Goal: Task Accomplishment & Management: Use online tool/utility

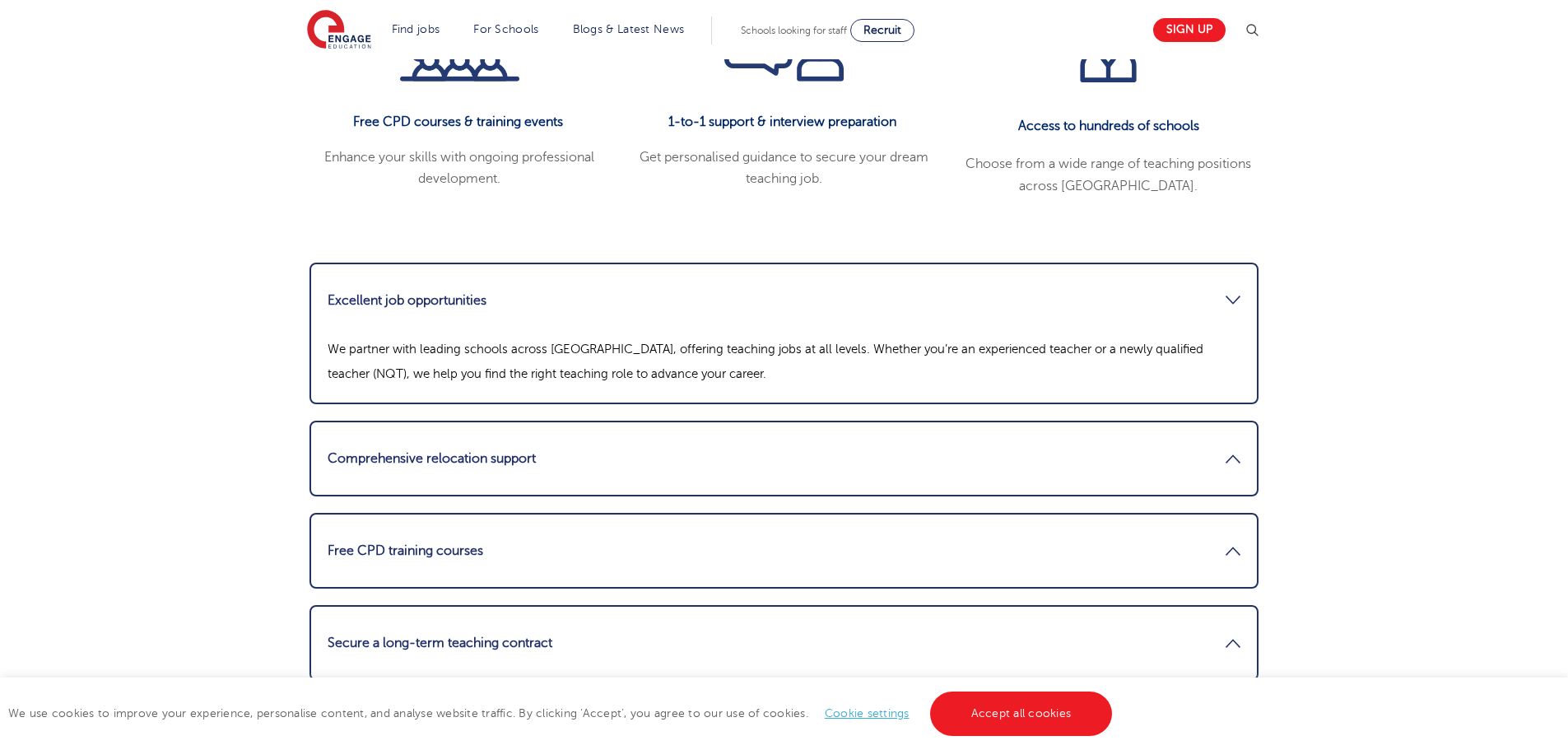
scroll to position [1904, 0]
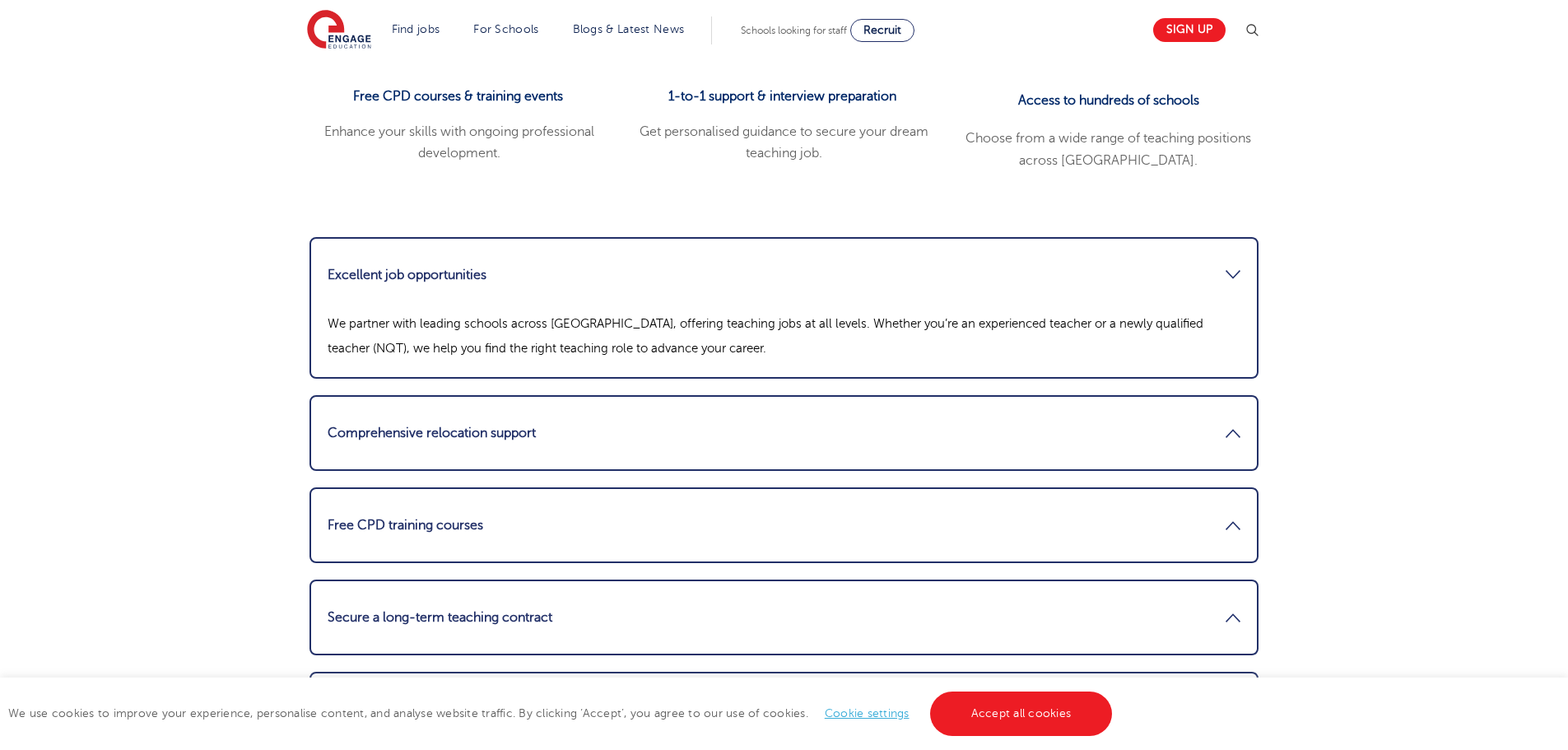
click at [584, 488] on li "Free CPD training courses We prioritise continuous professional development. Ou…" at bounding box center [784, 525] width 949 height 76
click at [577, 505] on link "Free CPD training courses" at bounding box center [784, 525] width 913 height 39
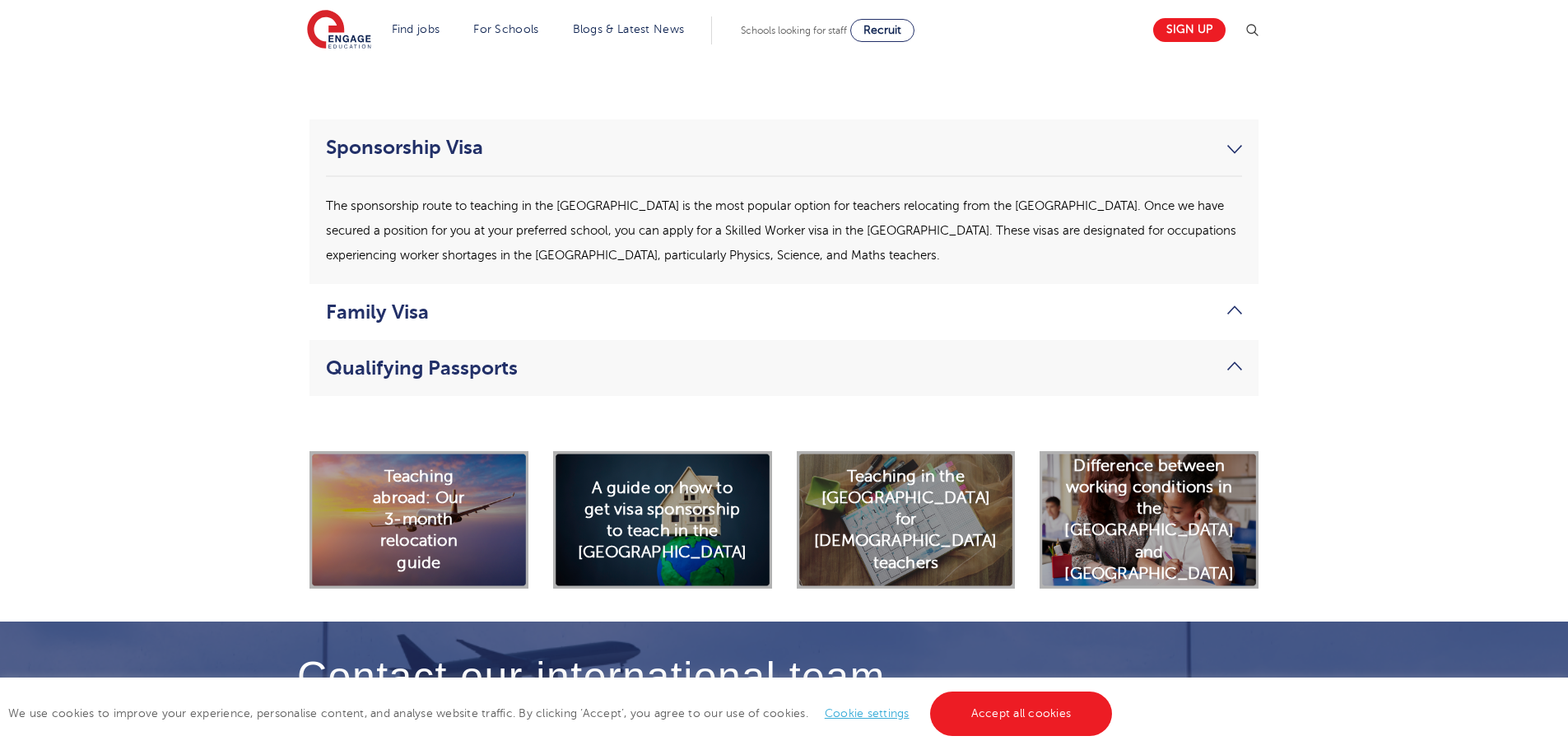
scroll to position [4291, 0]
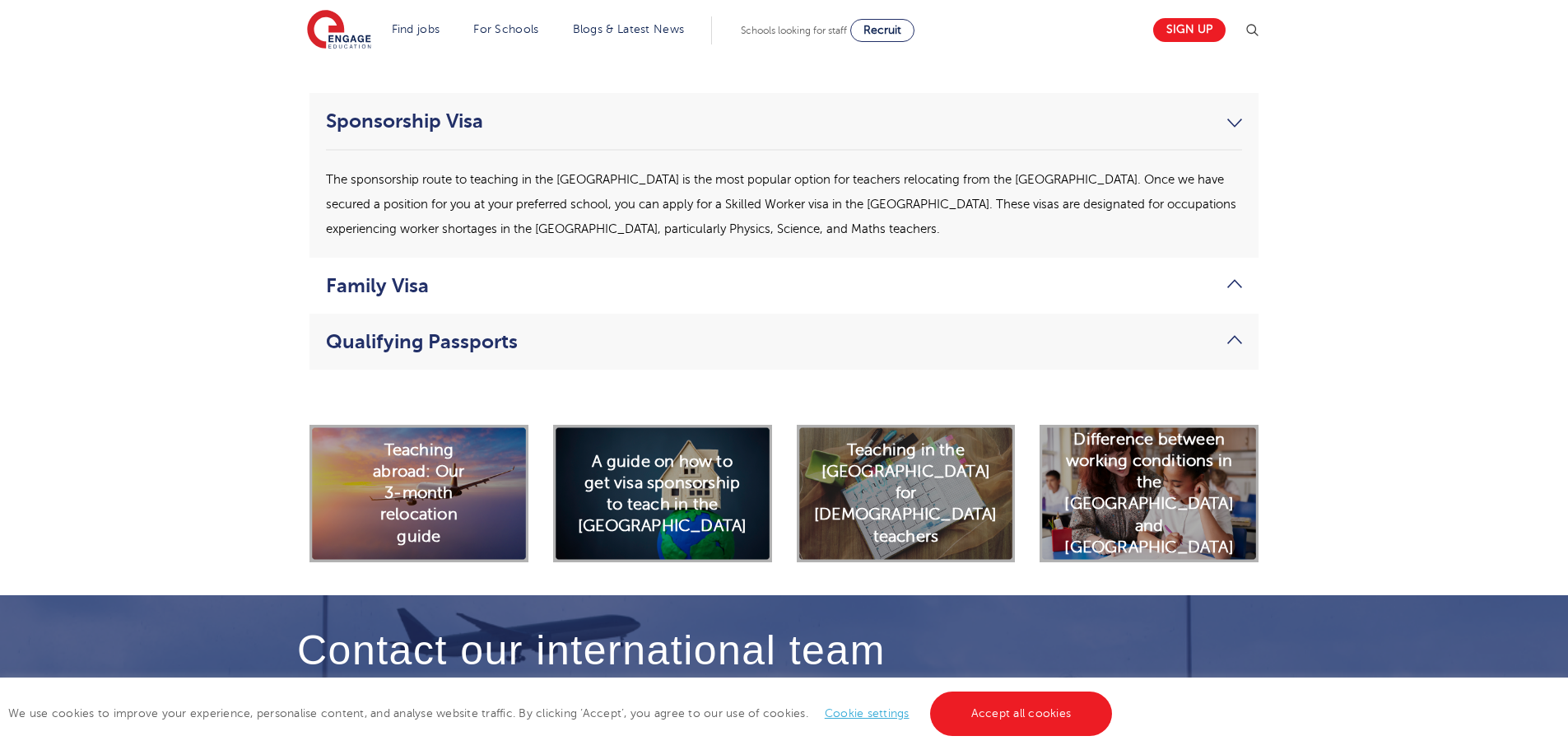
click at [1208, 451] on div "Difference between working conditions in the USA and UK" at bounding box center [1149, 492] width 219 height 136
click at [1154, 444] on h2 "Difference between working conditions in the USA and UK" at bounding box center [1148, 494] width 169 height 130
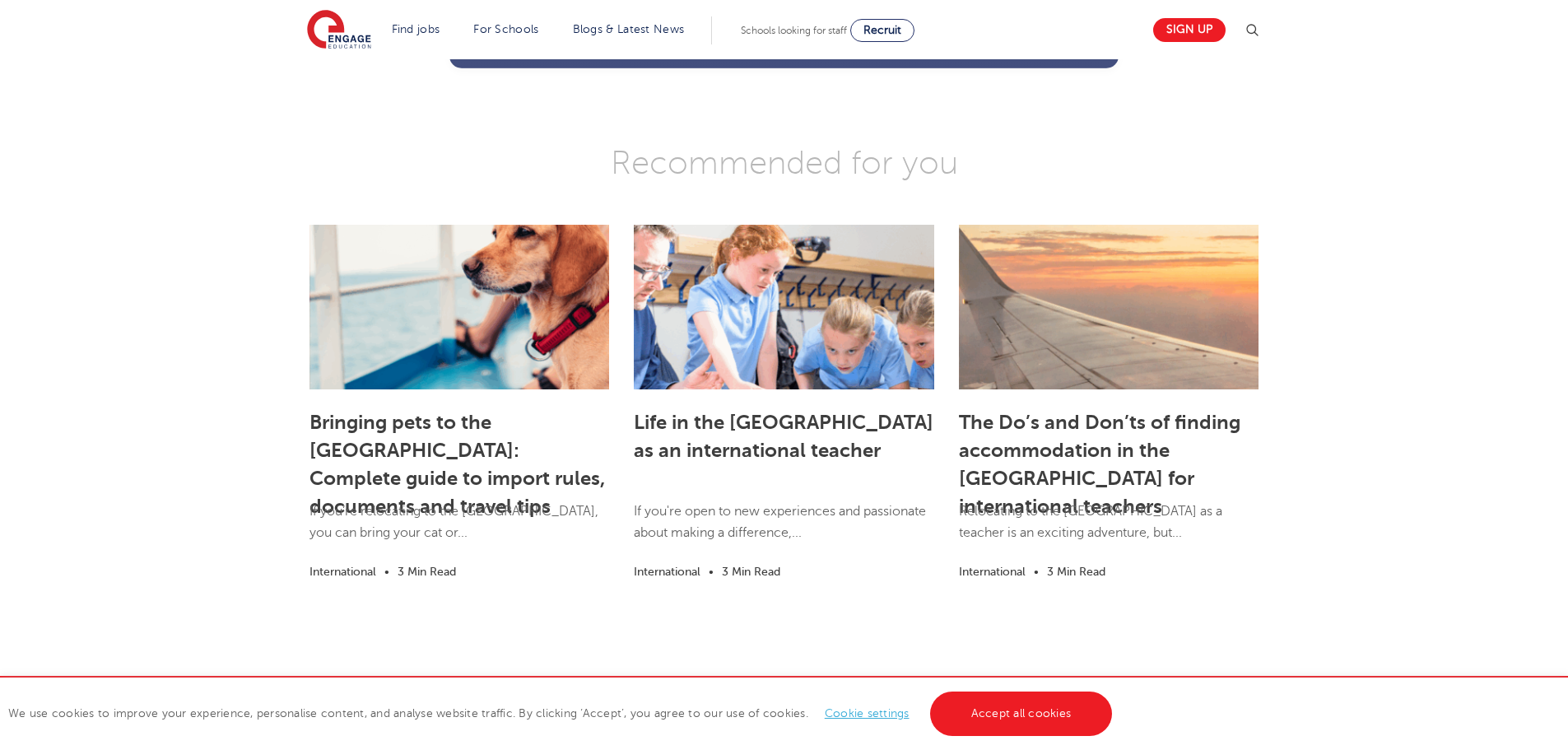
scroll to position [1811, 0]
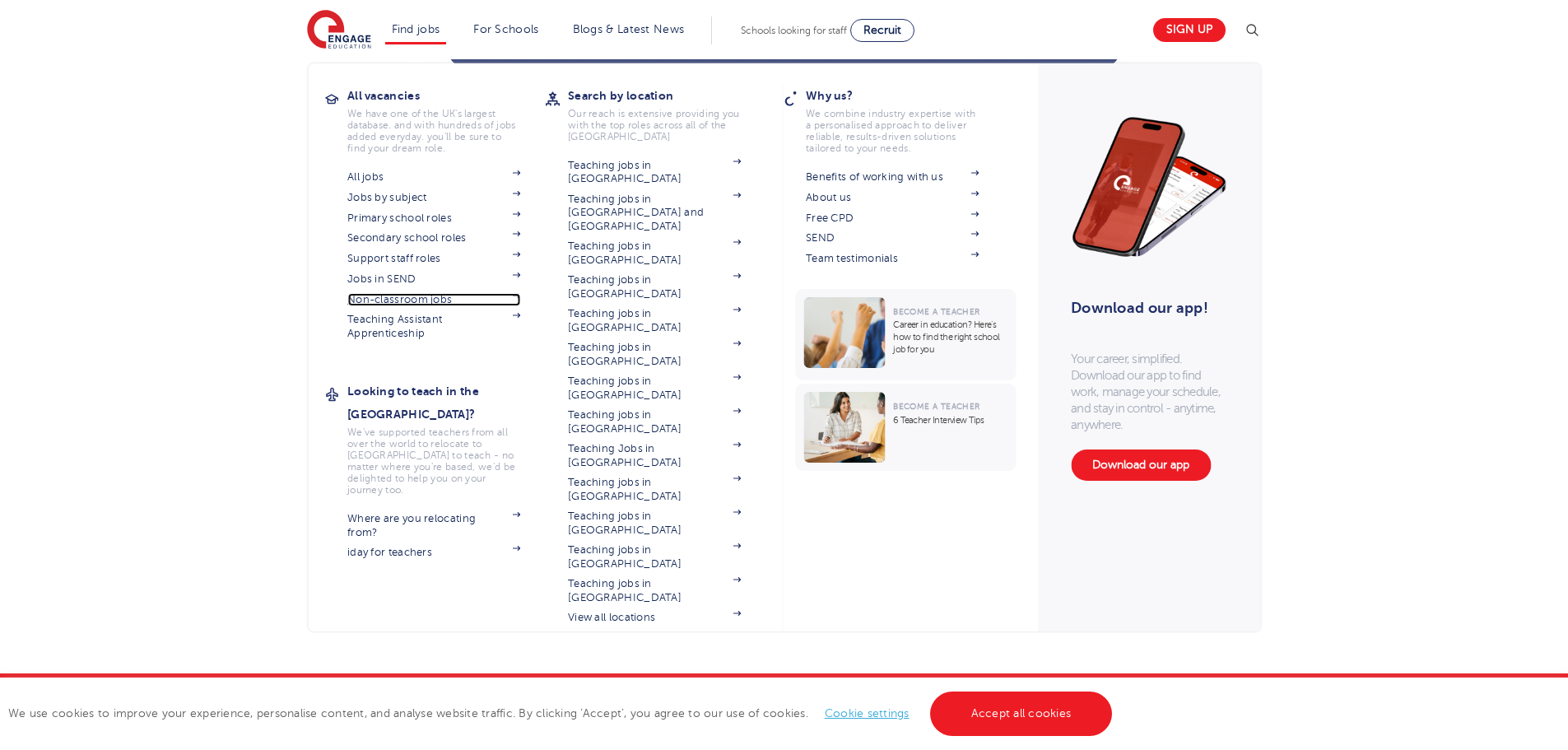
click at [405, 299] on link "Non-classroom jobs" at bounding box center [433, 299] width 173 height 13
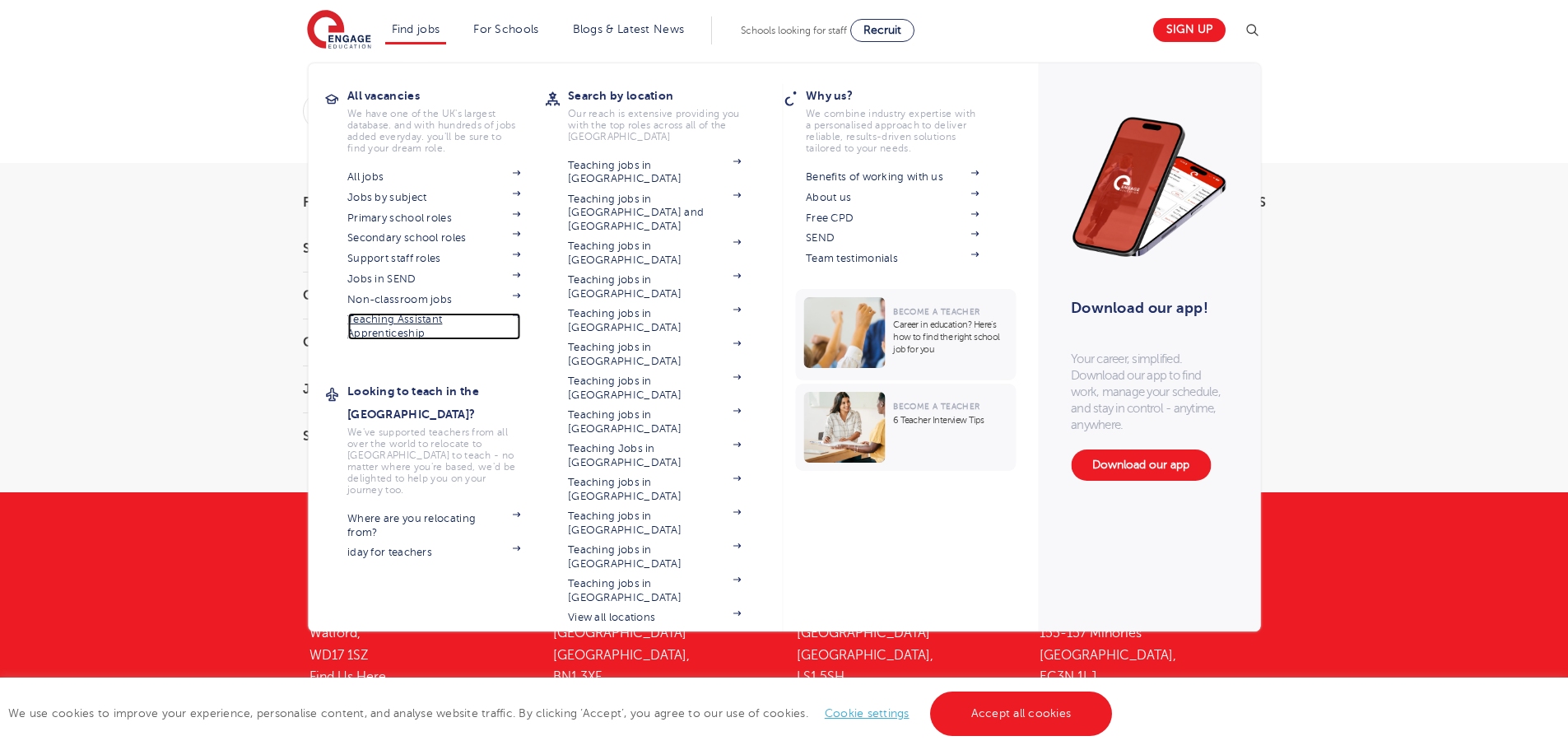
click at [419, 322] on link "Teaching Assistant Apprenticeship" at bounding box center [433, 327] width 173 height 28
click at [379, 179] on link "All jobs" at bounding box center [433, 177] width 173 height 13
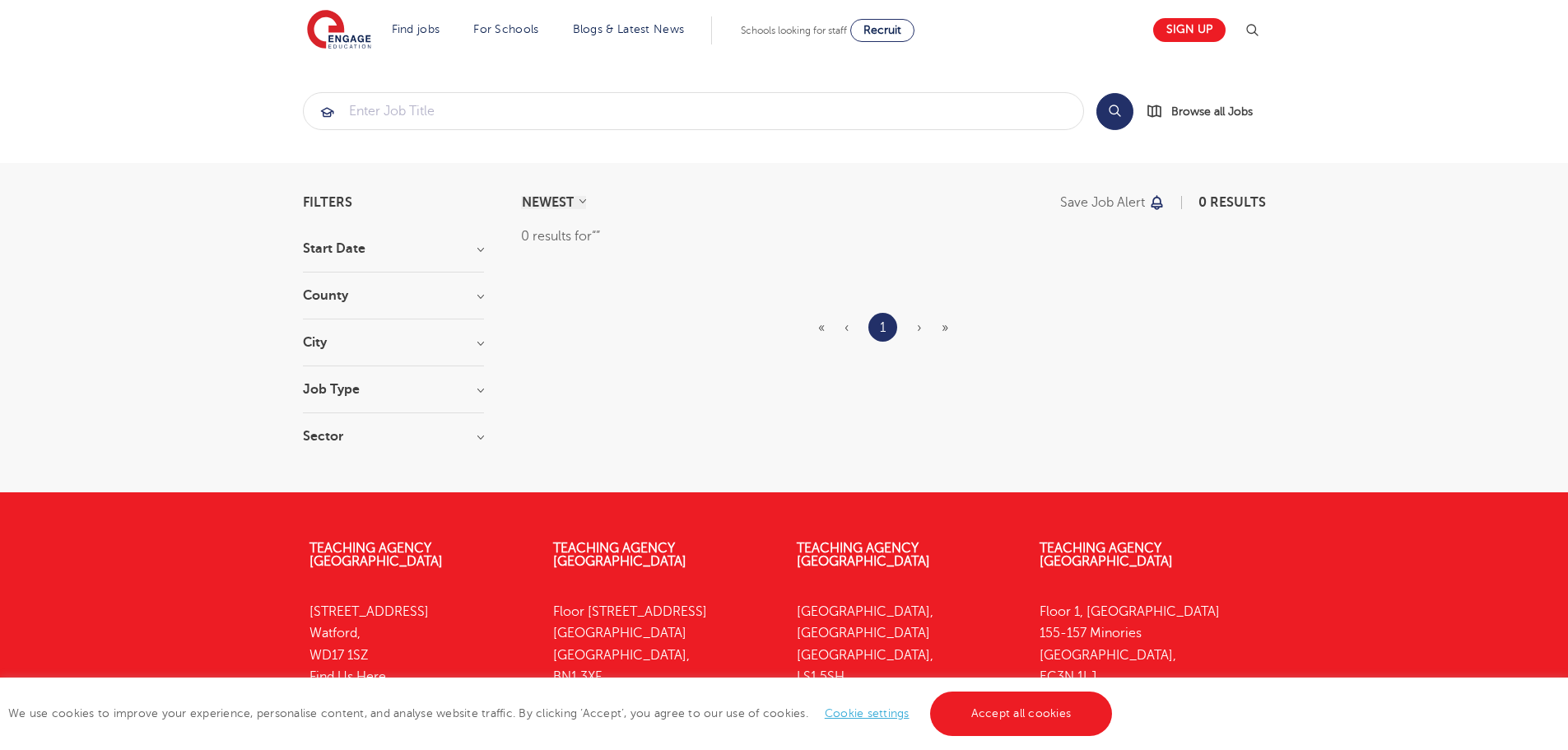
click at [396, 382] on section "Start Date County City Job Type Long Term 53 Daily Supply 28 SEND 12 Permanent …" at bounding box center [393, 350] width 181 height 217
click at [335, 370] on section "Start Date County City Job Type Long Term 53 Daily Supply 28 SEND 12 Permanent …" at bounding box center [393, 350] width 181 height 217
click at [336, 391] on h3 "Job Type" at bounding box center [393, 389] width 181 height 13
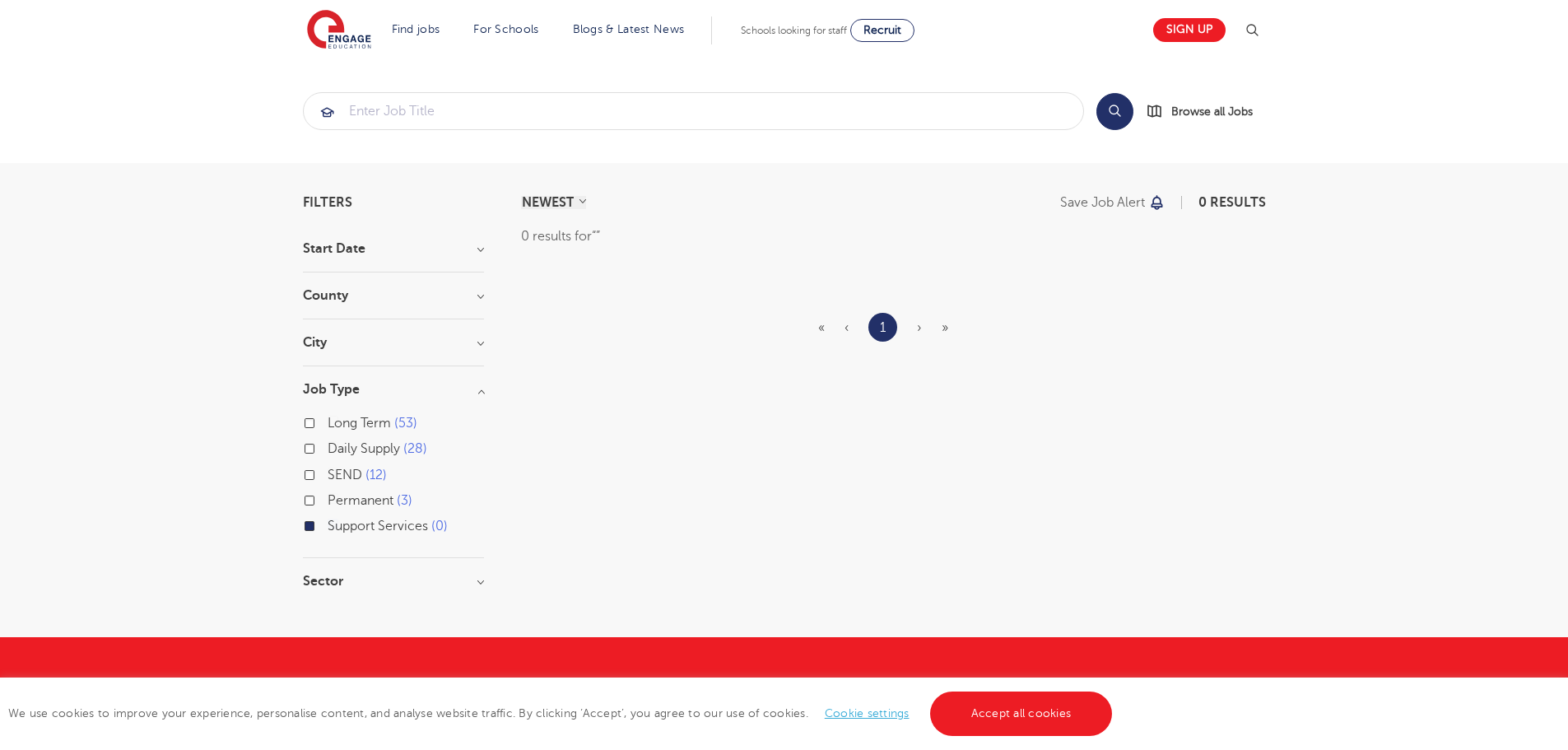
click at [366, 469] on span "12" at bounding box center [376, 475] width 22 height 15
click at [338, 469] on input "SEND 12" at bounding box center [333, 473] width 11 height 11
checkbox input "true"
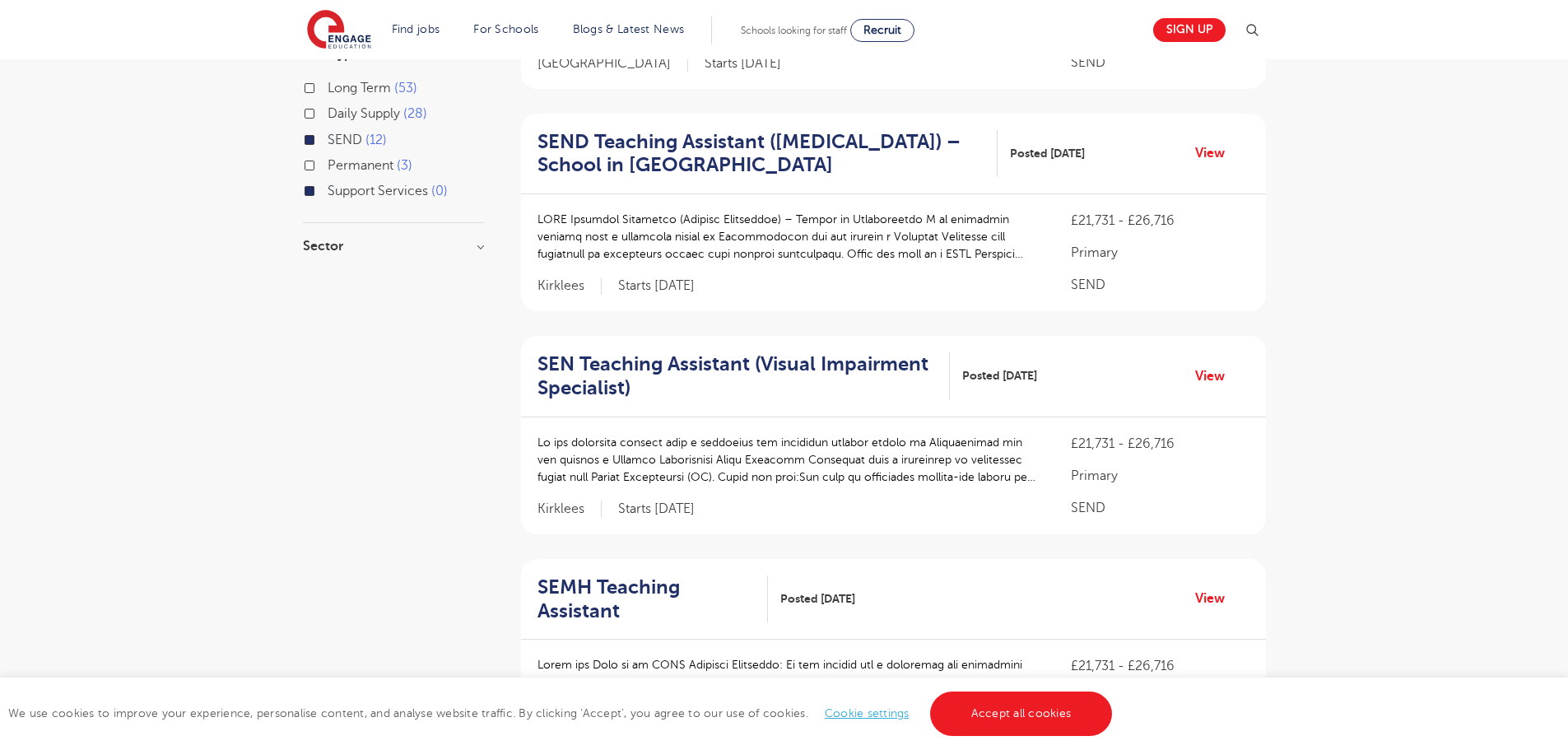
scroll to position [165, 0]
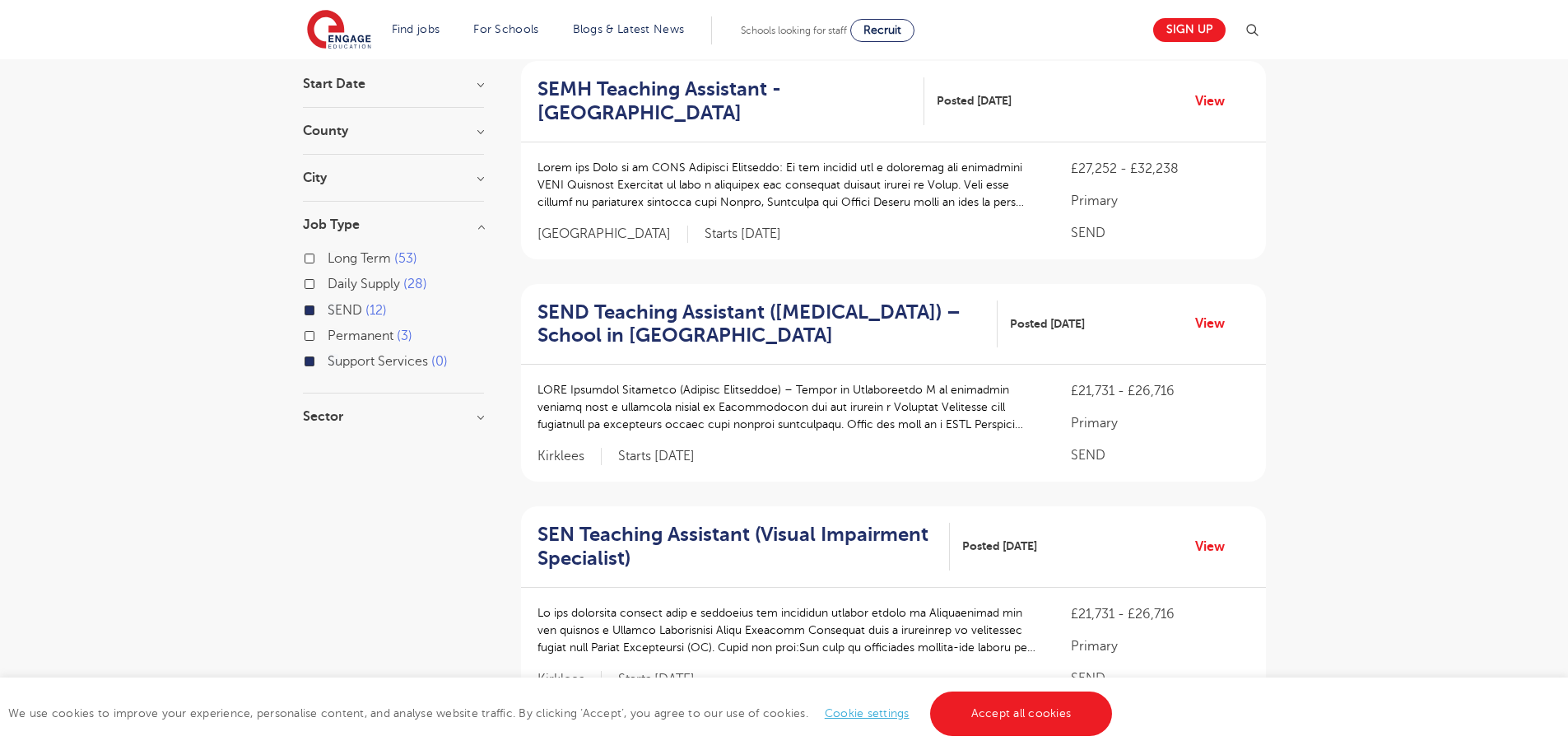
click at [319, 412] on h3 "Sector" at bounding box center [393, 415] width 181 height 13
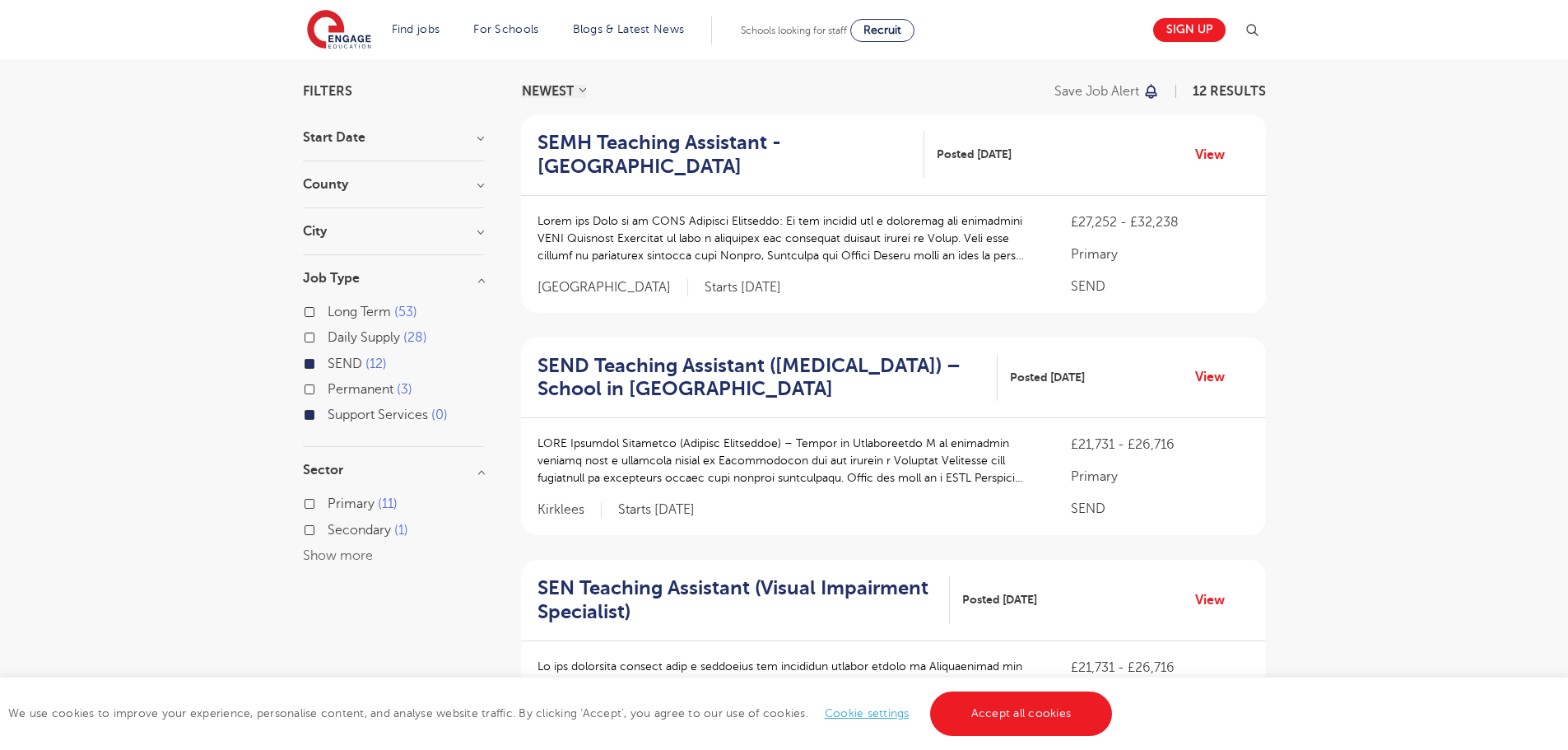
scroll to position [82, 0]
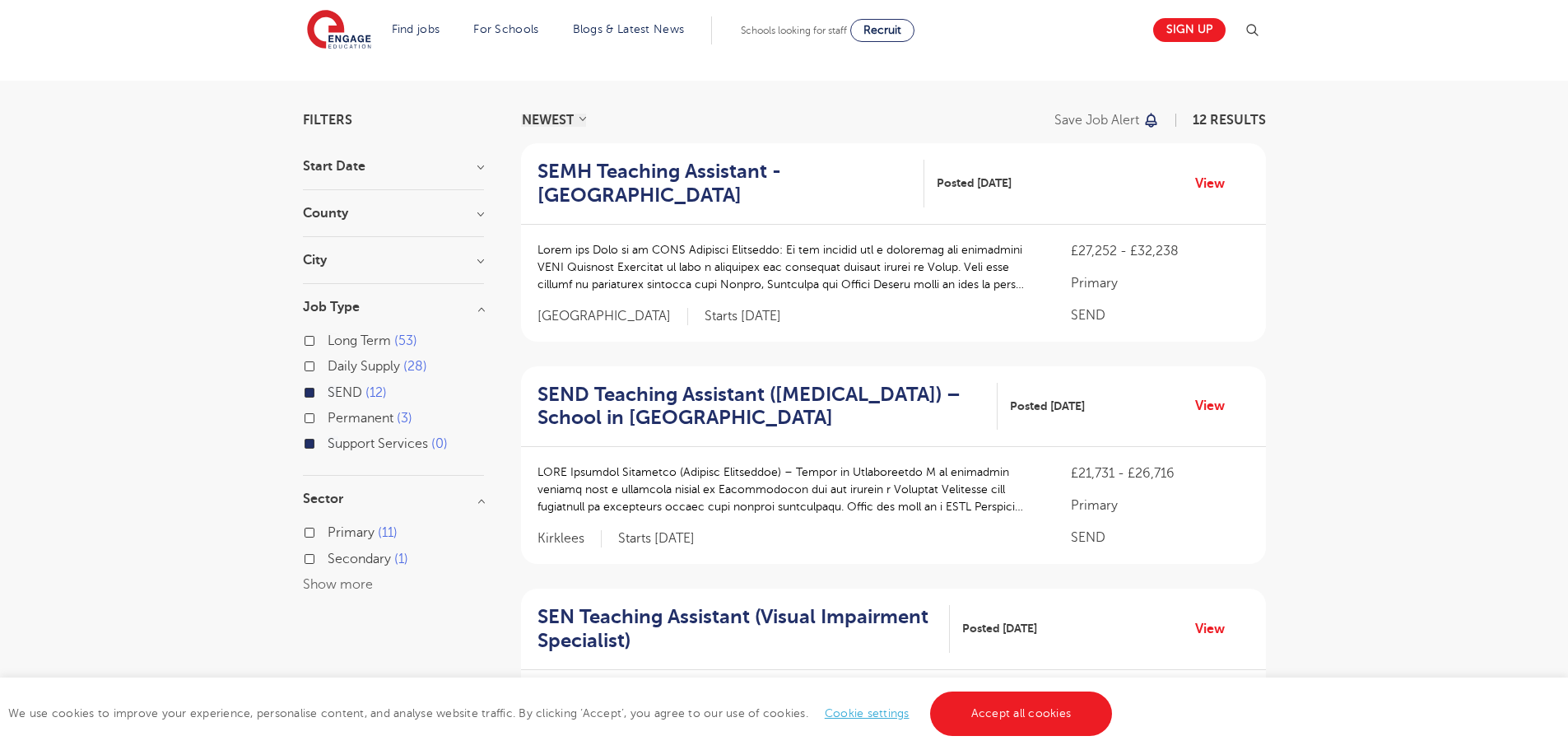
click at [328, 395] on label "SEND 12" at bounding box center [357, 393] width 59 height 22
click at [328, 395] on input "SEND 12" at bounding box center [333, 390] width 11 height 11
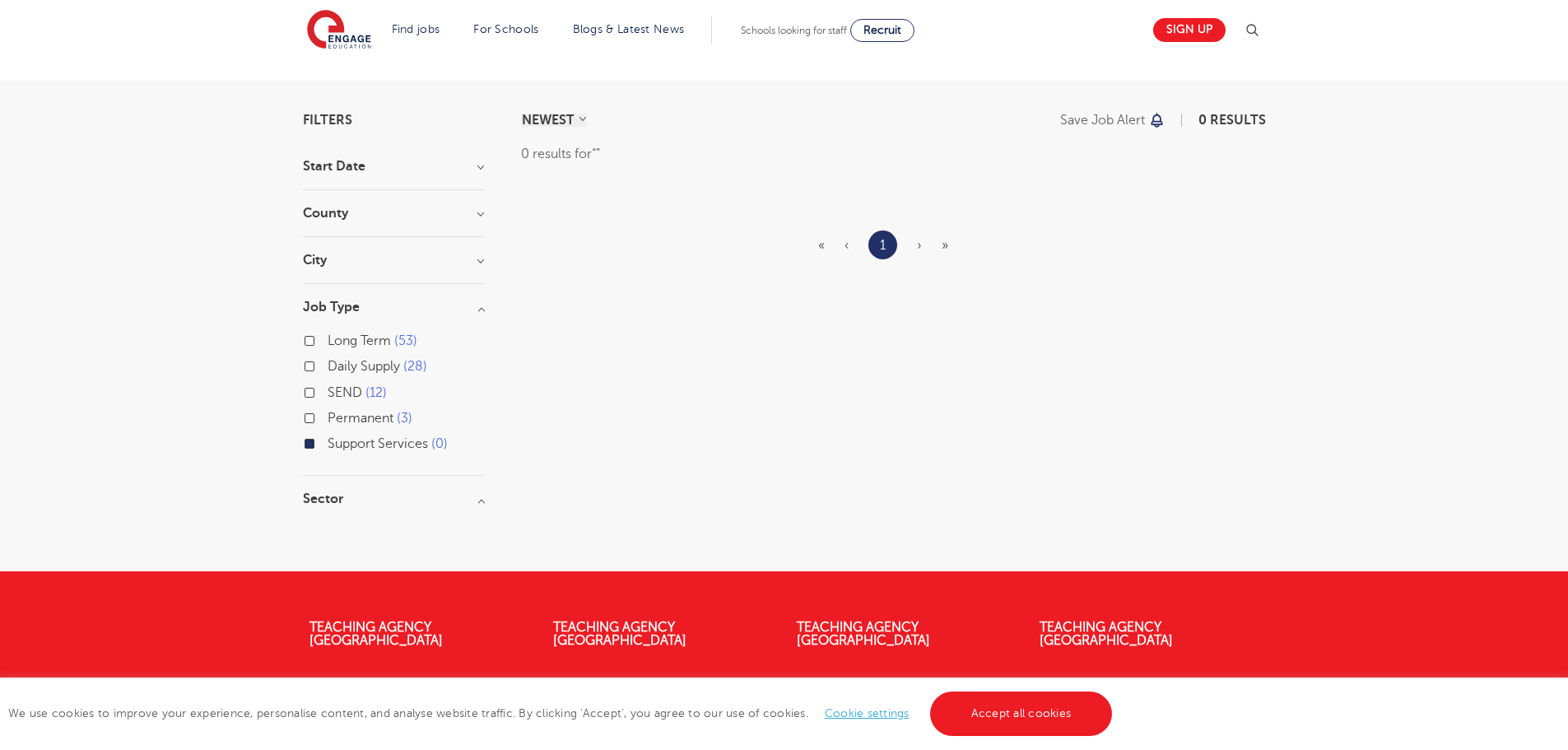
click at [328, 445] on label "Support Services 0" at bounding box center [388, 444] width 120 height 22
click at [328, 445] on input "Support Services 0" at bounding box center [333, 441] width 11 height 11
checkbox input "false"
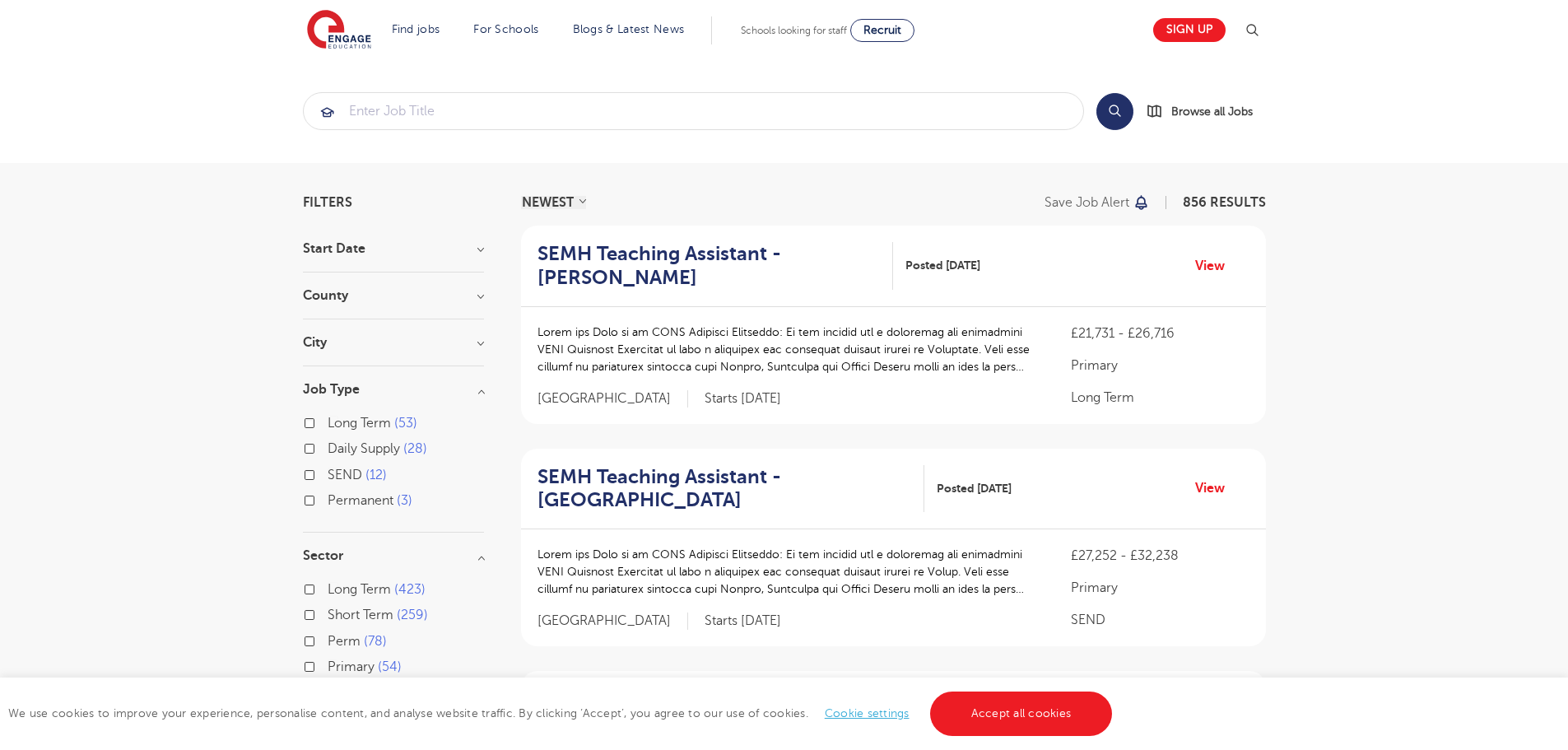
click at [469, 295] on h3 "County" at bounding box center [393, 295] width 181 height 13
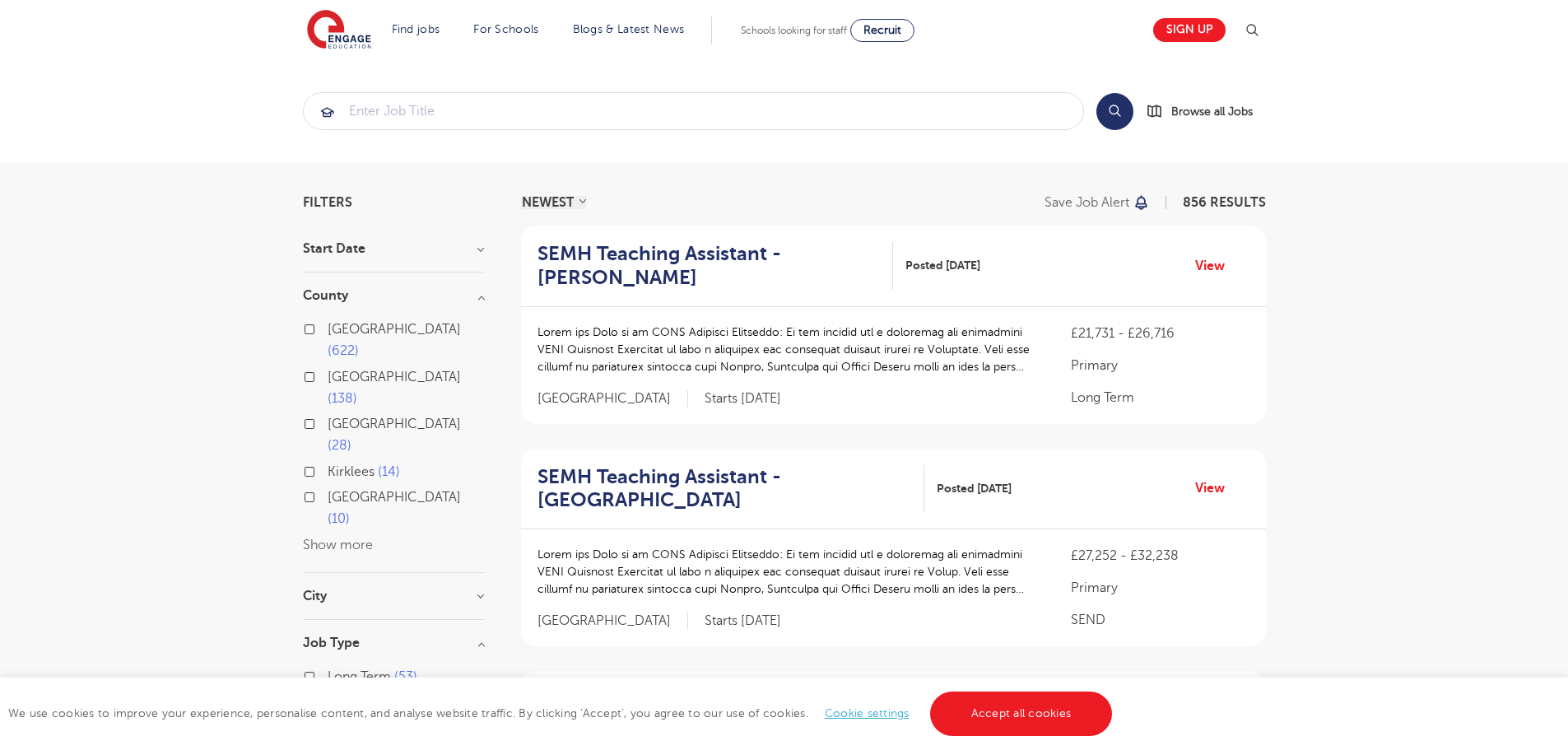
click at [317, 538] on button "Show more" at bounding box center [337, 545] width 70 height 15
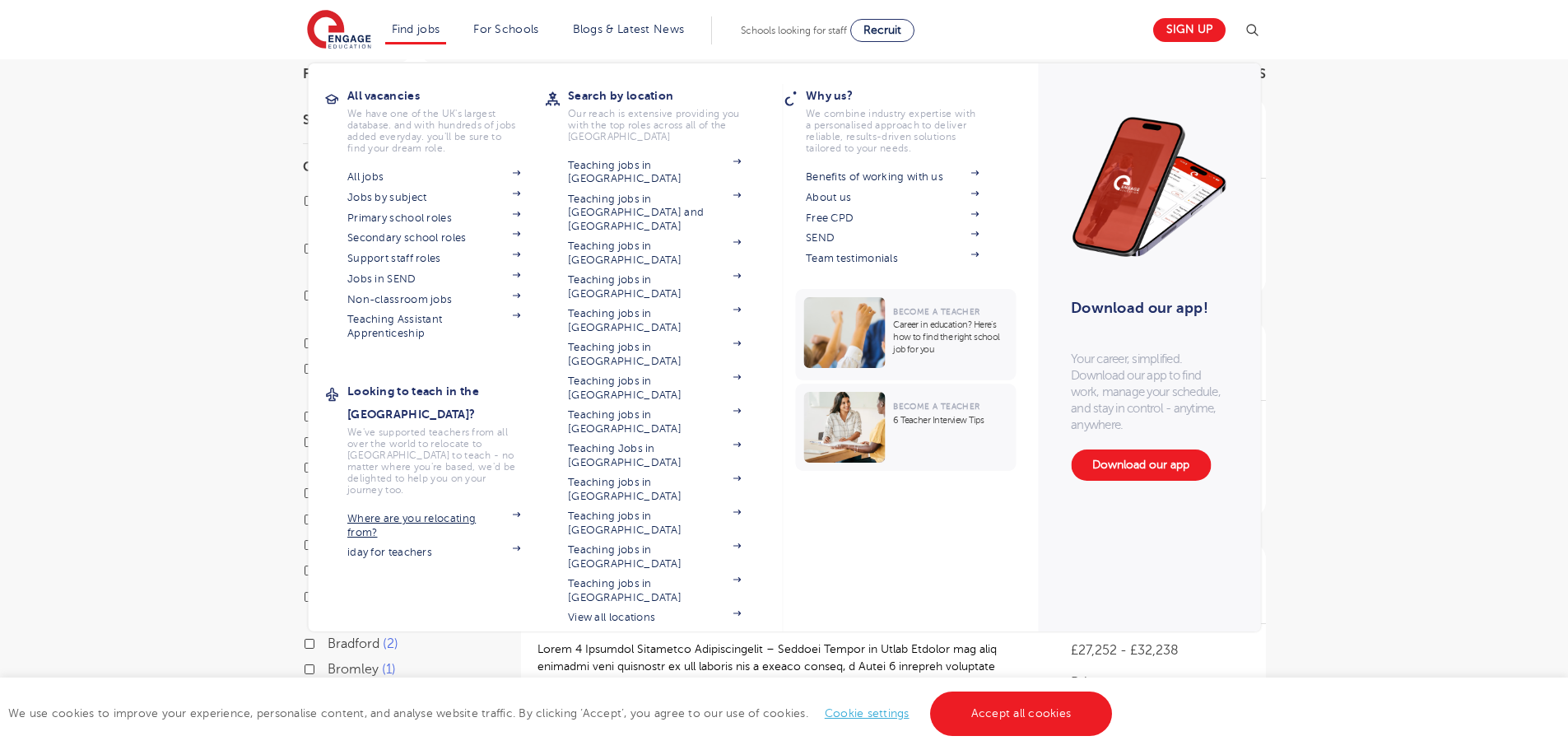
scroll to position [165, 0]
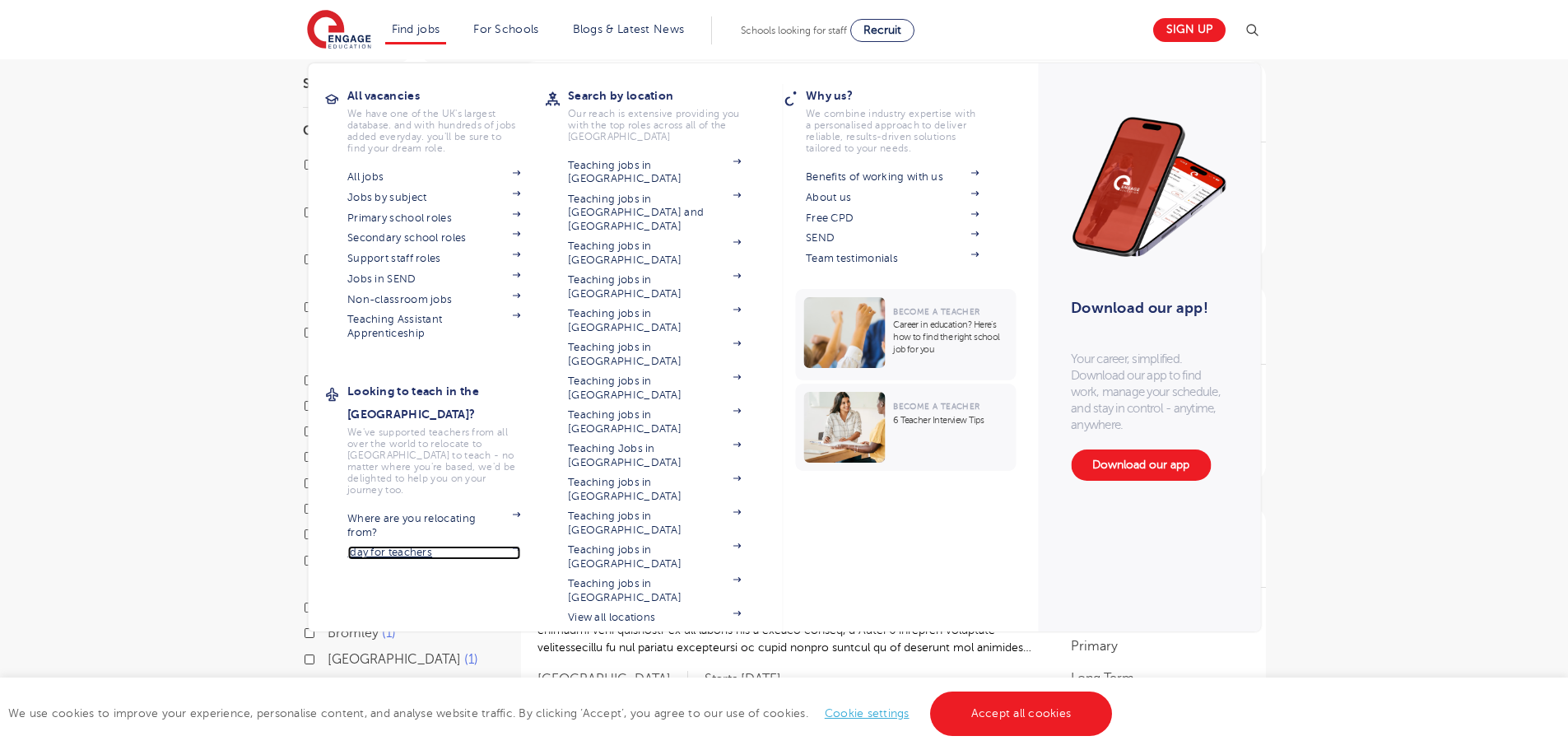
click at [498, 546] on link "iday for teachers" at bounding box center [433, 552] width 173 height 13
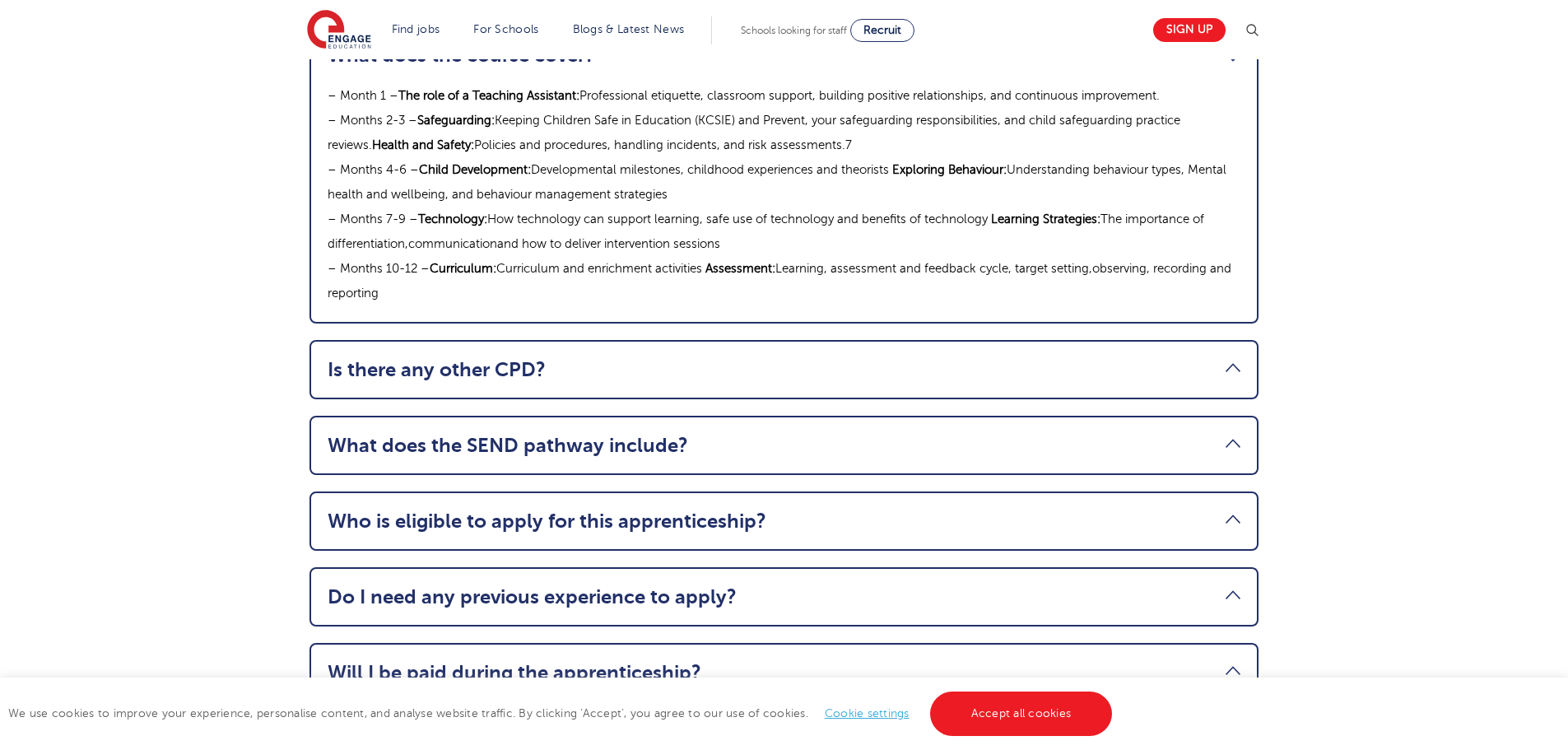
scroll to position [1893, 0]
click at [580, 508] on link "Who is eligible to apply for this apprenticeship?" at bounding box center [784, 519] width 913 height 23
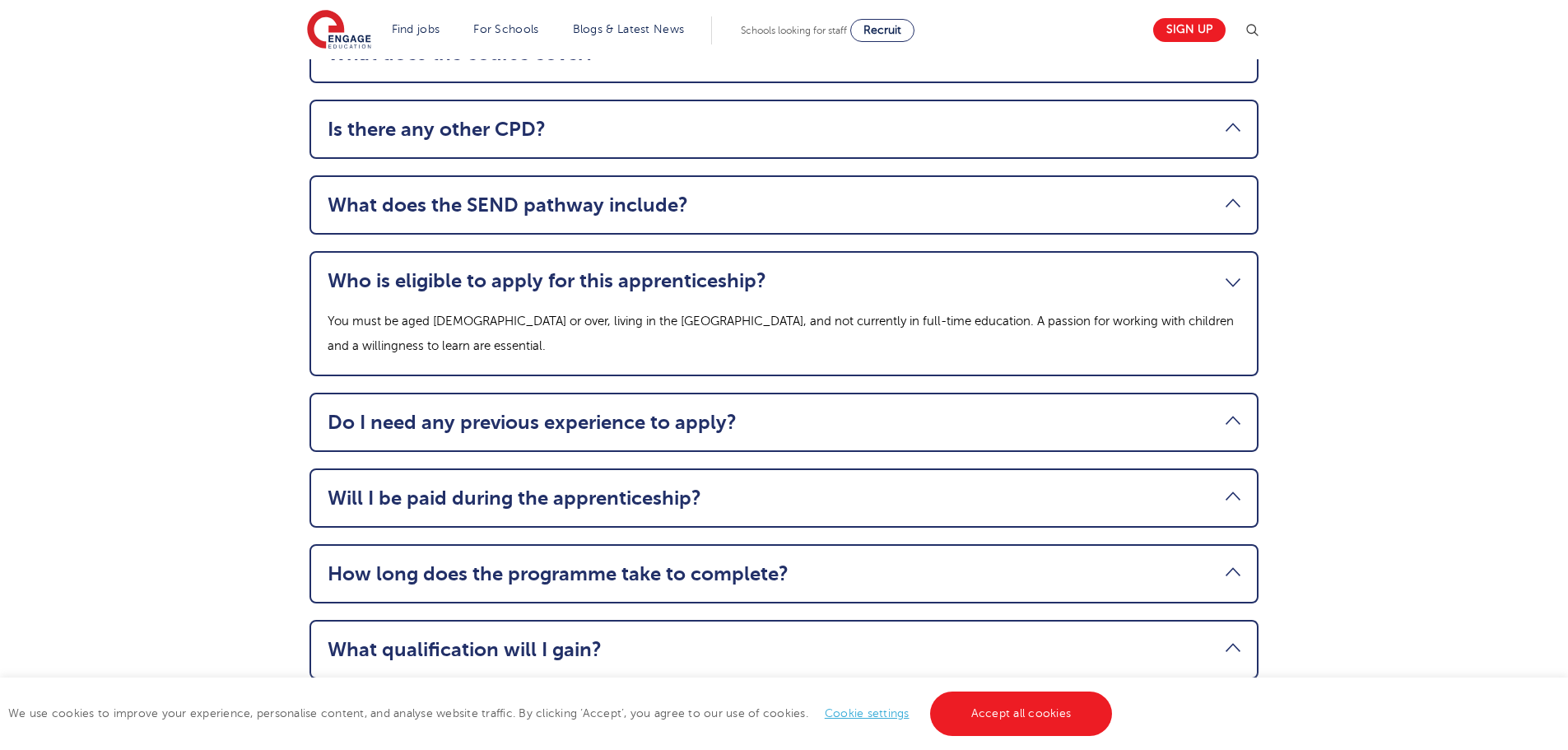
click at [515, 411] on link "Do I need any previous experience to apply?" at bounding box center [784, 421] width 913 height 23
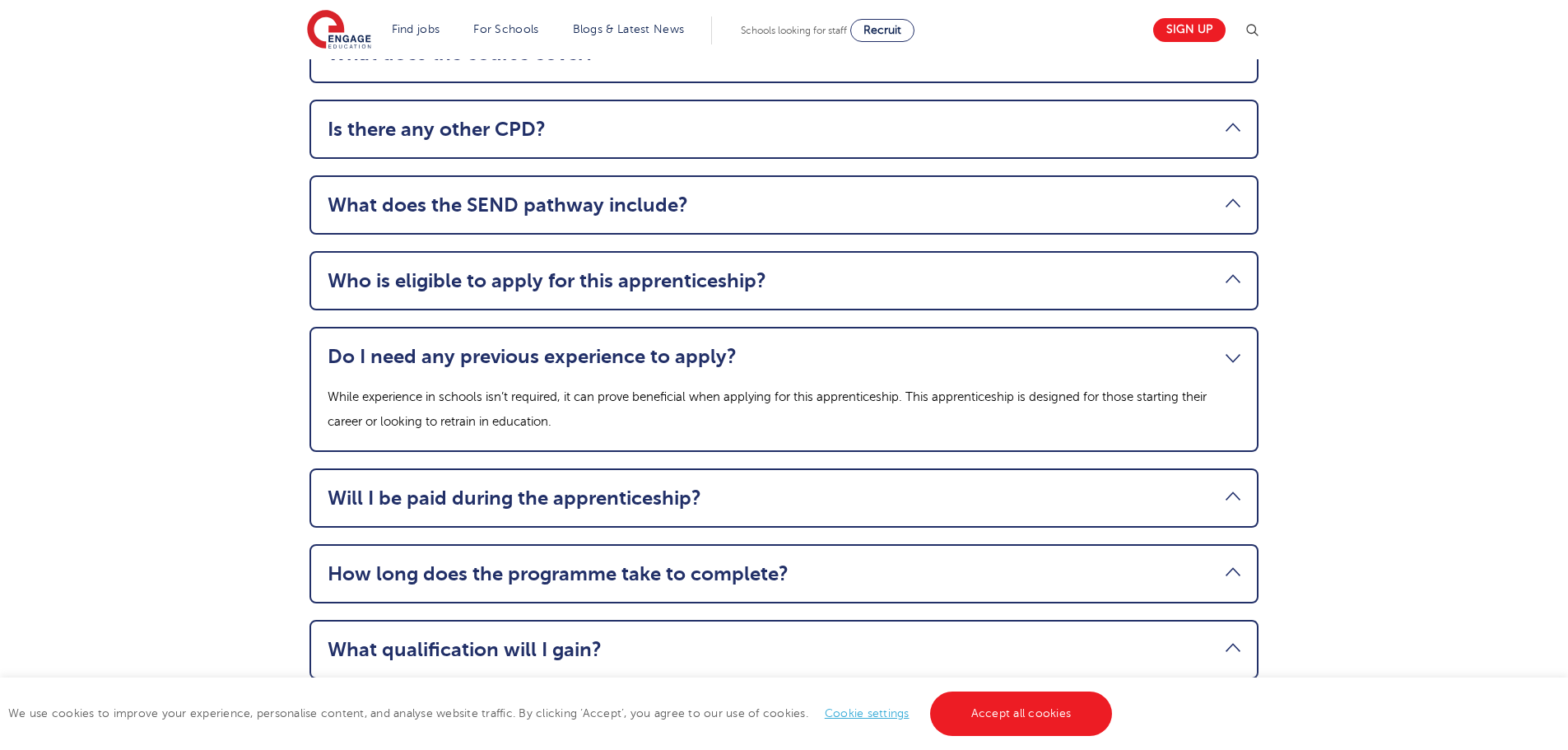
click at [662, 395] on p "While experience in schools isn’t required, it can prove beneficial when applyi…" at bounding box center [784, 410] width 913 height 49
click at [484, 487] on link "Will I be paid during the apprenticeship?" at bounding box center [784, 497] width 913 height 23
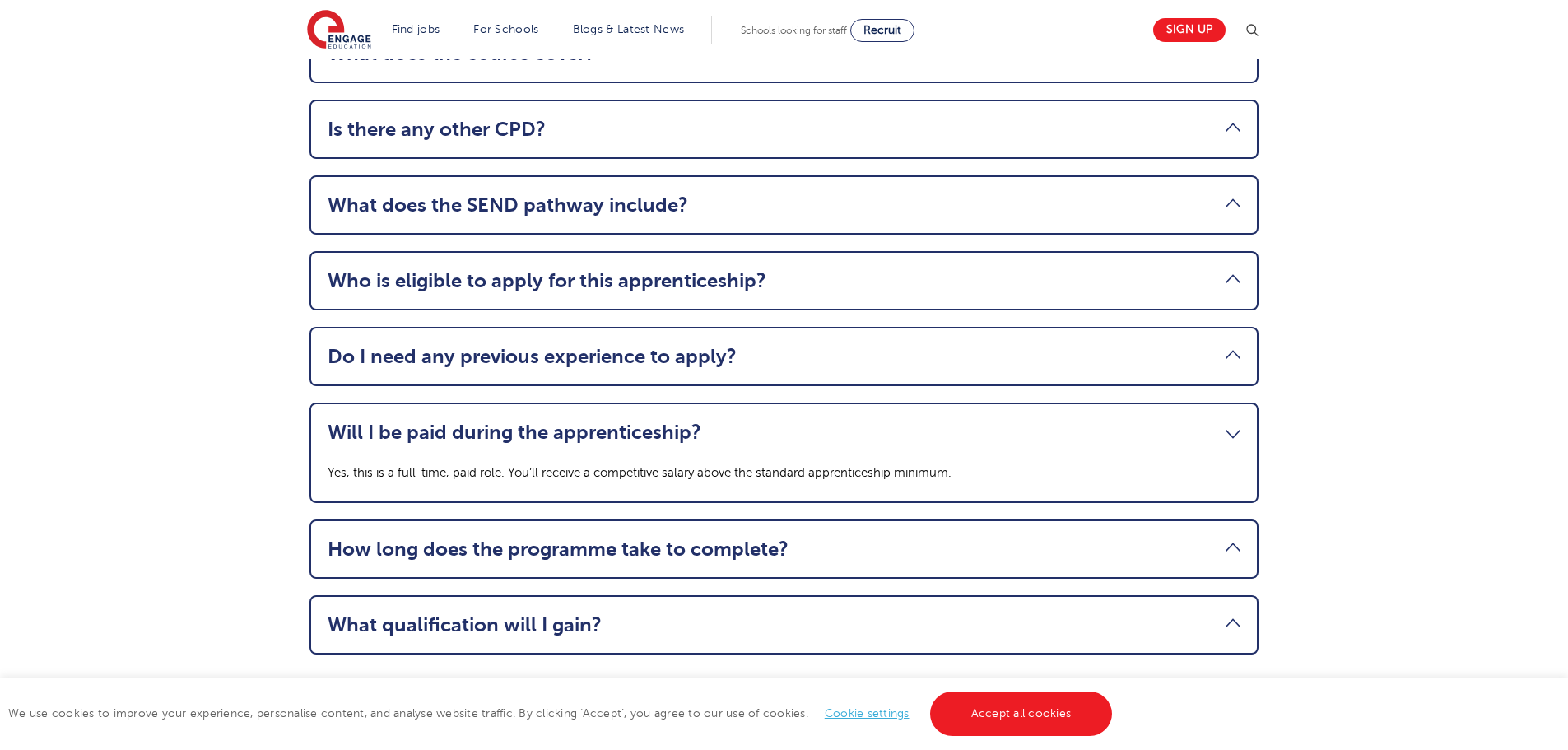
click at [472, 344] on link "Do I need any previous experience to apply?" at bounding box center [784, 355] width 913 height 23
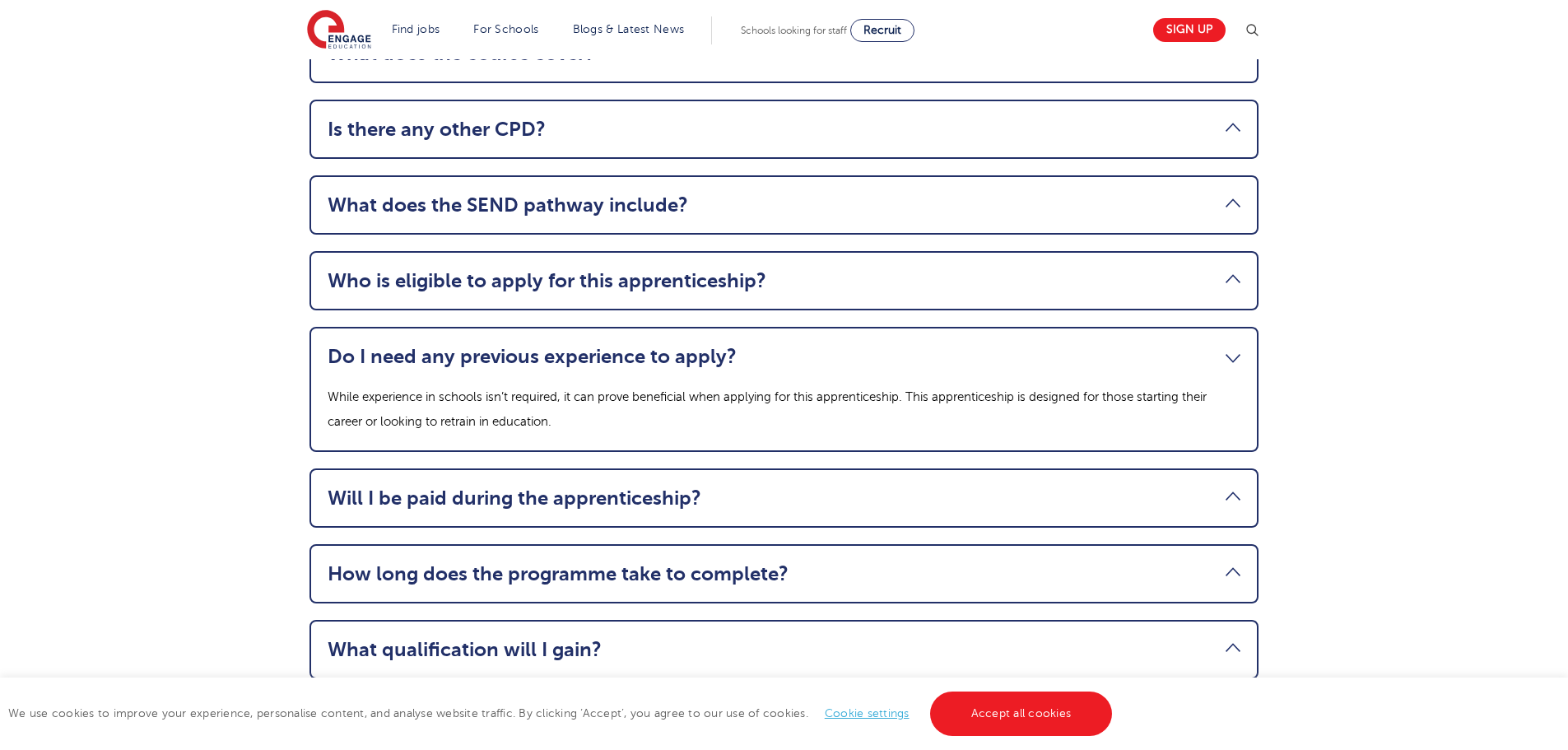
click at [614, 487] on link "Will I be paid during the apprenticeship?" at bounding box center [784, 497] width 913 height 23
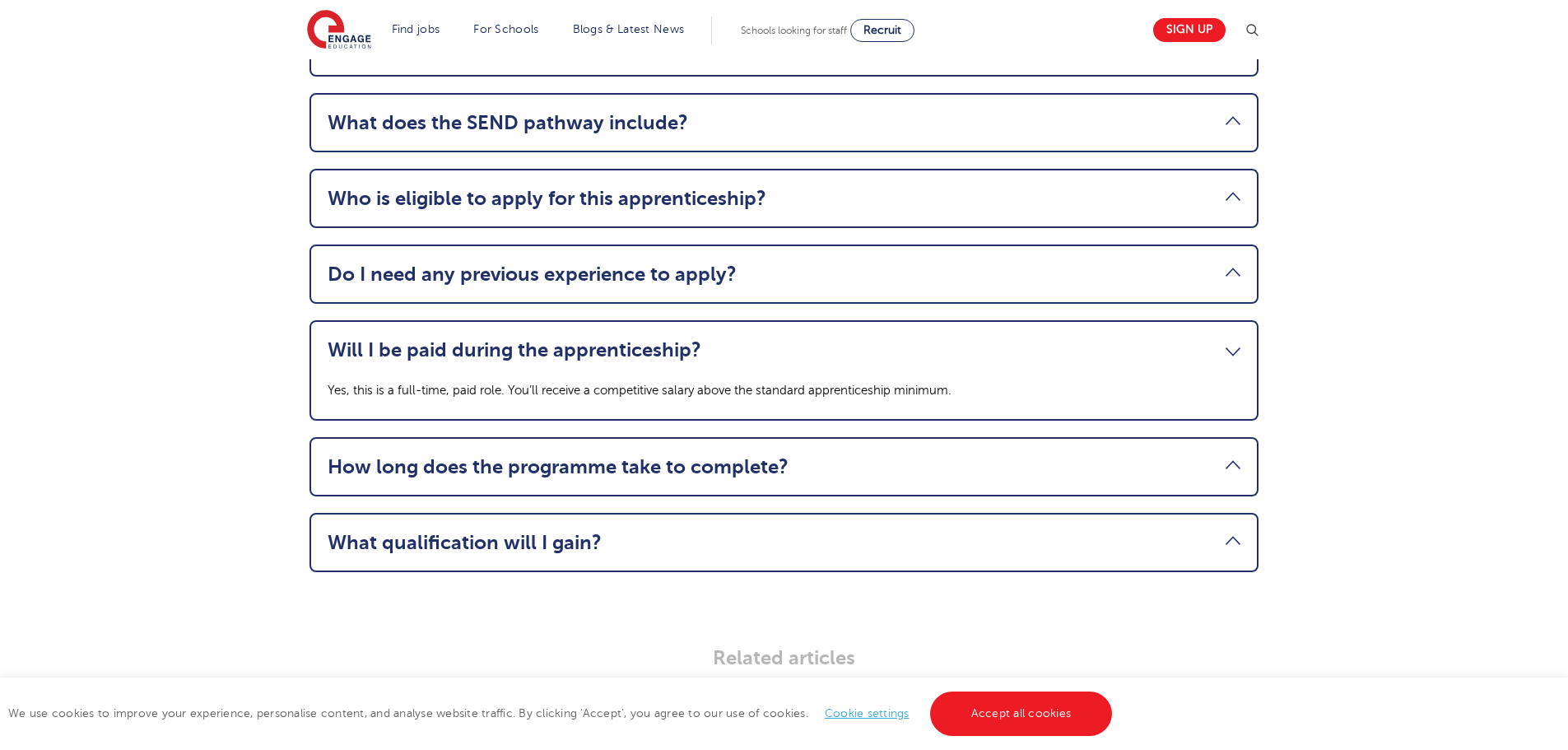
scroll to position [2058, 0]
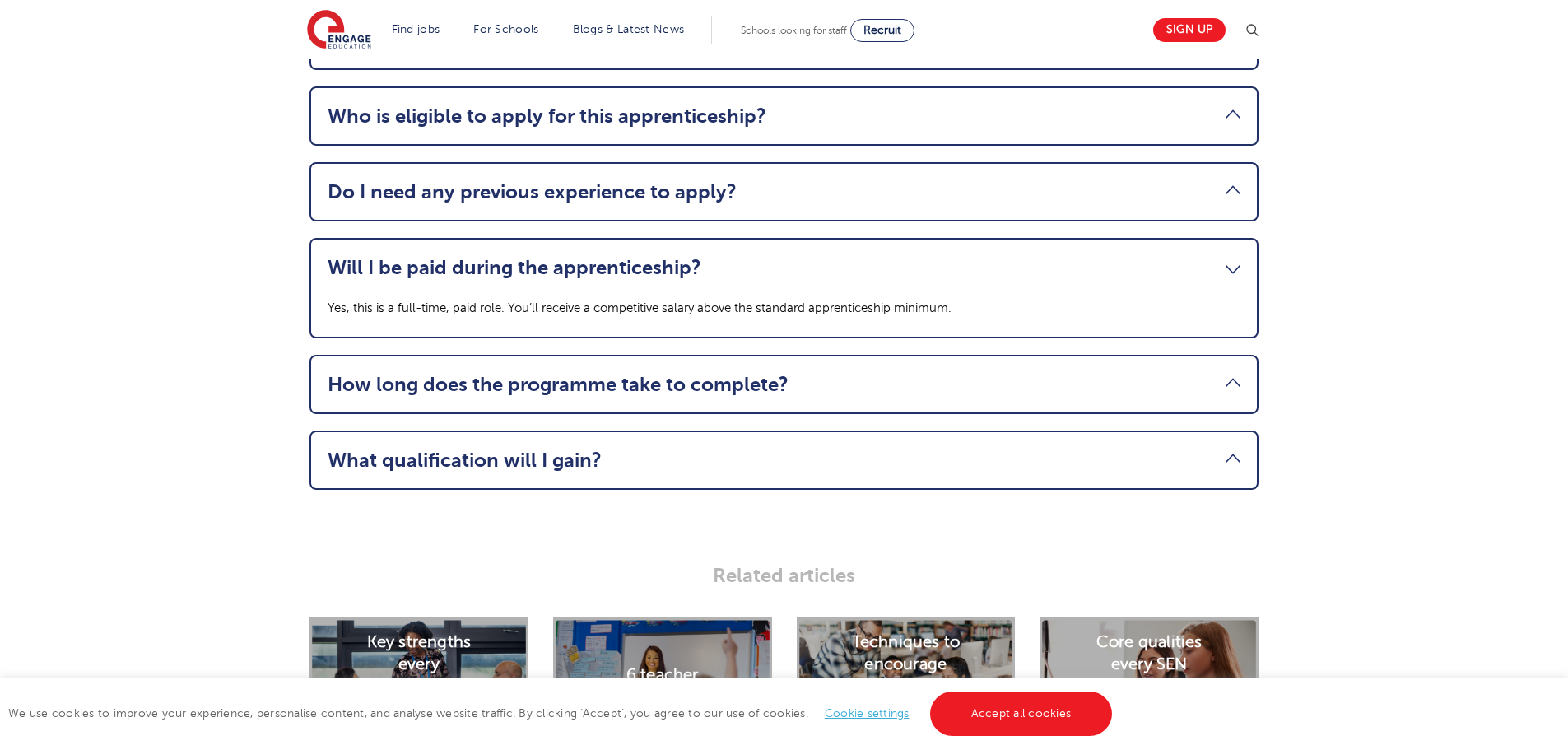
click at [759, 373] on link "How long does the programme take to complete?" at bounding box center [784, 384] width 913 height 23
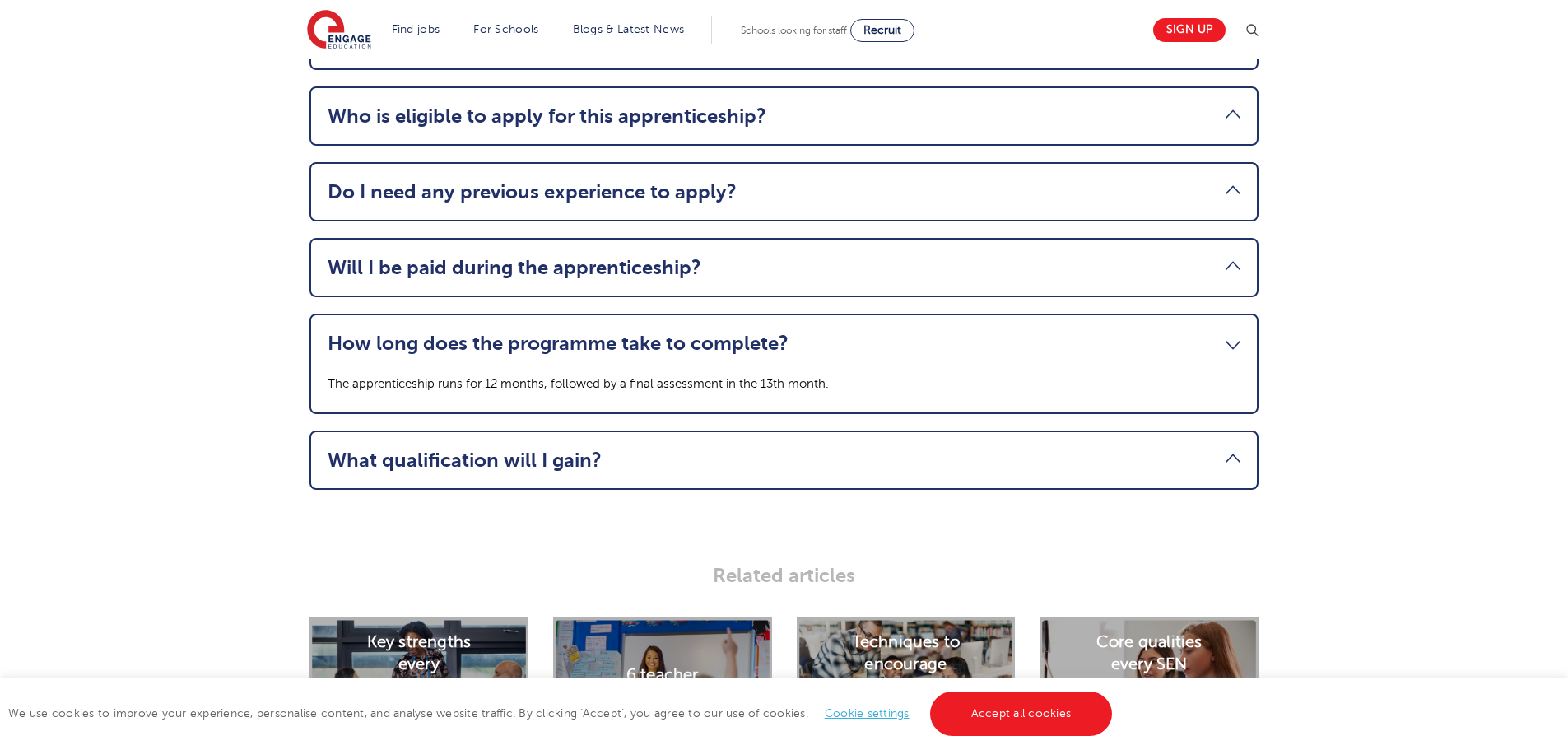
click at [759, 449] on link "What qualification will I gain?" at bounding box center [784, 460] width 913 height 23
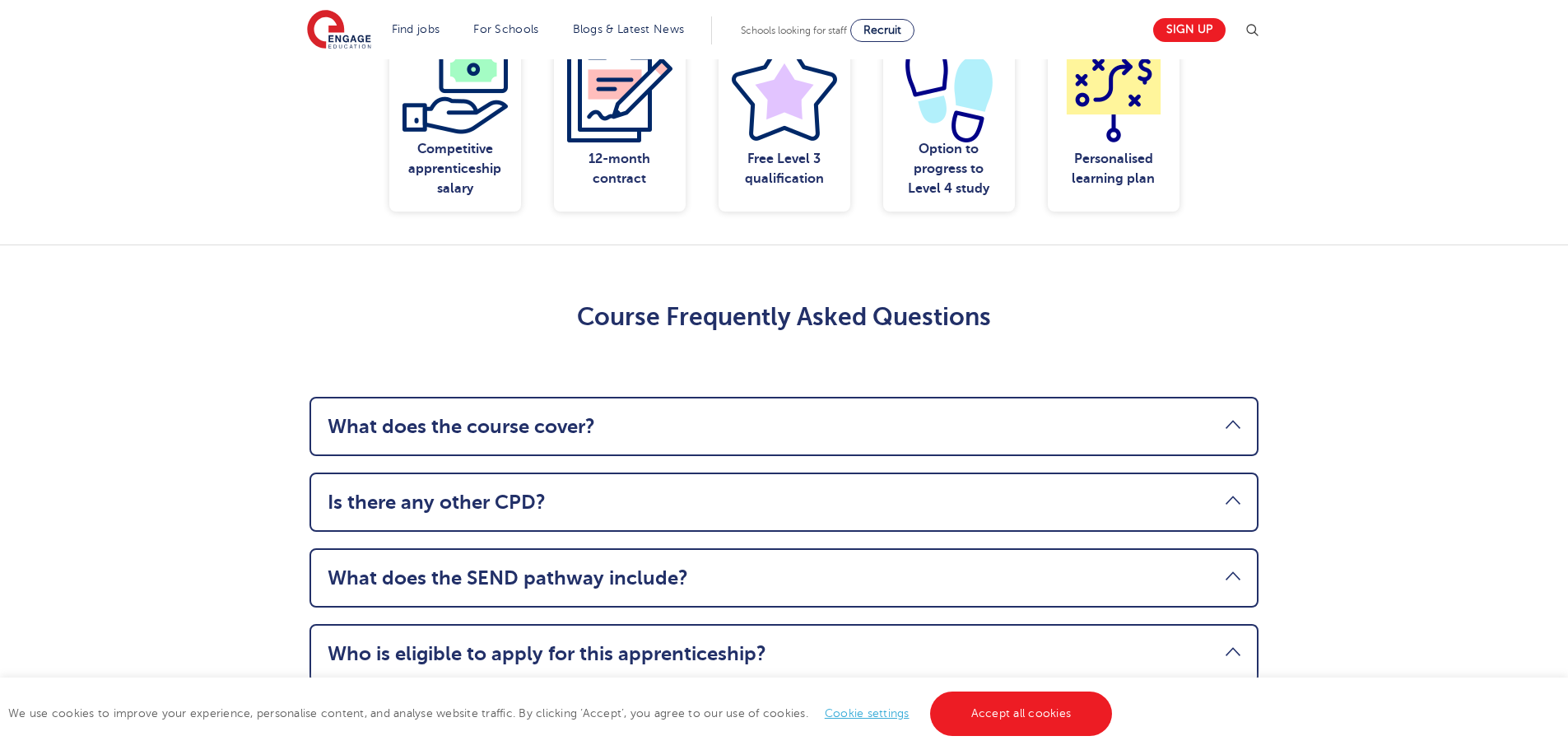
scroll to position [1481, 0]
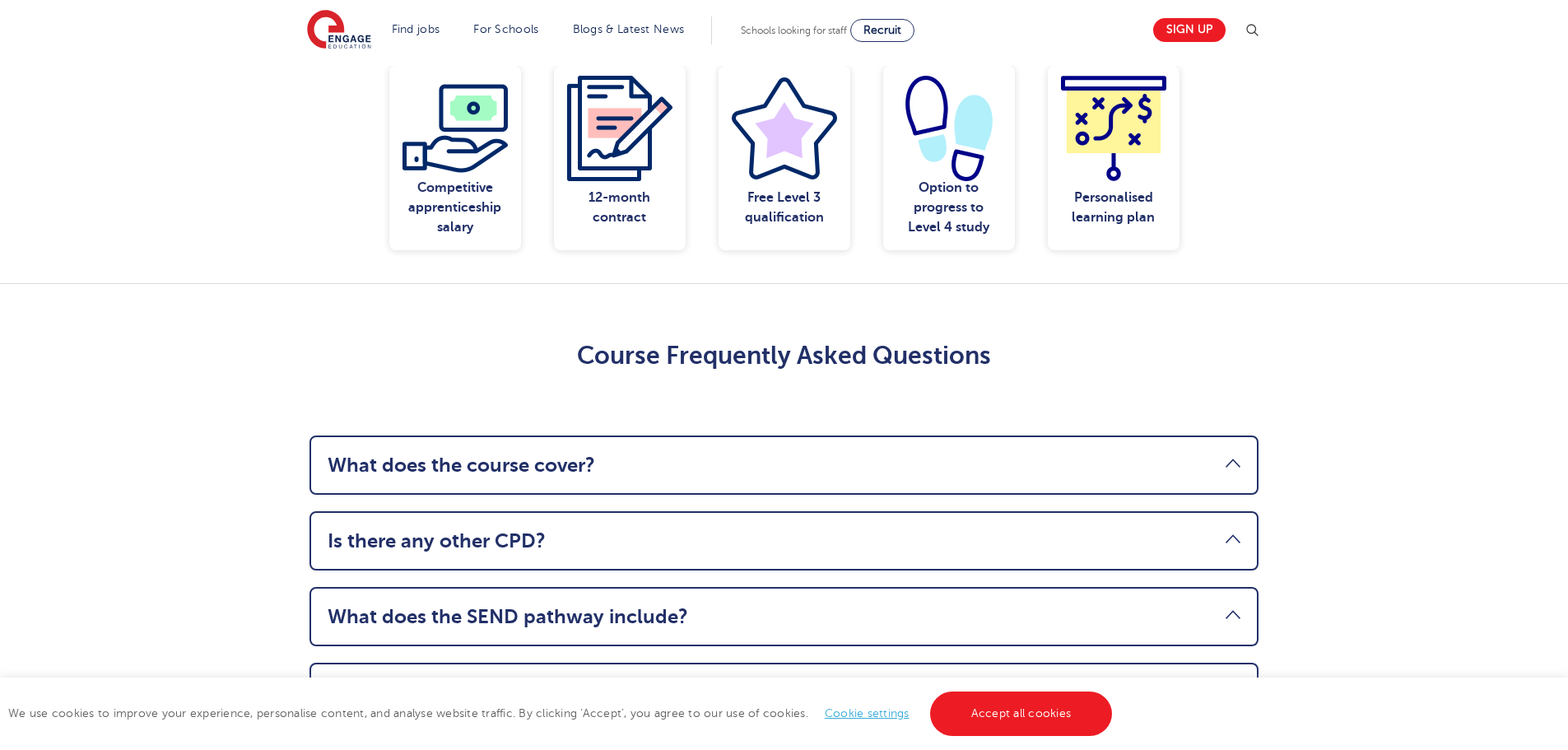
click at [552, 454] on link "What does the course cover?" at bounding box center [784, 465] width 913 height 23
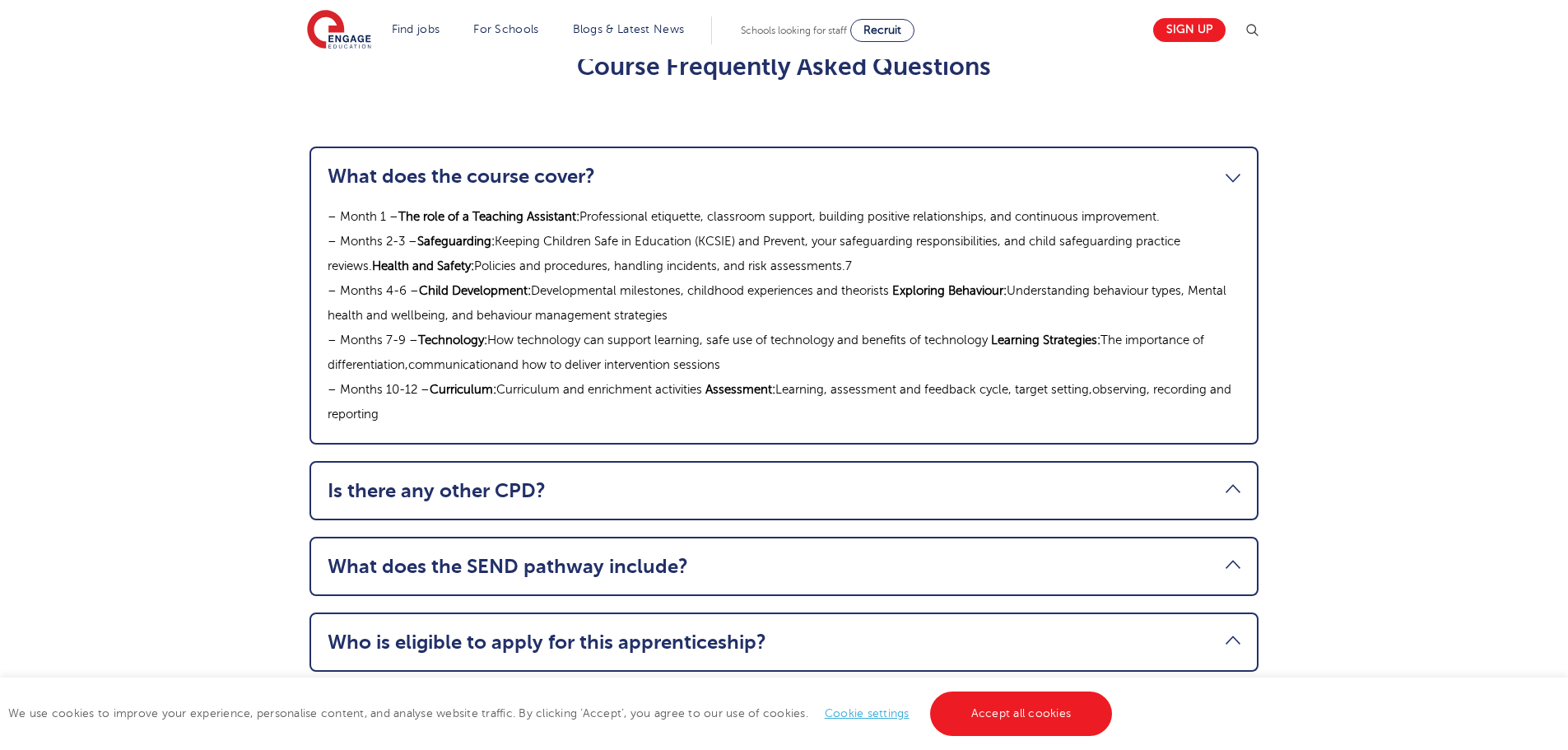
scroll to position [1811, 0]
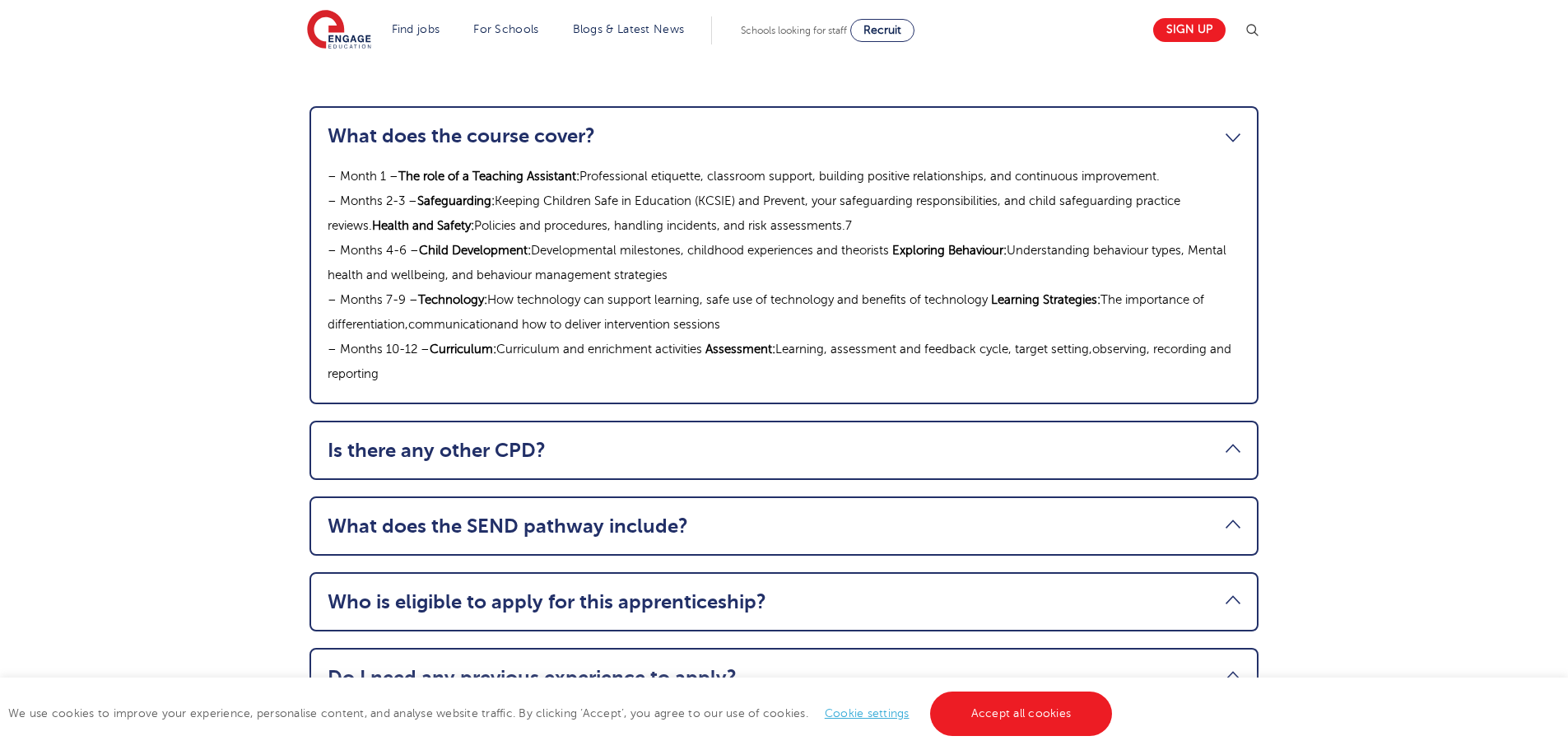
click at [383, 442] on li "Is there any other CPD? Topics include: Understanding Autism Supporting EAL Lea…" at bounding box center [784, 450] width 949 height 59
click at [383, 439] on link "Is there any other CPD?" at bounding box center [784, 450] width 913 height 23
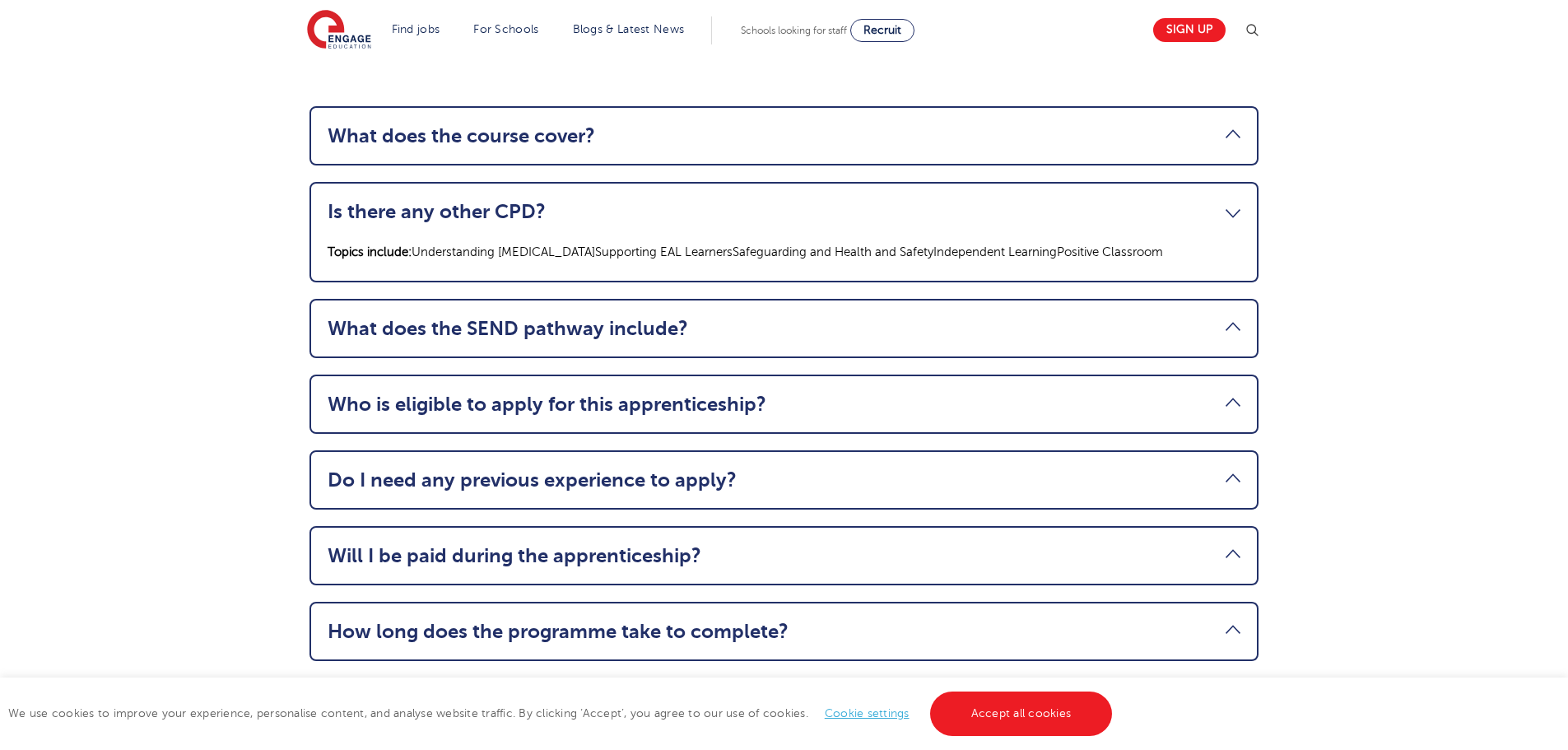
click at [836, 317] on link "What does the SEND pathway include?" at bounding box center [784, 328] width 913 height 23
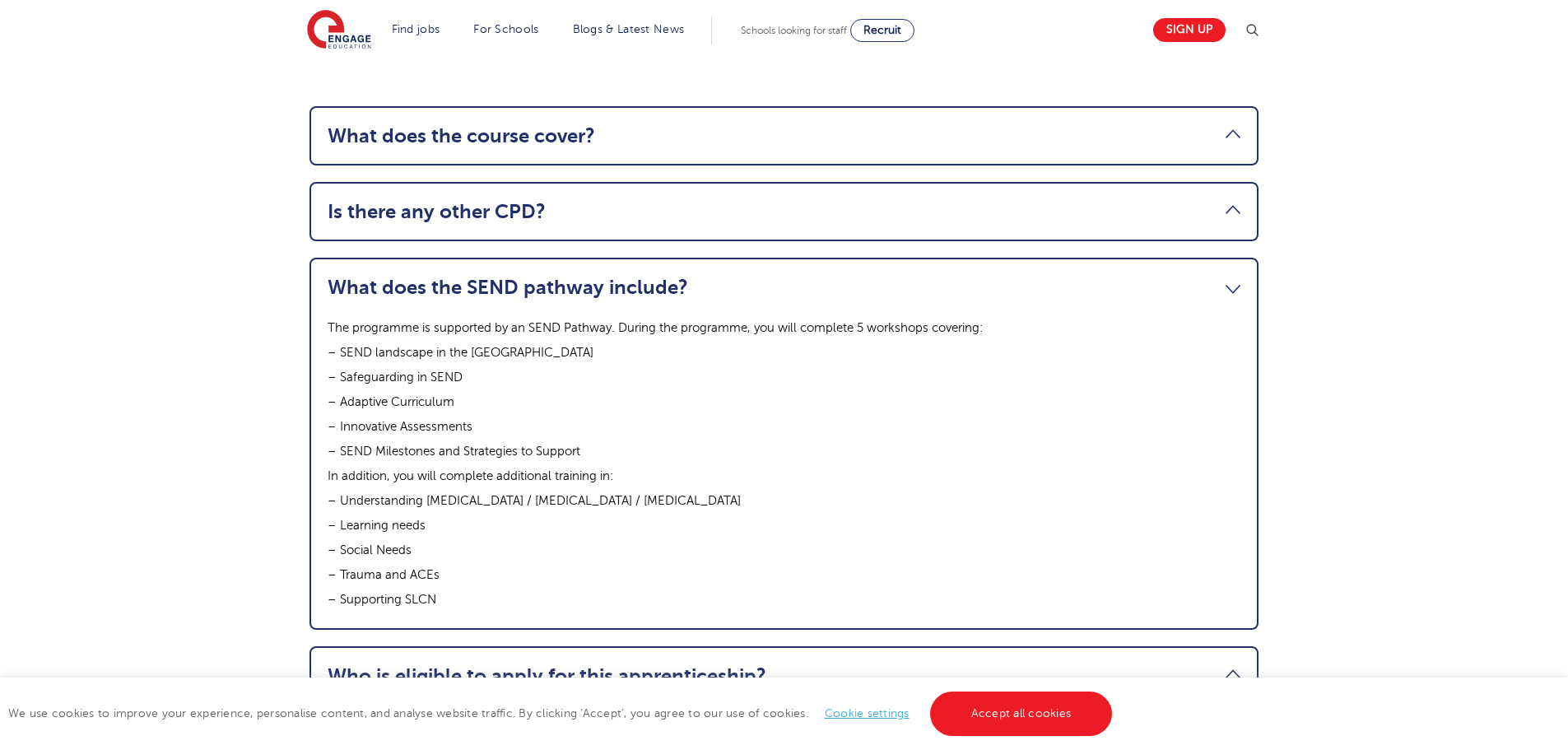
click at [1099, 364] on p "– Safeguarding in SEND" at bounding box center [784, 376] width 913 height 25
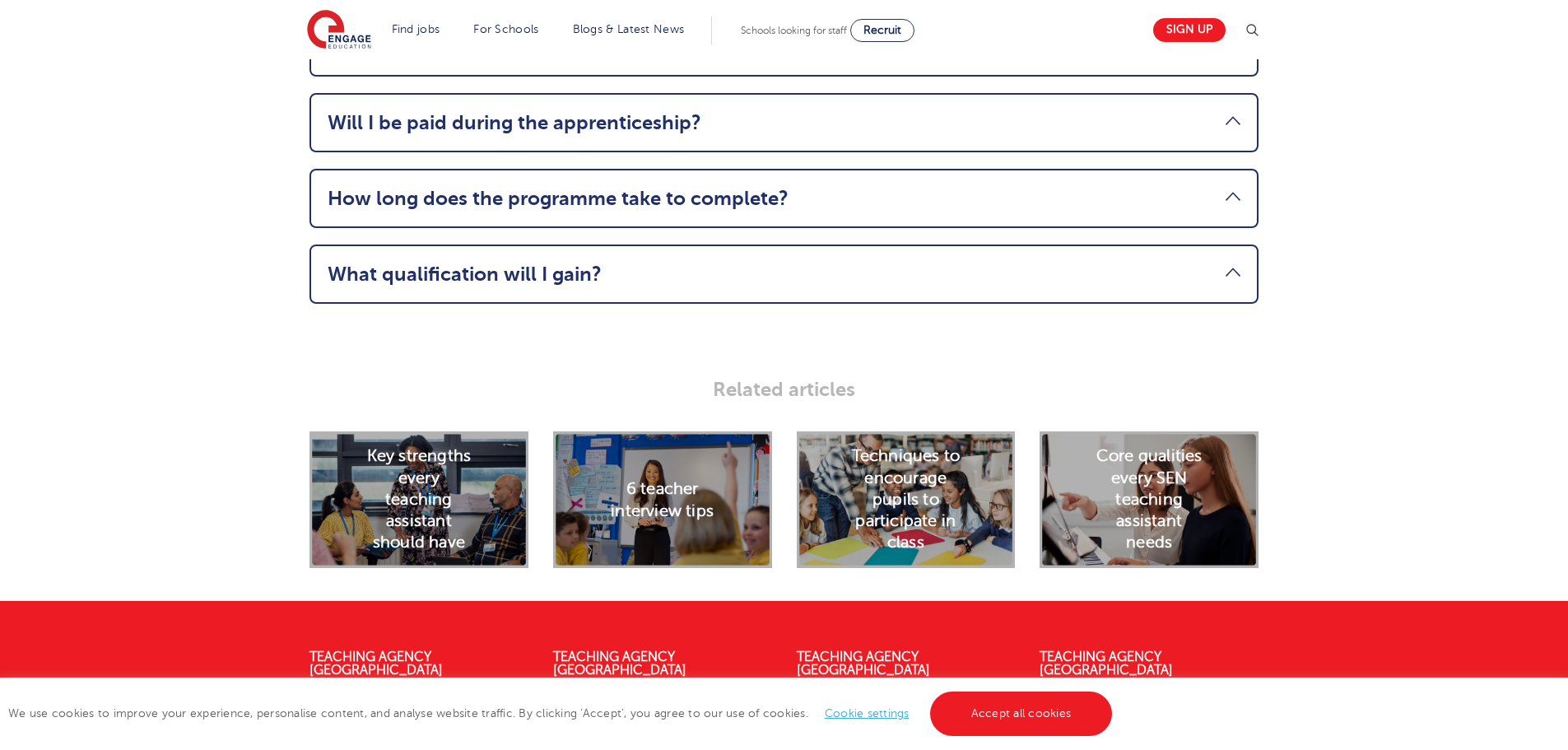
scroll to position [2552, 0]
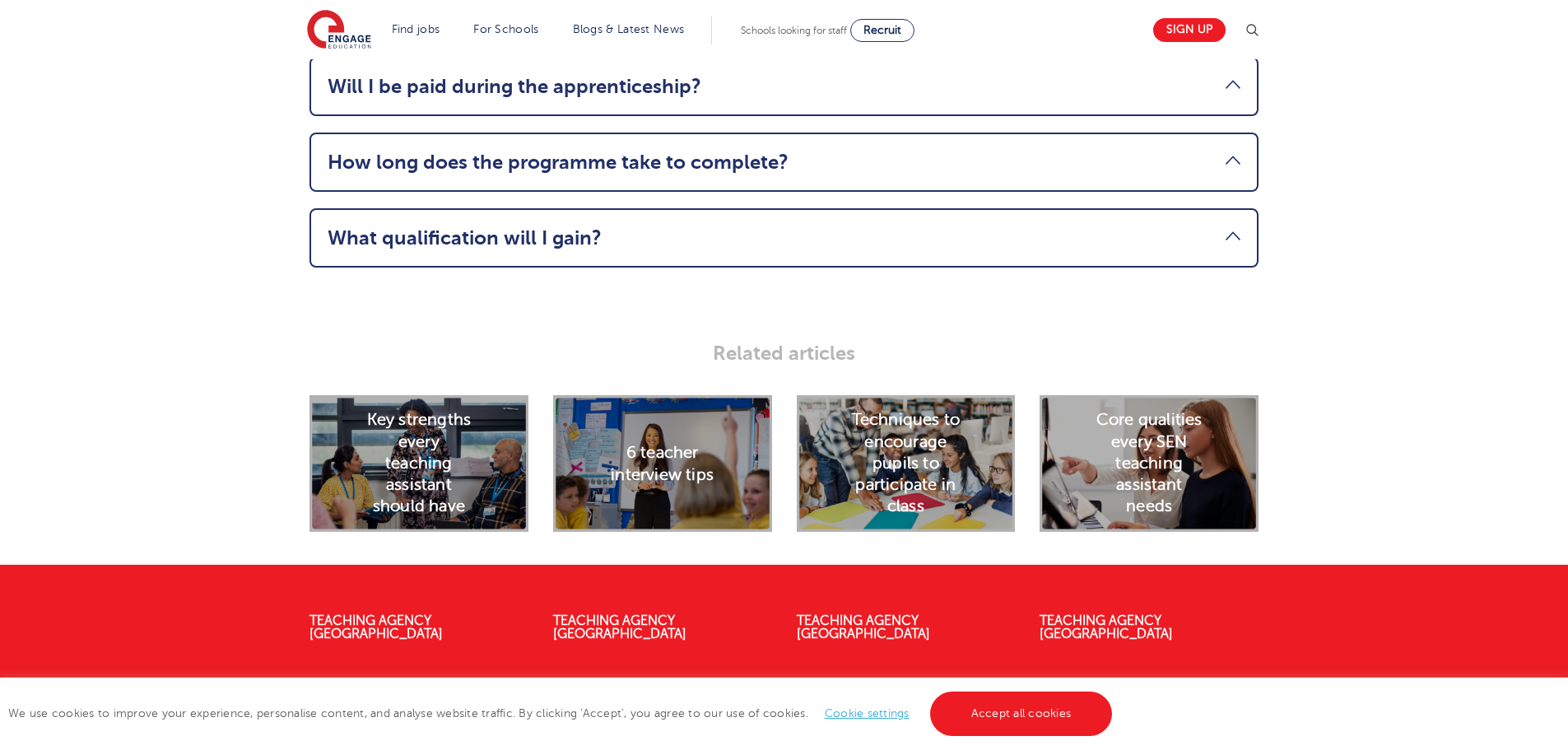
click at [479, 221] on li "What qualification will I gain? You’ll earn a nationally recognised Level 3 Tea…" at bounding box center [784, 238] width 949 height 59
click at [598, 151] on link "How long does the programme take to complete?" at bounding box center [784, 162] width 913 height 23
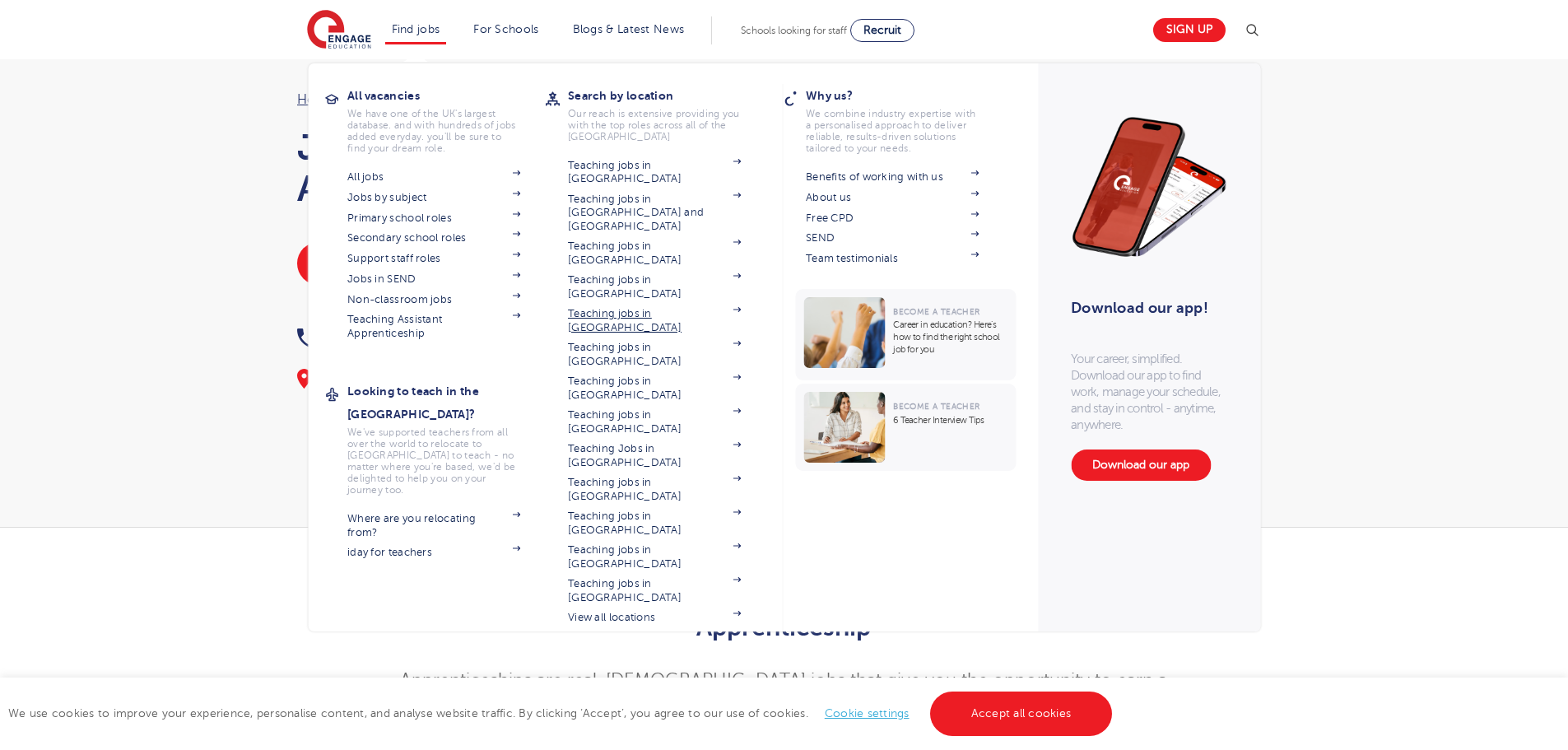
scroll to position [82, 0]
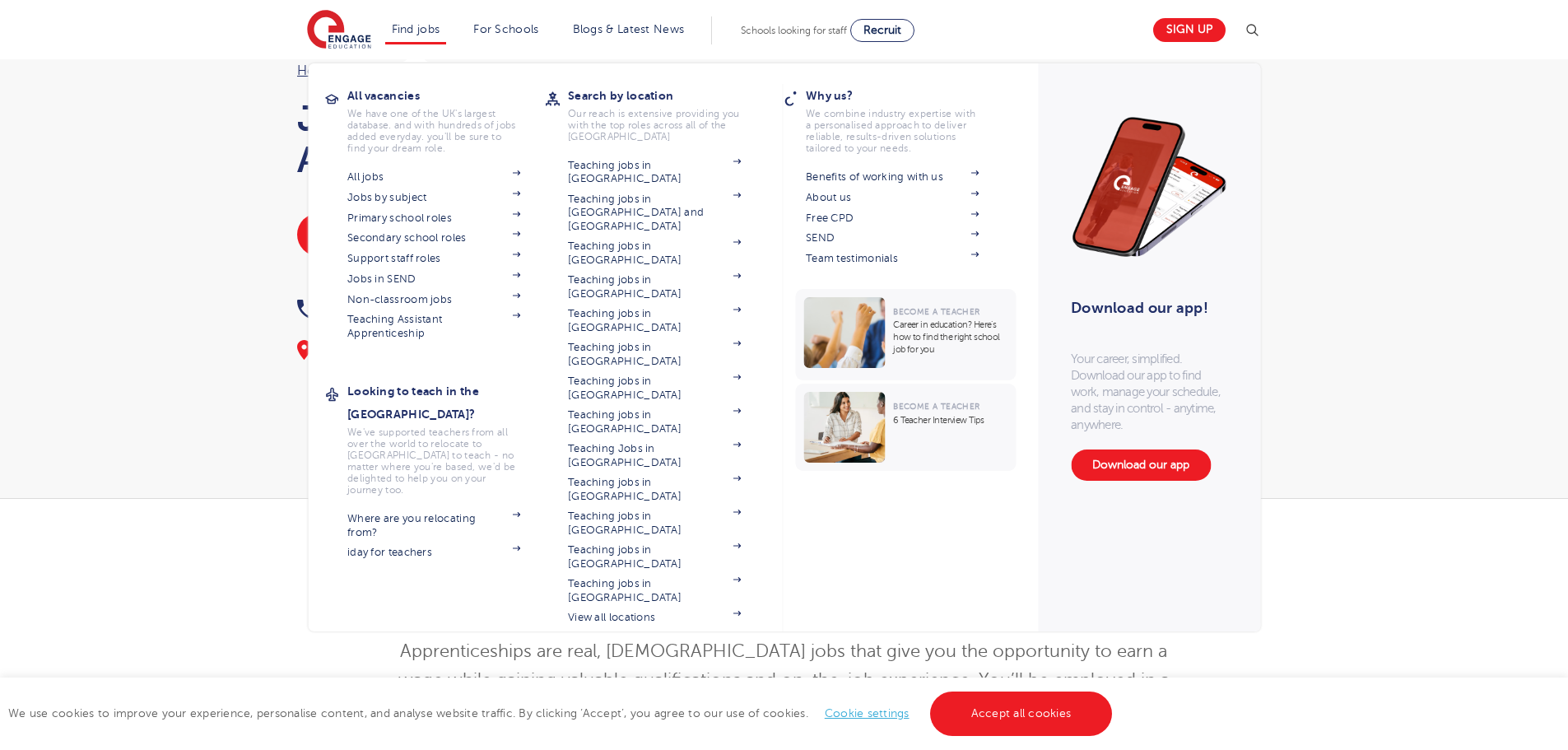
drag, startPoint x: 628, startPoint y: 484, endPoint x: 569, endPoint y: 507, distance: 63.3
drag, startPoint x: 569, startPoint y: 507, endPoint x: 560, endPoint y: 513, distance: 10.8
drag, startPoint x: 560, startPoint y: 513, endPoint x: 967, endPoint y: 509, distance: 407.0
click at [967, 510] on section "Why us? We combine industry expertise with a personalised approach to deliver r…" at bounding box center [900, 357] width 238 height 548
click at [620, 611] on link "View all locations" at bounding box center [654, 617] width 173 height 13
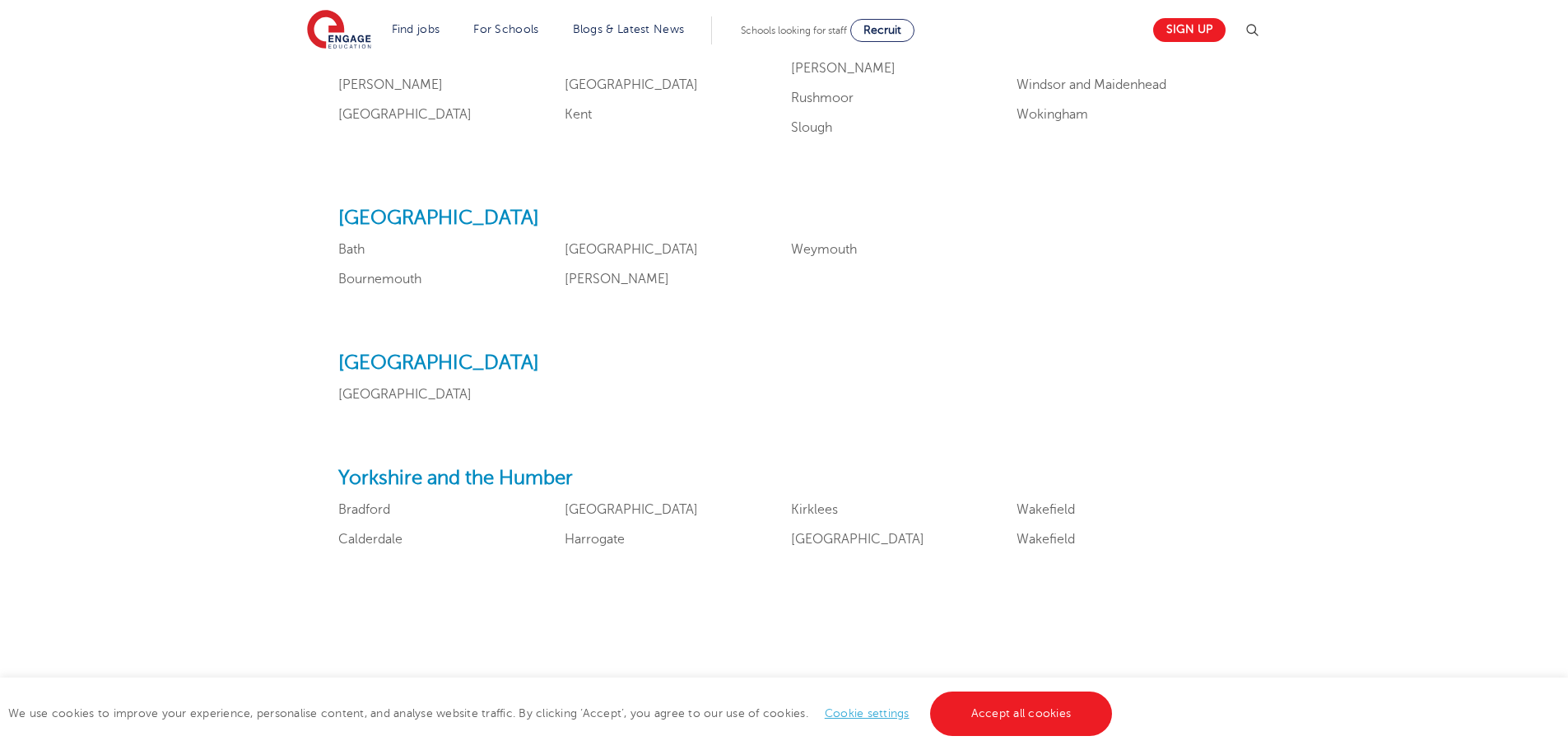
scroll to position [1811, 0]
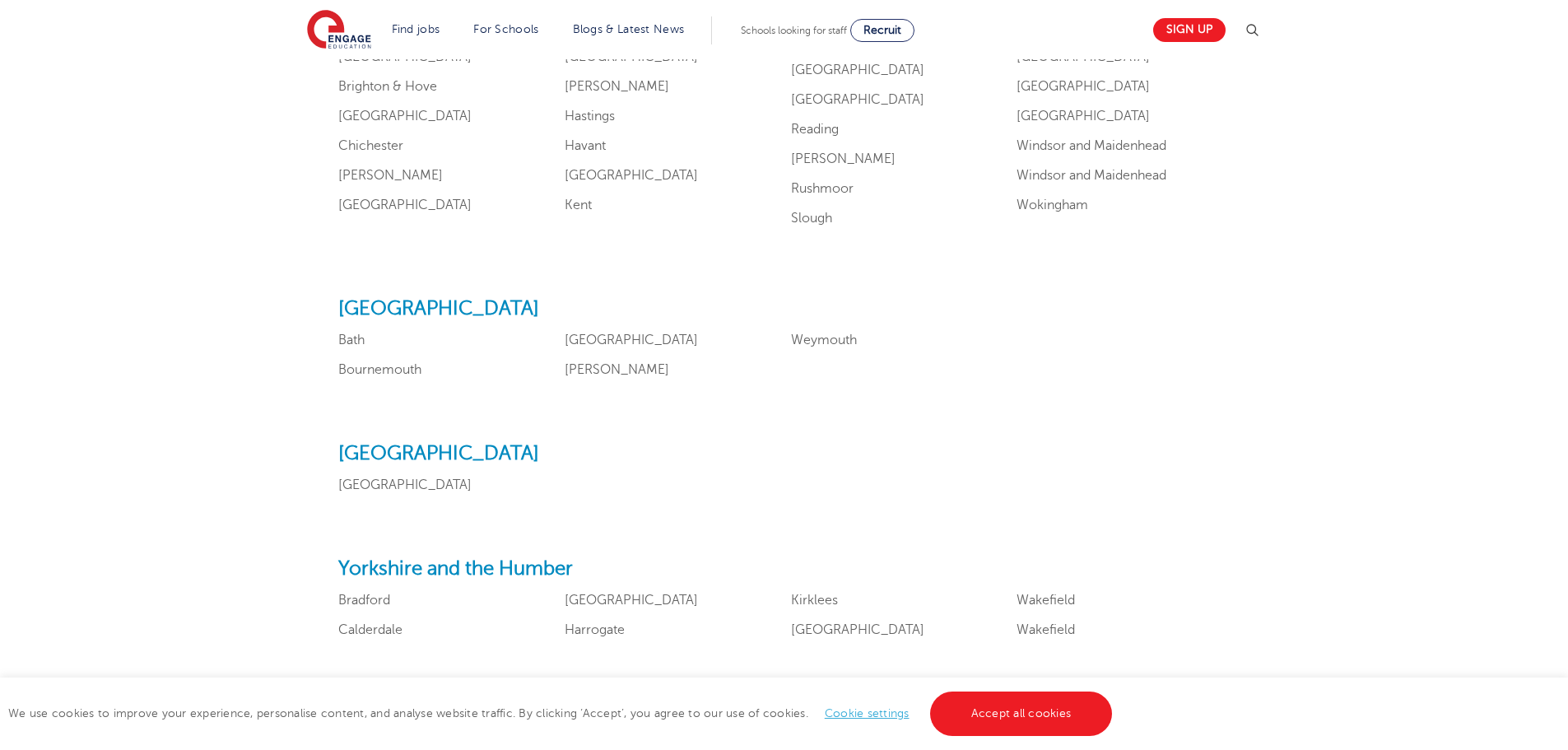
click at [715, 559] on h2 "Yorkshire and the Humber" at bounding box center [784, 569] width 891 height 24
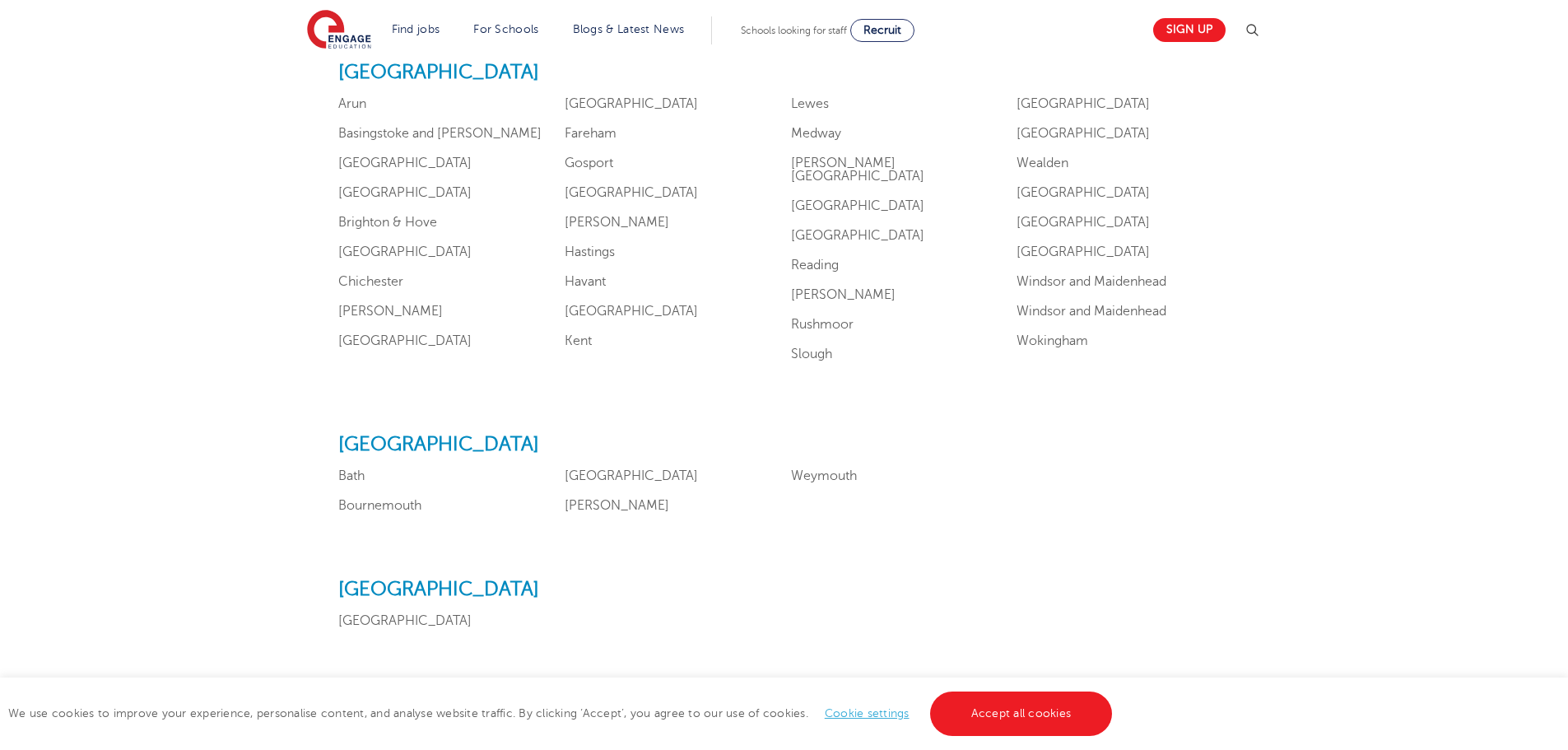
scroll to position [1646, 0]
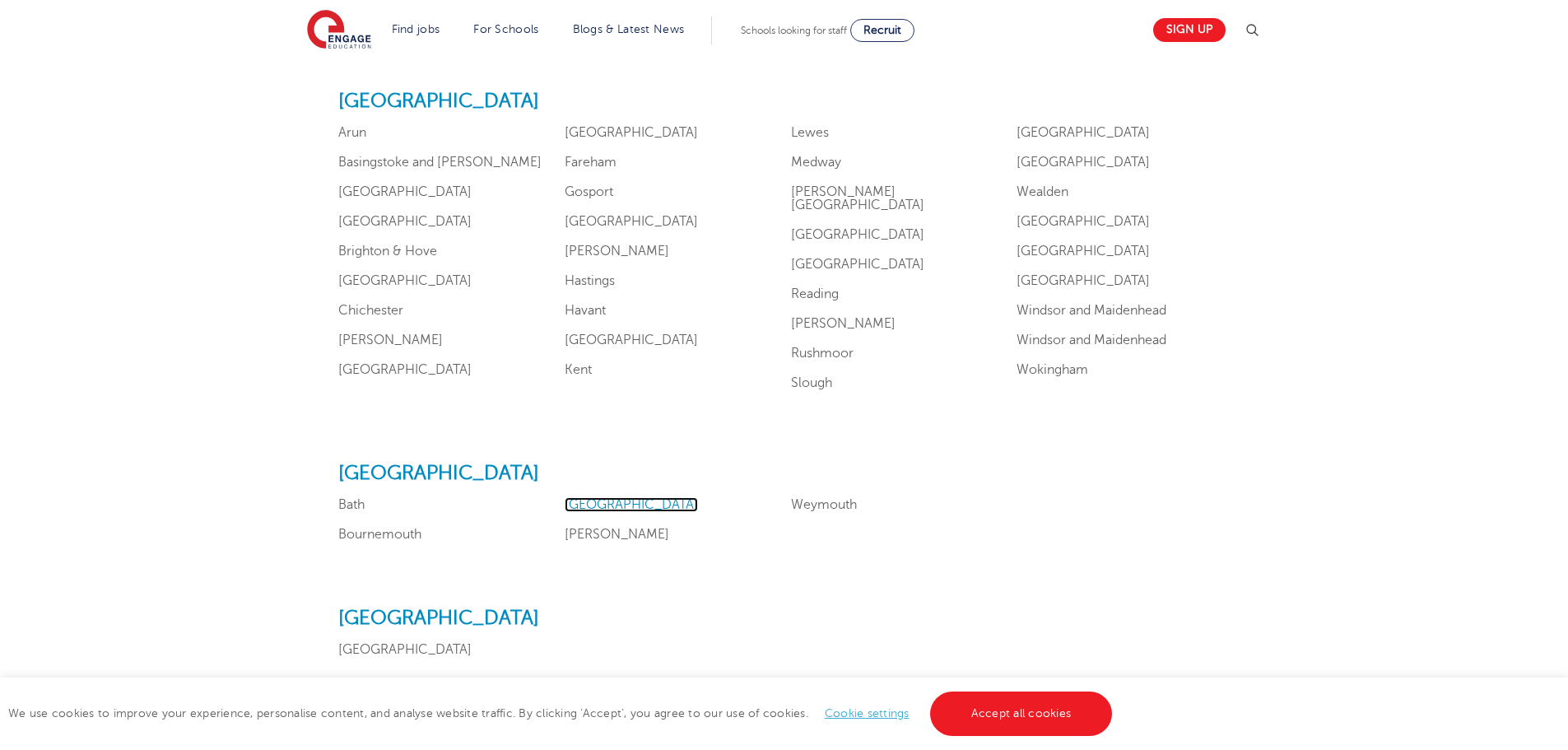
click at [571, 501] on link "Bristol" at bounding box center [631, 504] width 133 height 15
click at [821, 156] on link "Medway" at bounding box center [816, 162] width 50 height 15
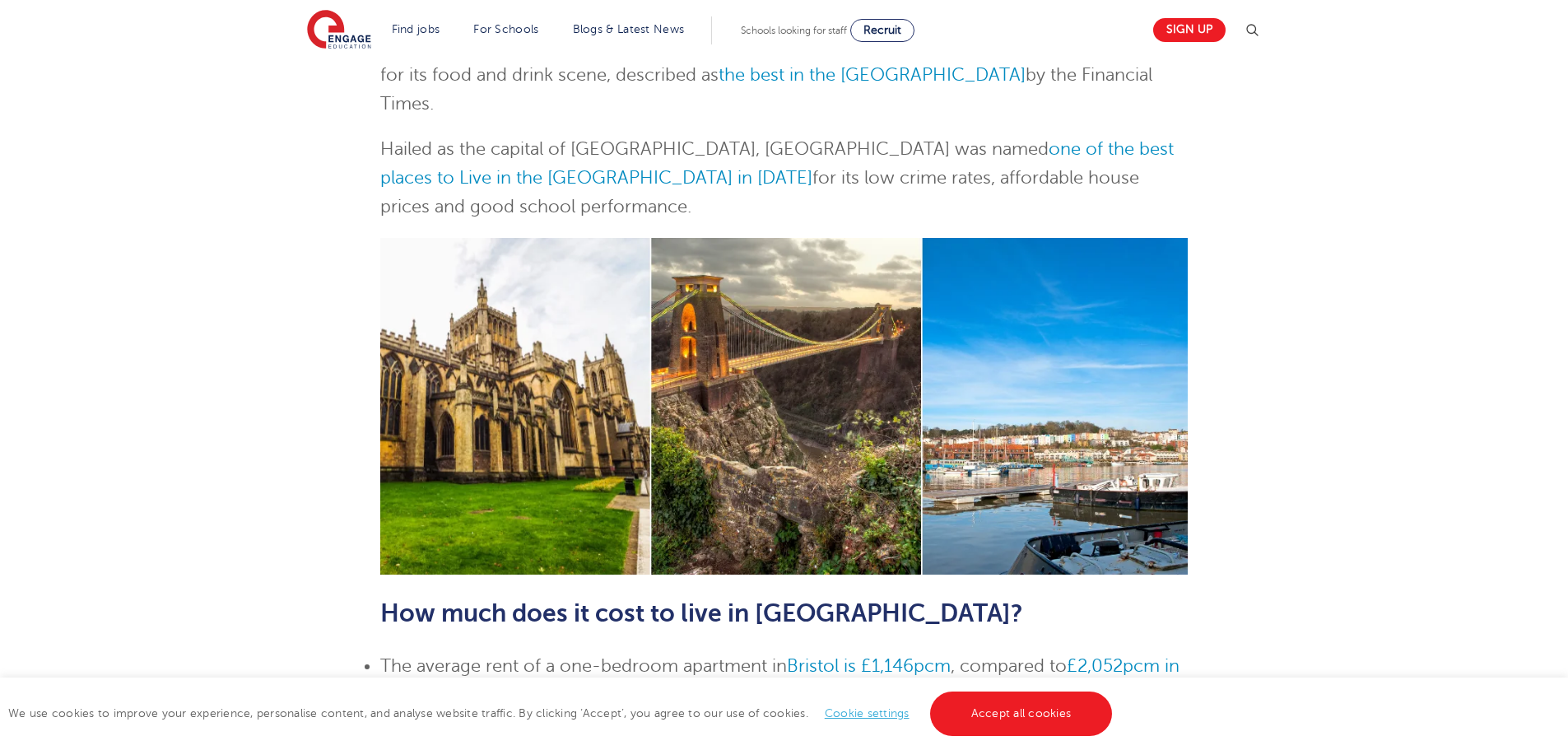
scroll to position [330, 0]
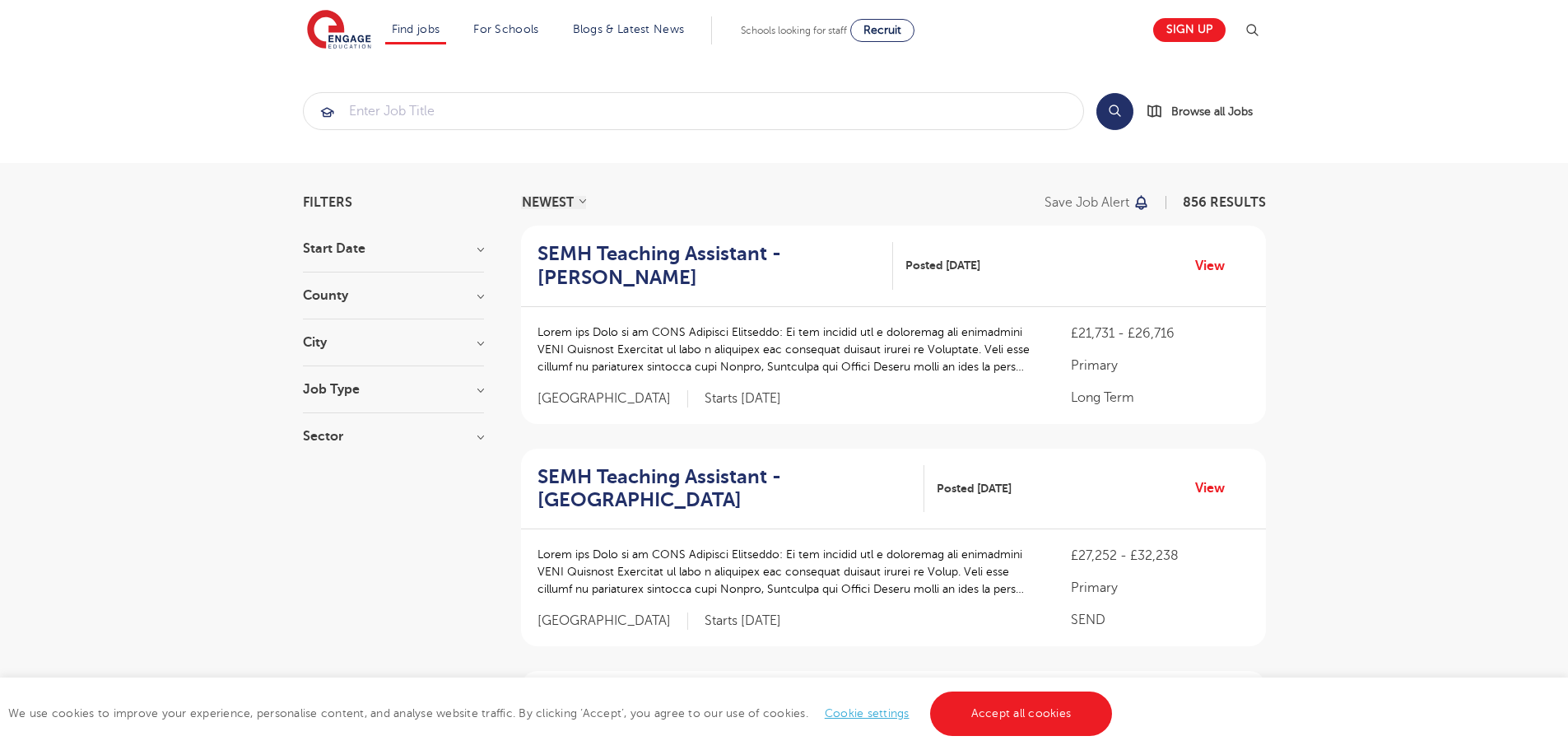
click at [476, 305] on div "County London 622 Hertfordshire 138 Leeds 28 Kirklees 14 East Sussex 10 Show mo…" at bounding box center [393, 304] width 181 height 31
click at [476, 296] on h3 "County" at bounding box center [393, 295] width 181 height 13
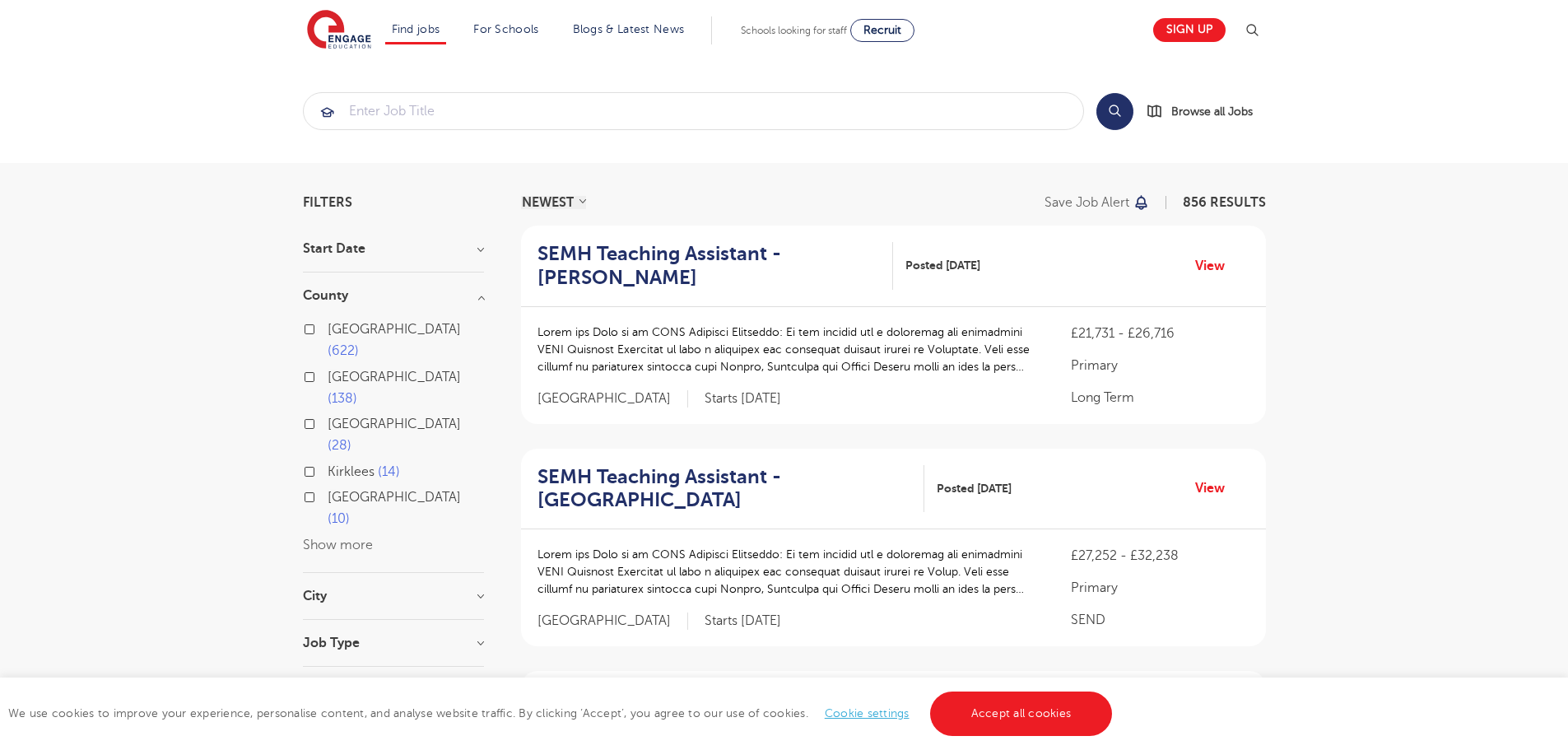
click at [332, 538] on button "Show more" at bounding box center [337, 545] width 70 height 15
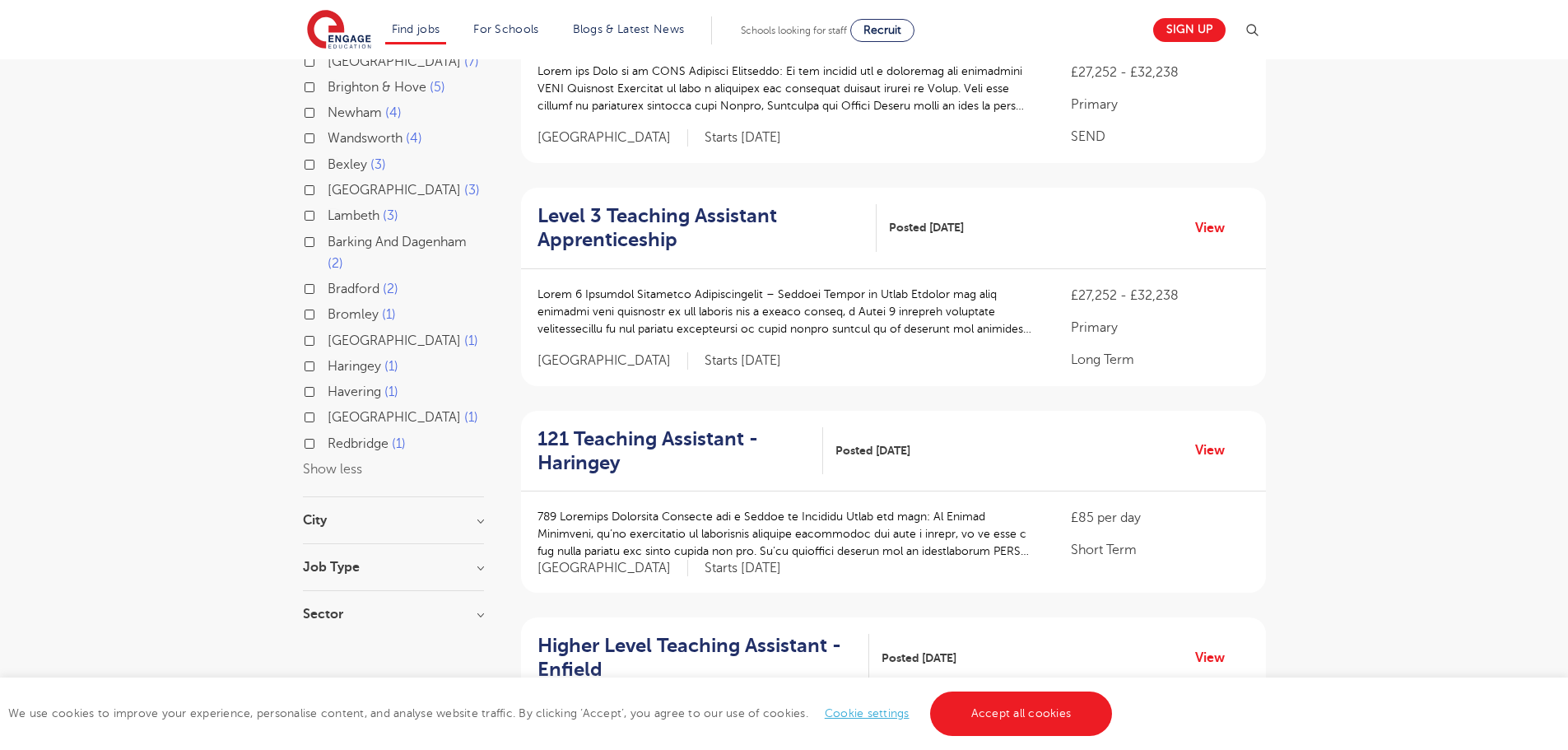
scroll to position [493, 0]
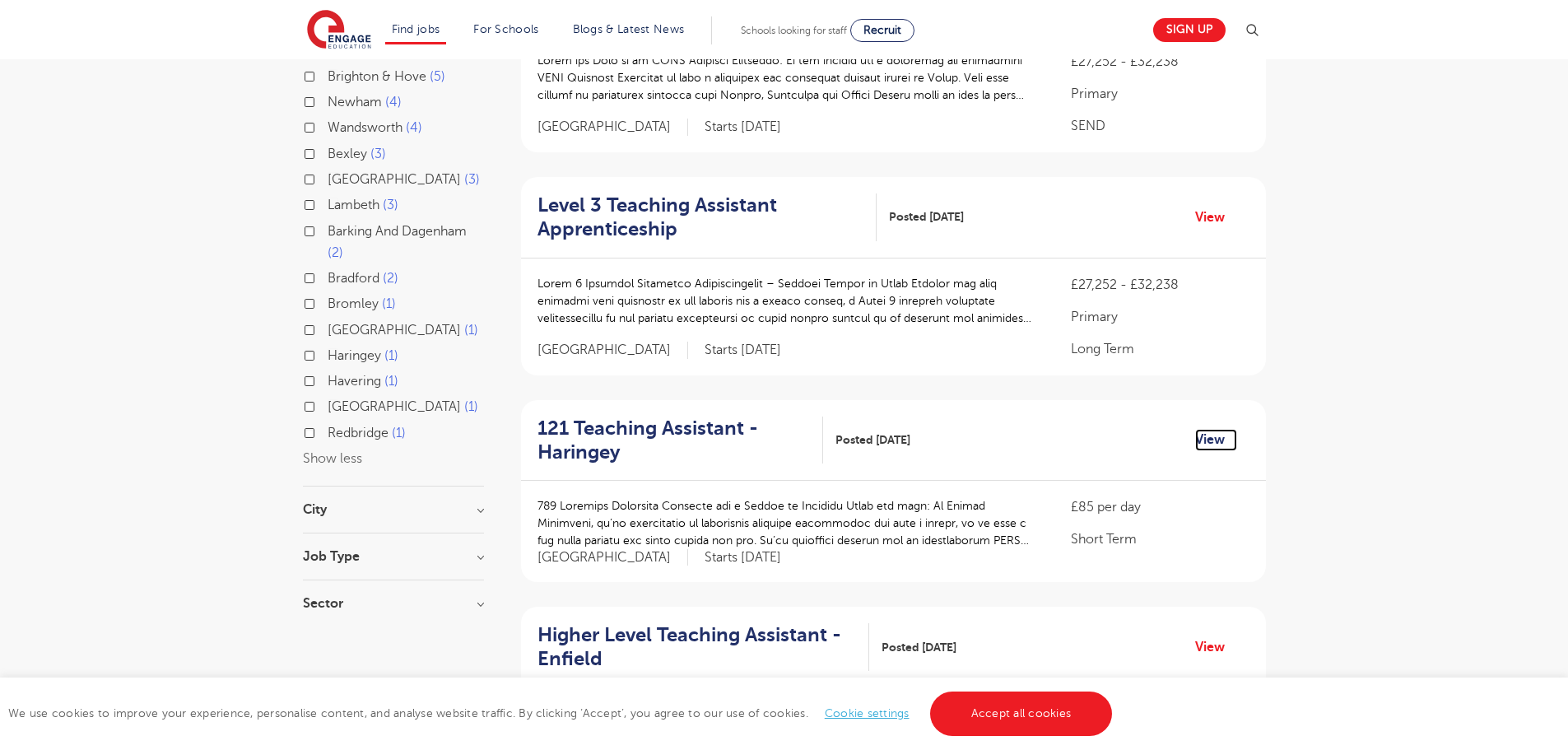
click at [1208, 438] on link "View" at bounding box center [1216, 440] width 42 height 22
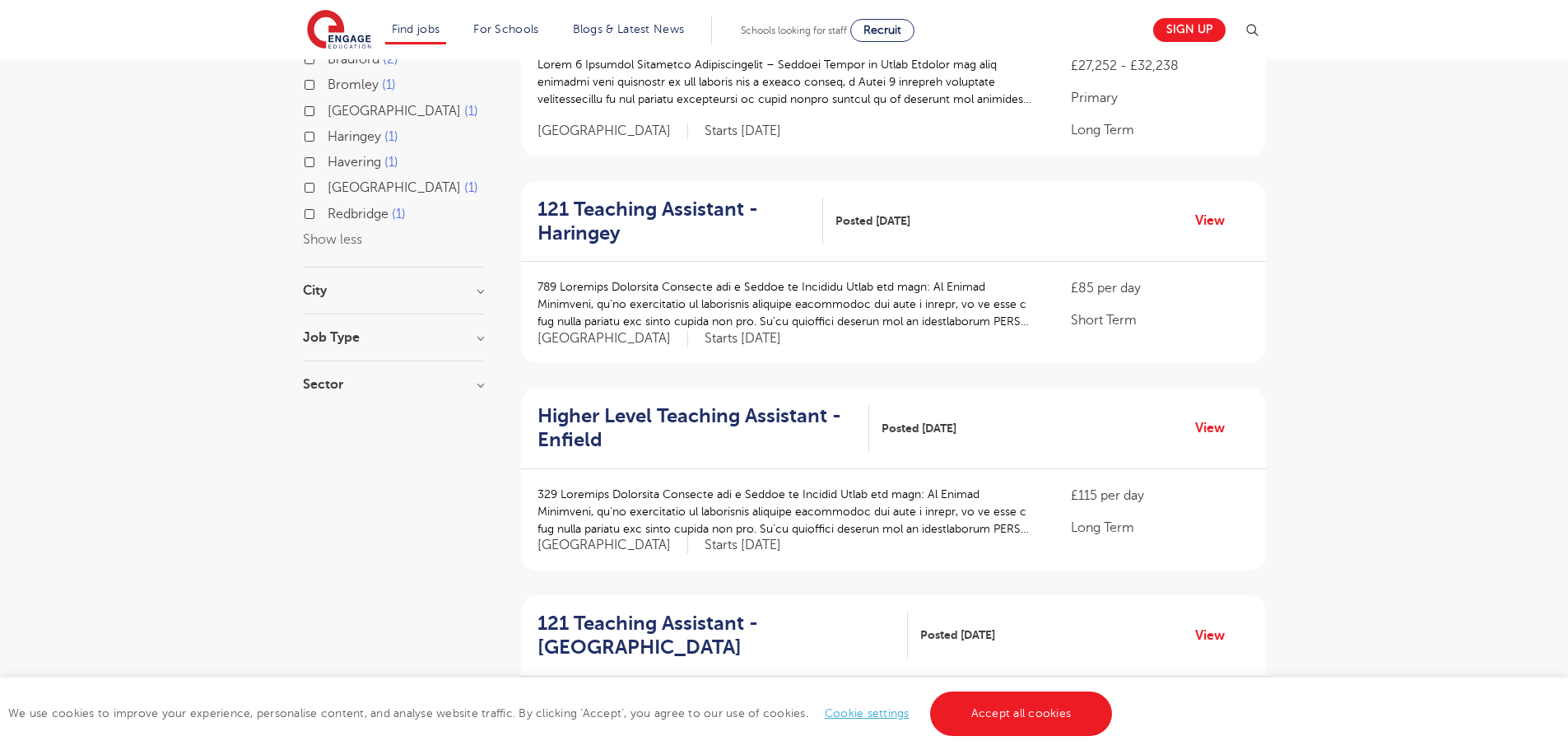
scroll to position [741, 0]
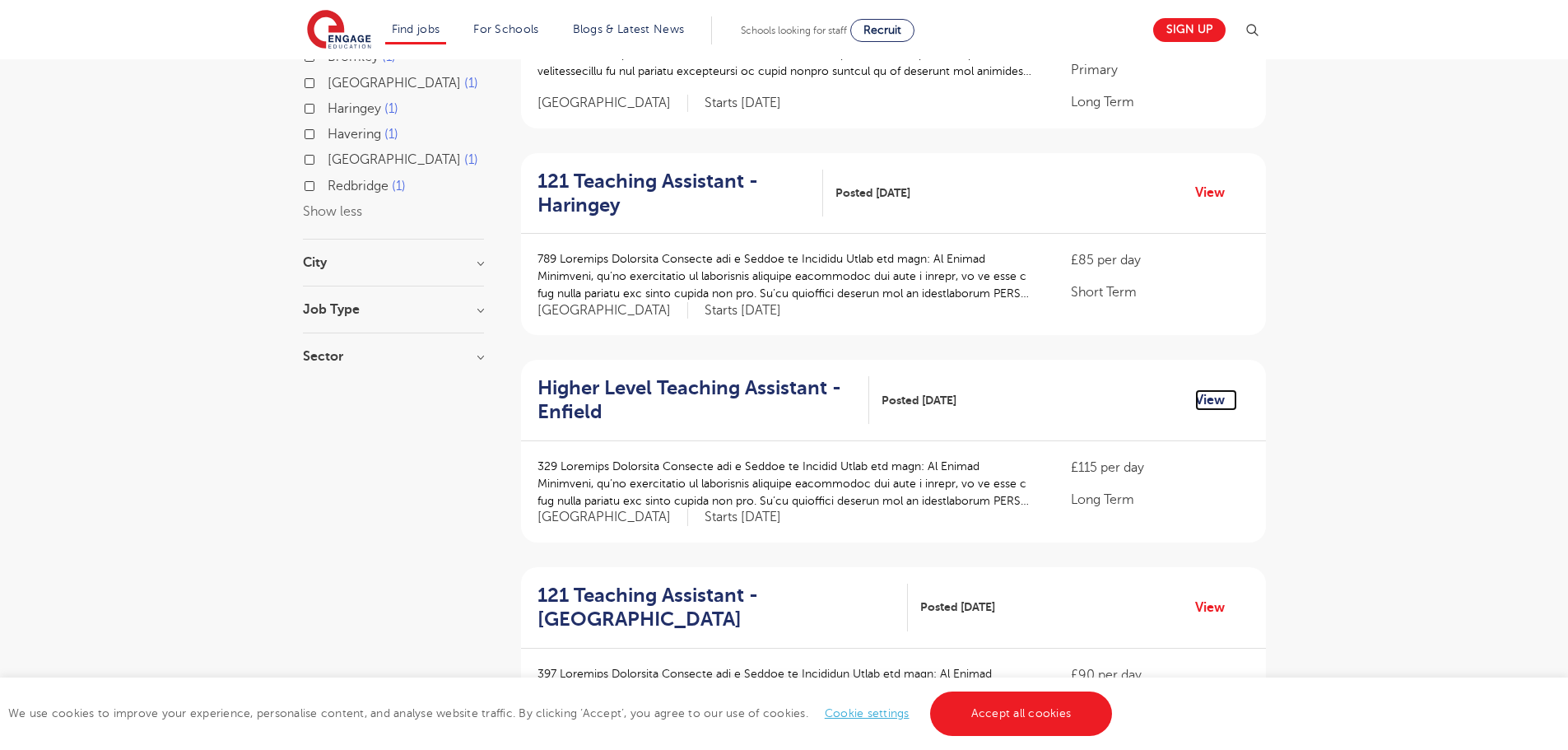
click at [1219, 400] on link "View" at bounding box center [1216, 401] width 42 height 22
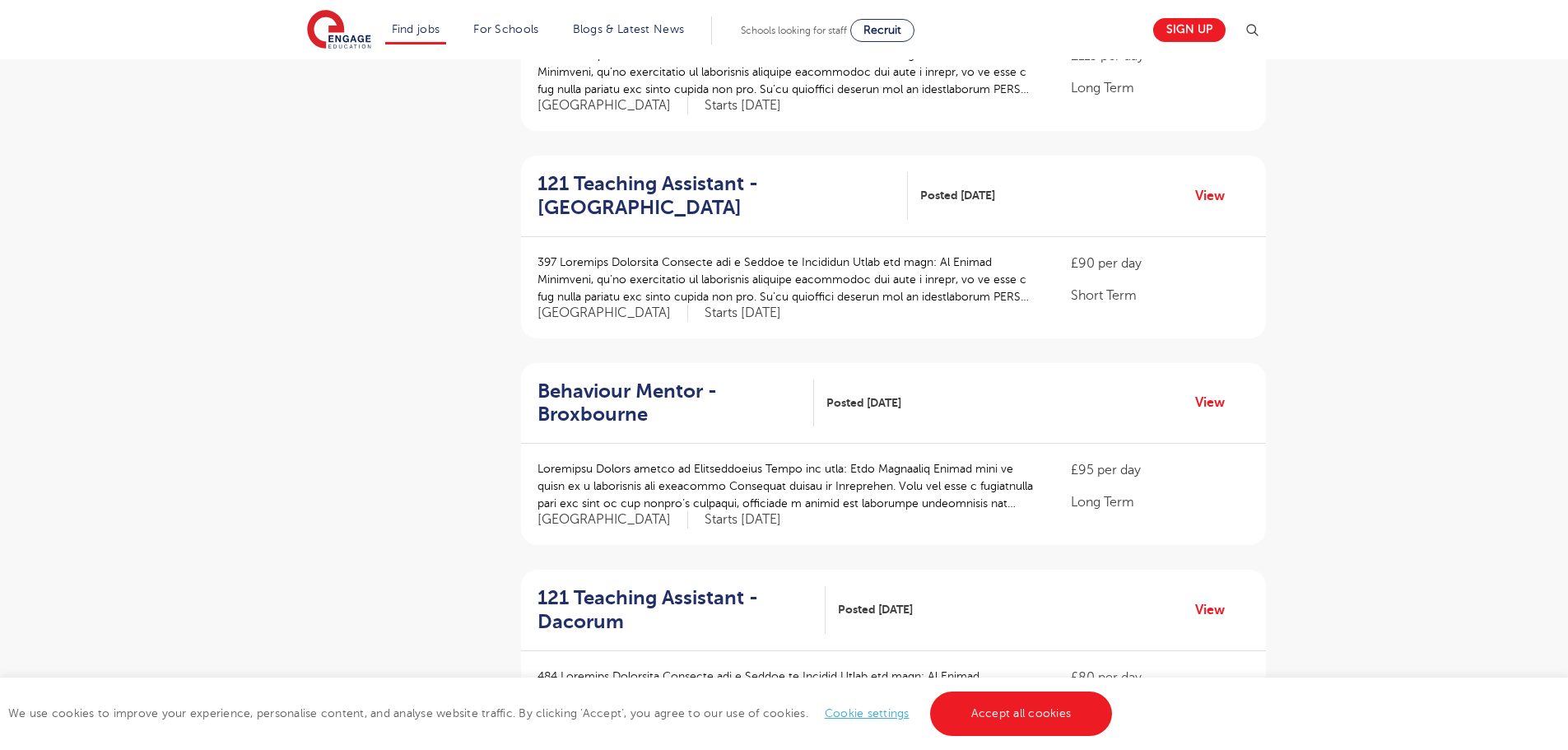
scroll to position [1235, 0]
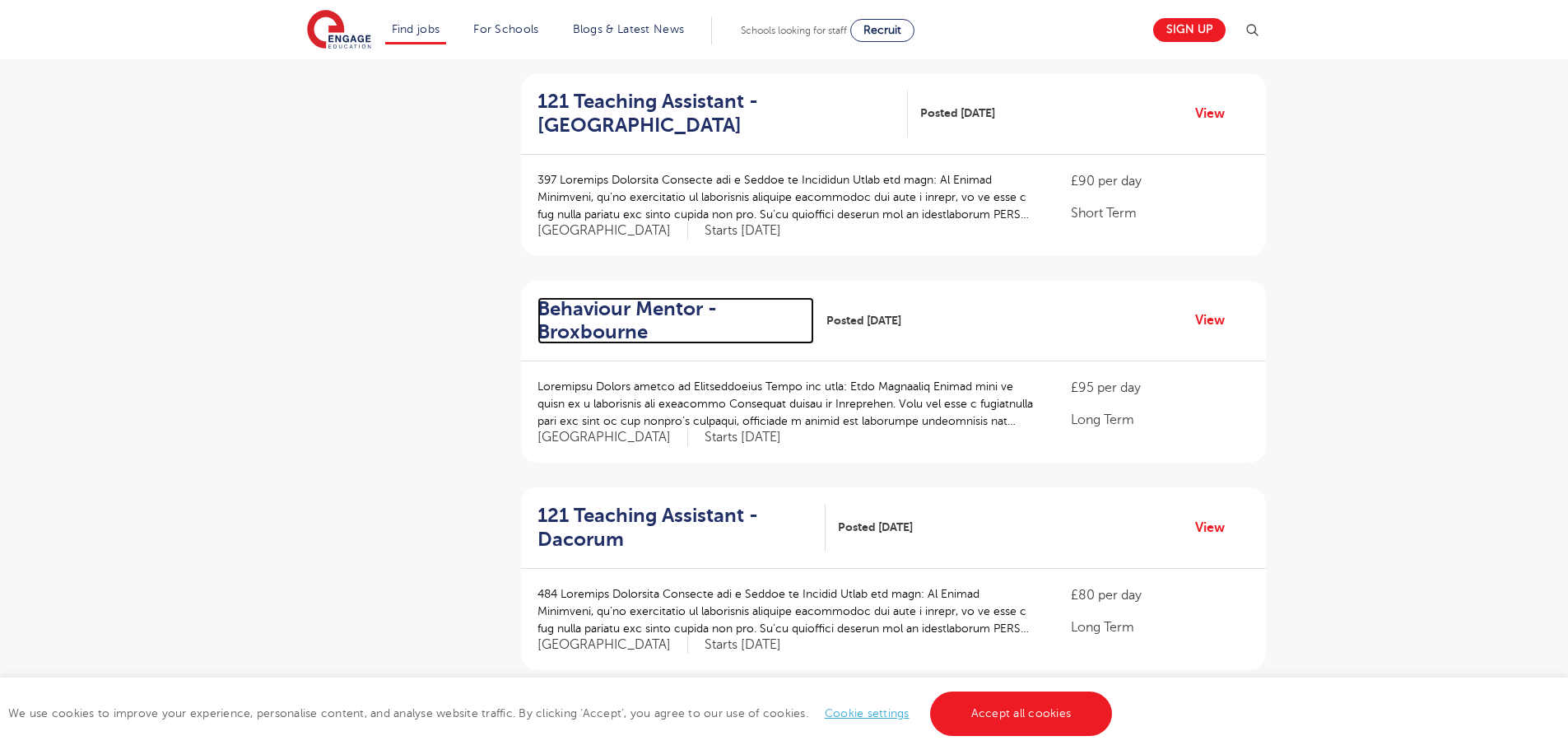
click at [607, 321] on h2 "Behaviour Mentor - Broxbourne" at bounding box center [669, 321] width 263 height 47
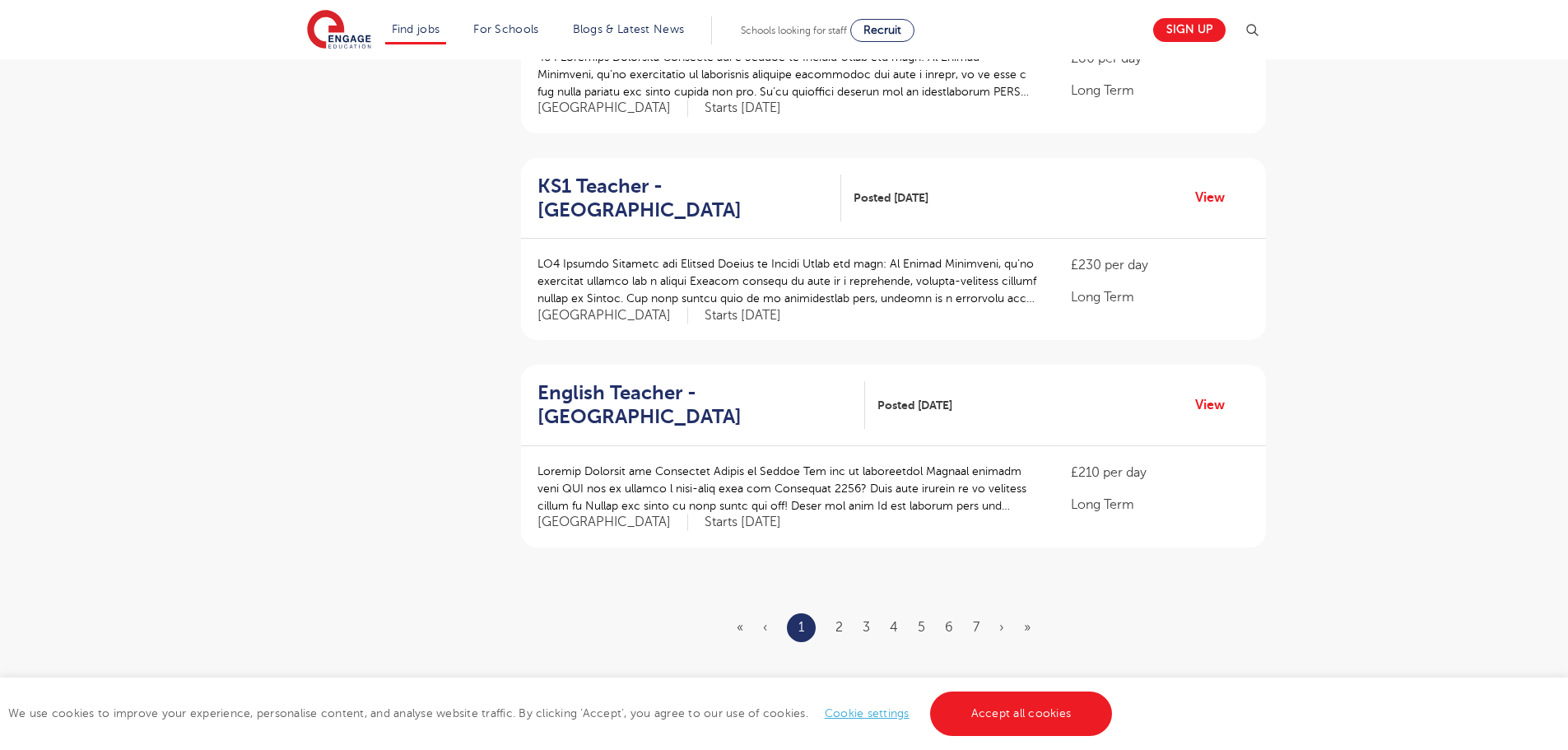
scroll to position [1811, 0]
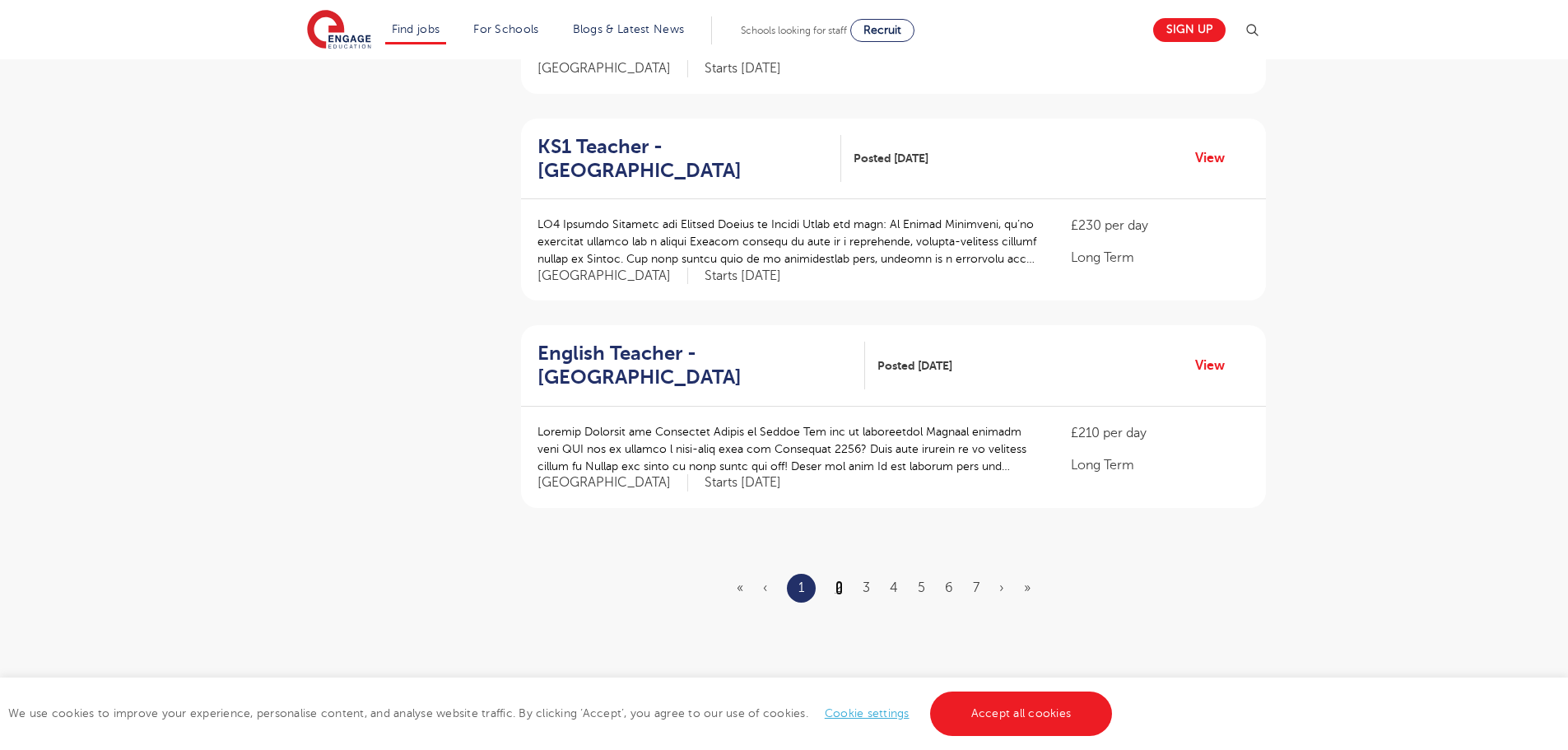
click at [840, 580] on link "2" at bounding box center [840, 587] width 8 height 15
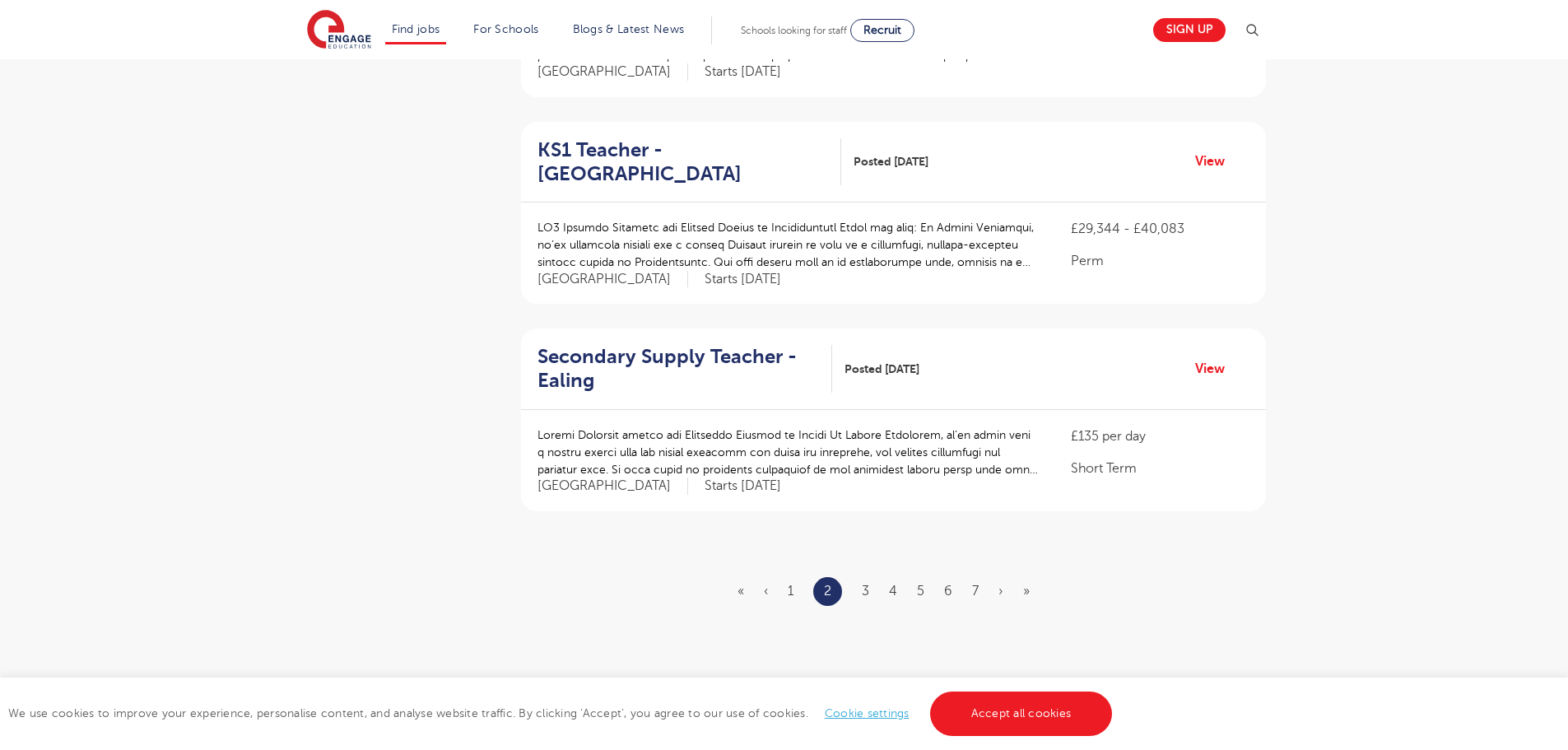
scroll to position [1811, 0]
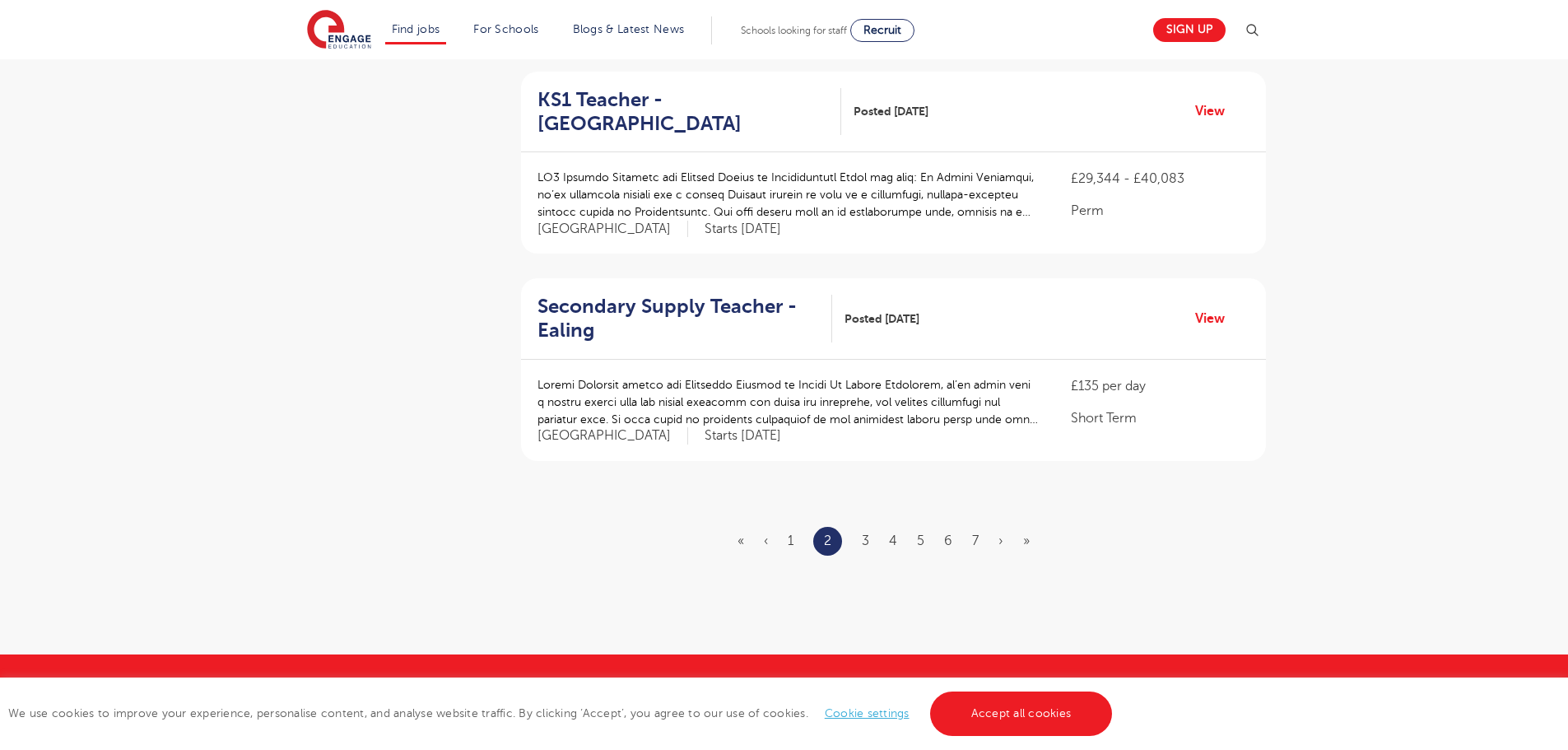
click at [857, 527] on ul "« ‹ 1 2 3 4 5 6 7 › »" at bounding box center [893, 541] width 312 height 29
click at [872, 527] on ul "« ‹ 1 2 3 4 5 6 7 › »" at bounding box center [893, 541] width 312 height 29
click at [865, 533] on link "3" at bounding box center [865, 540] width 8 height 15
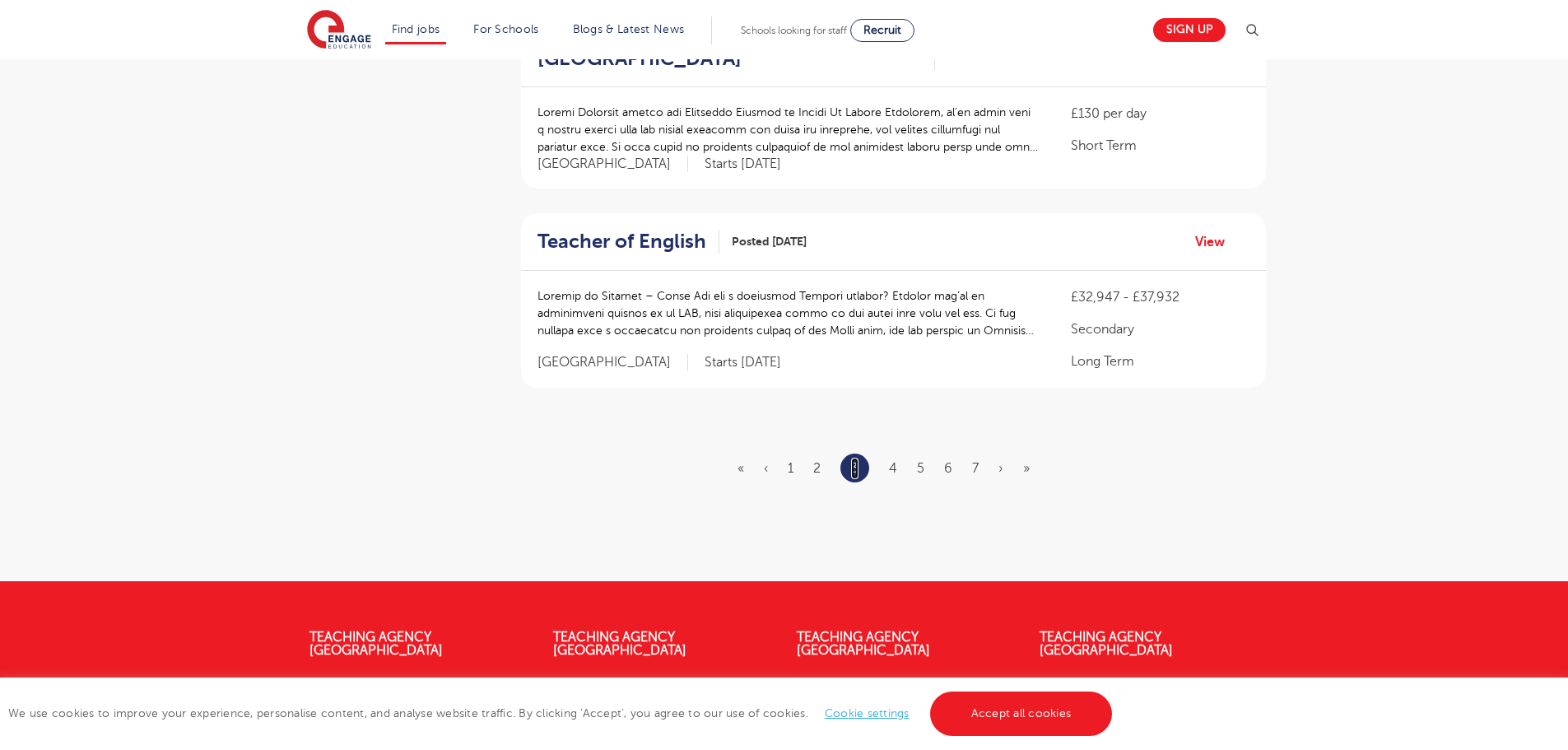
scroll to position [1893, 0]
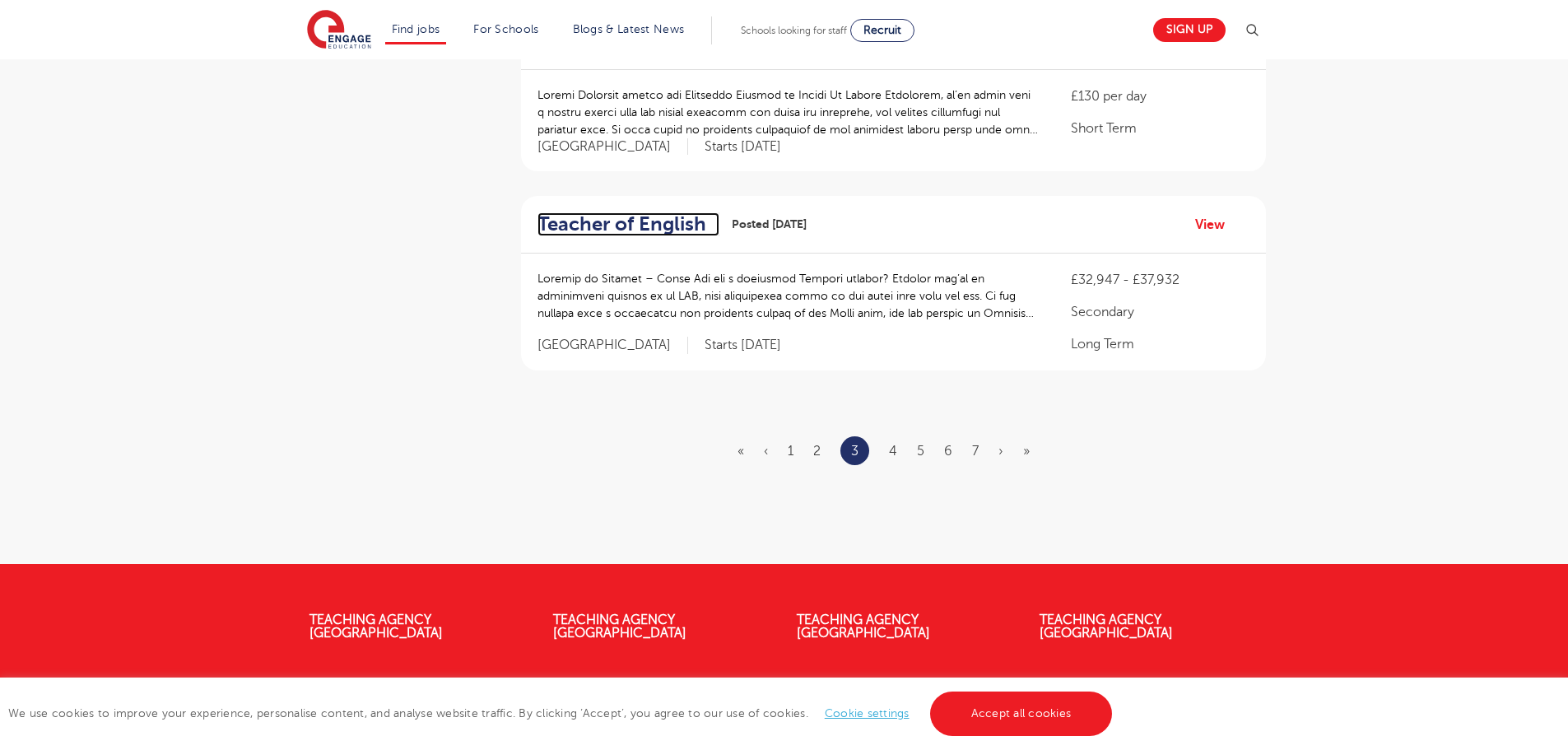
click at [602, 212] on h2 "Teacher of English" at bounding box center [622, 224] width 169 height 24
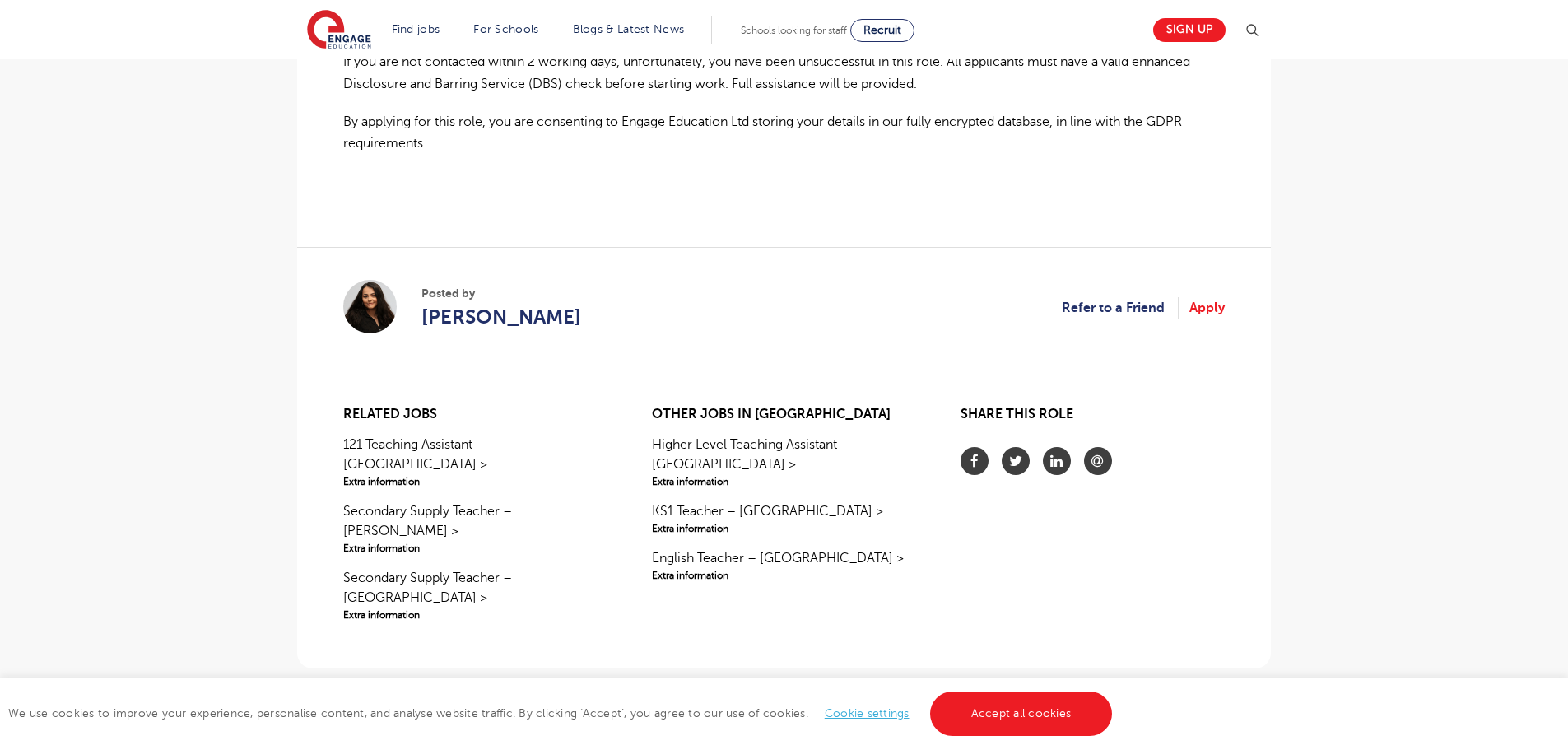
scroll to position [1317, 0]
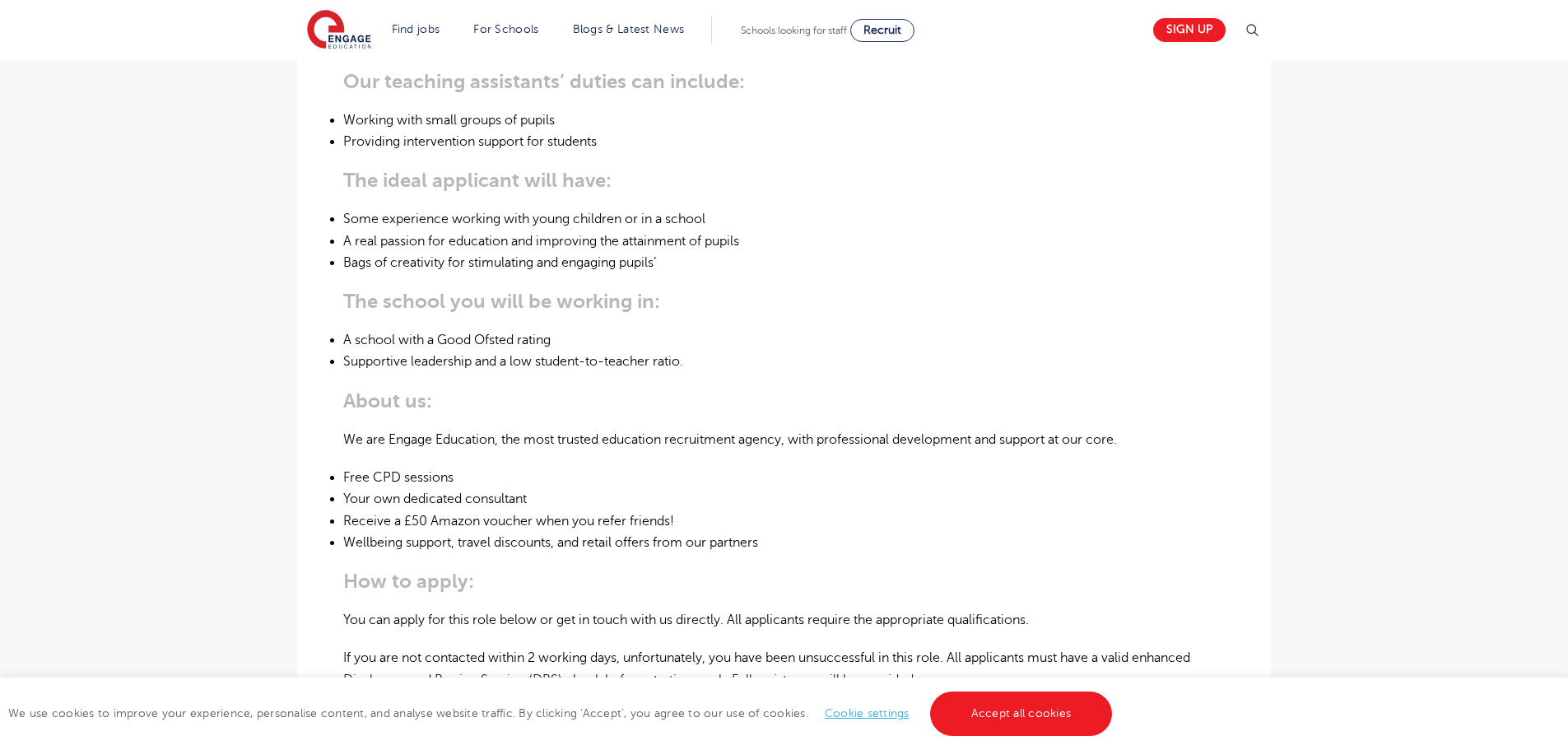
scroll to position [658, 0]
click at [1322, 445] on main "Search Browse all Jobs Higher Level Teaching Assistant – Enfield Posted 26/08/2…" at bounding box center [784, 308] width 1568 height 1932
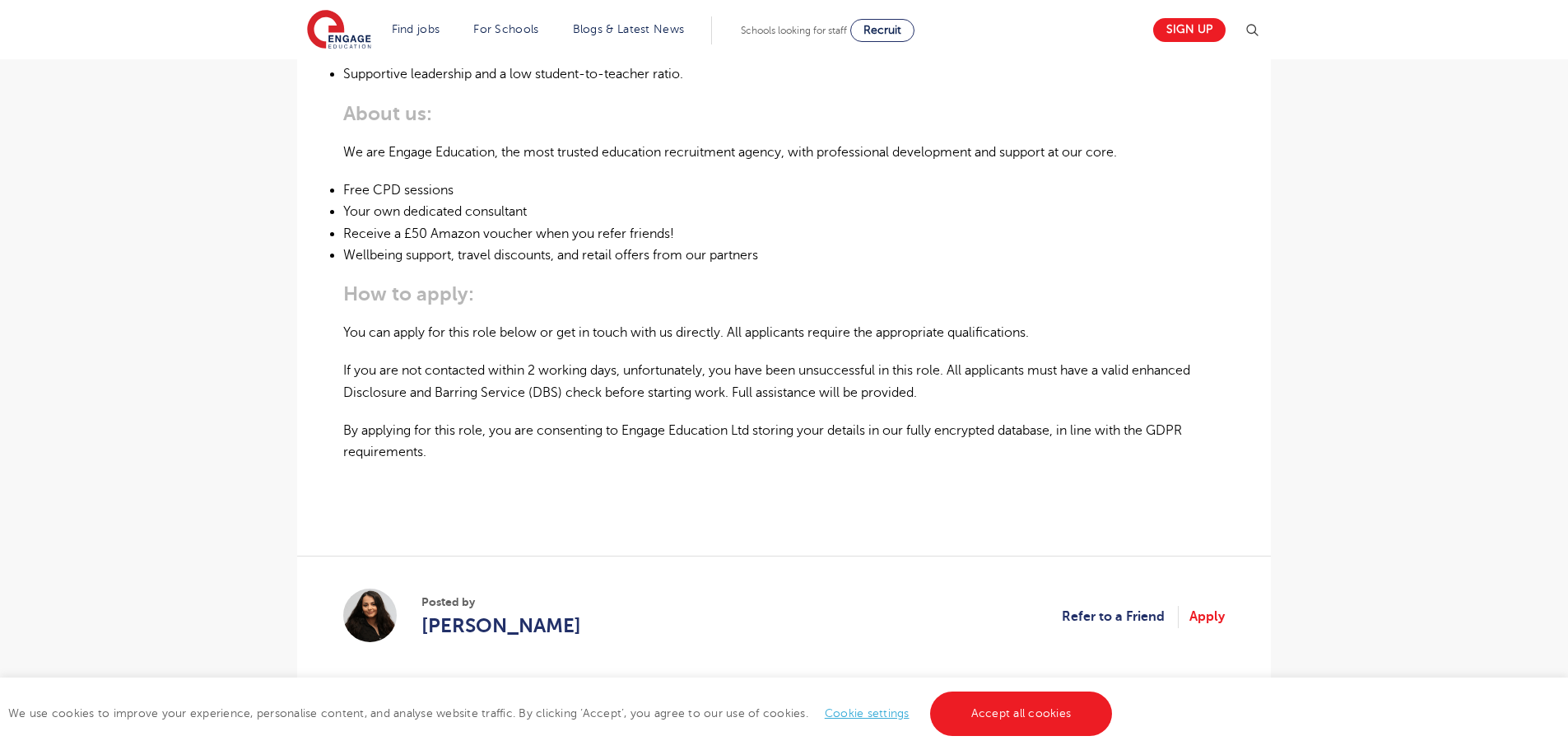
scroll to position [988, 0]
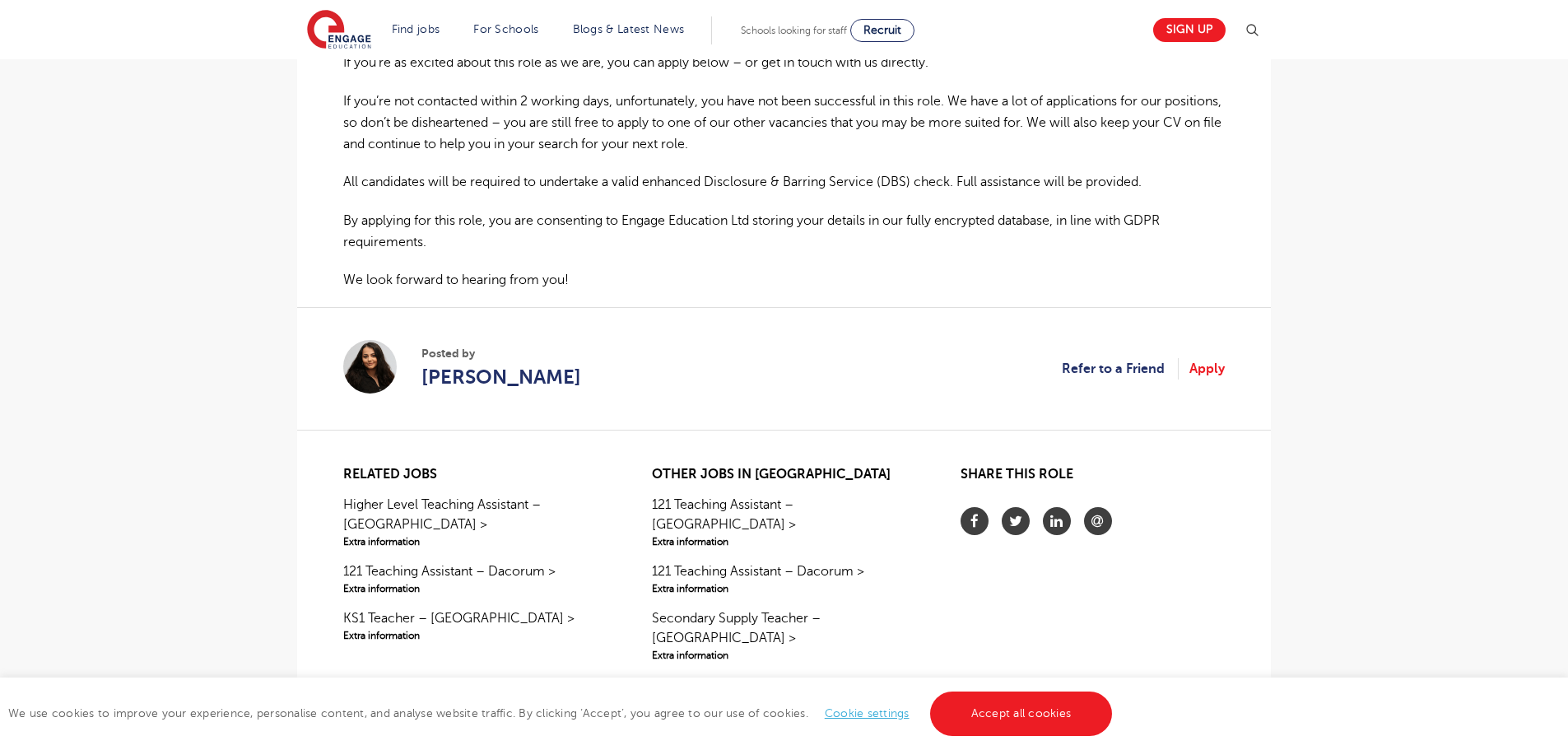
scroll to position [1153, 0]
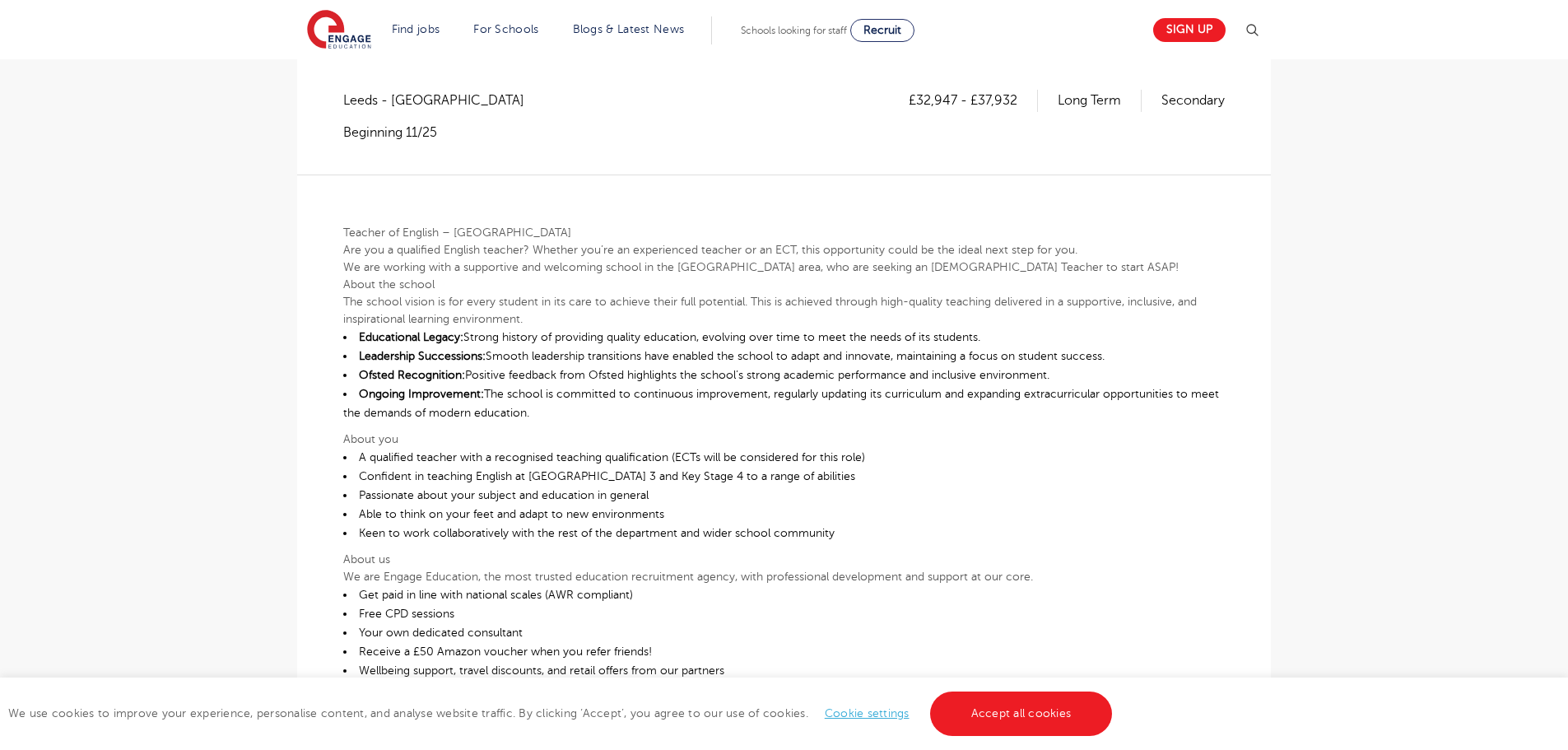
scroll to position [330, 0]
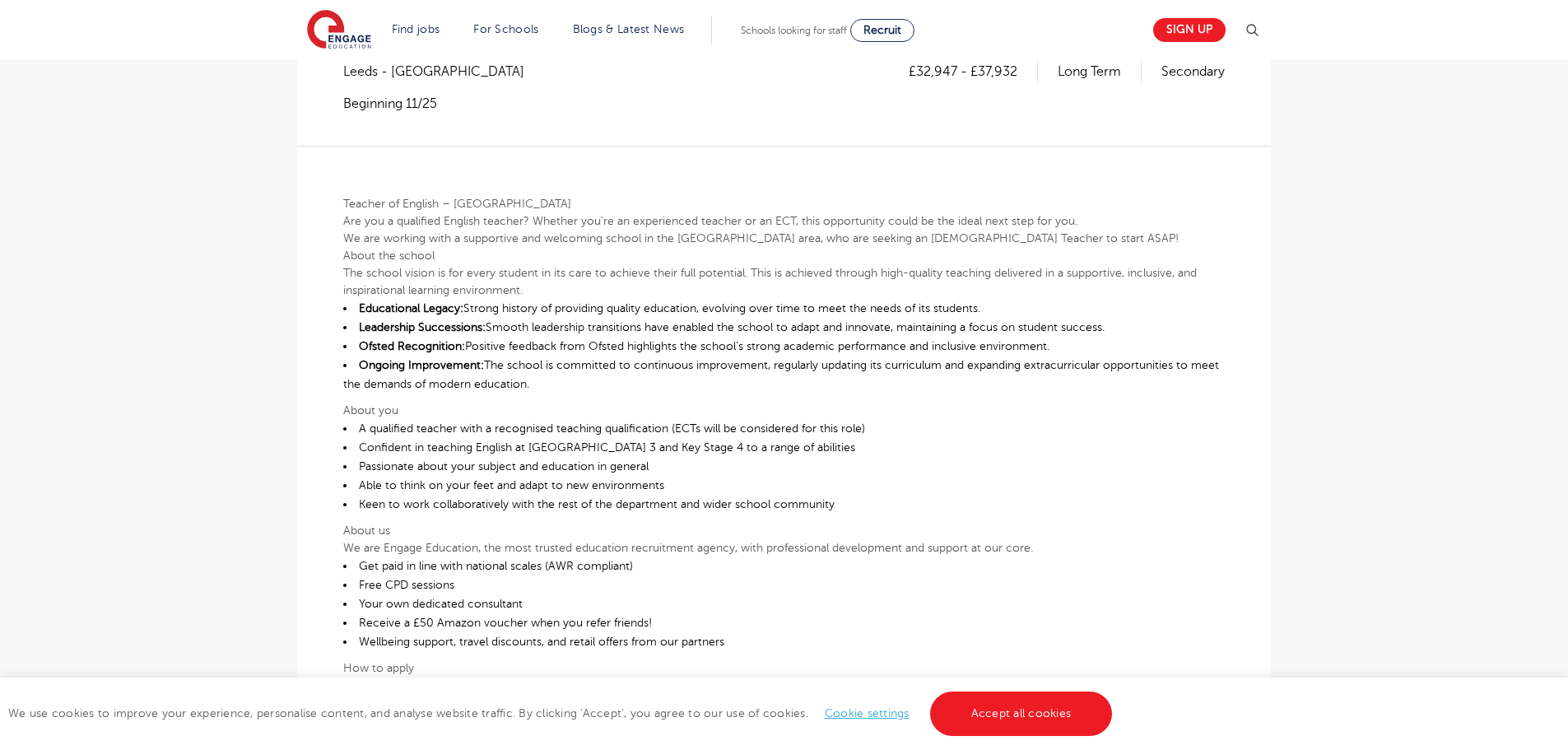
click at [935, 410] on p "About you" at bounding box center [784, 411] width 881 height 18
click at [879, 444] on li "Confident in teaching English at Key Stage 3 and Key Stage 4 to a range of abil…" at bounding box center [784, 447] width 881 height 19
click at [887, 426] on li "A qualified teacher with a recognised teaching qualification (ECTs will be cons…" at bounding box center [784, 428] width 881 height 19
click at [890, 422] on li "A qualified teacher with a recognised teaching qualification (ECTs will be cons…" at bounding box center [784, 428] width 881 height 19
click at [1059, 445] on li "Confident in teaching English at Key Stage 3 and Key Stage 4 to a range of abil…" at bounding box center [784, 447] width 881 height 19
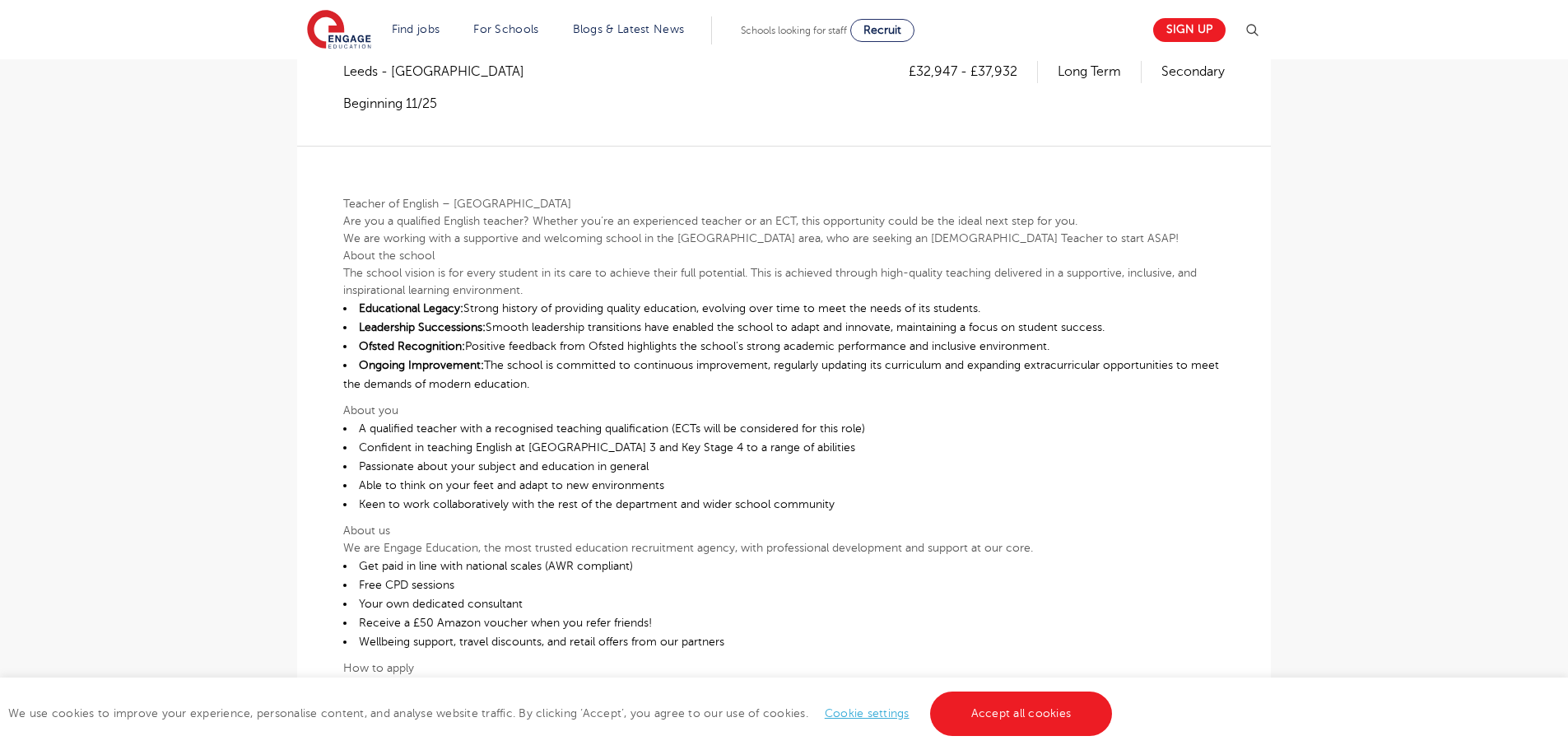
click at [1059, 439] on li "Confident in teaching English at Key Stage 3 and Key Stage 4 to a range of abil…" at bounding box center [784, 447] width 881 height 19
click at [1055, 447] on li "Confident in teaching English at Key Stage 3 and Key Stage 4 to a range of abil…" at bounding box center [784, 447] width 881 height 19
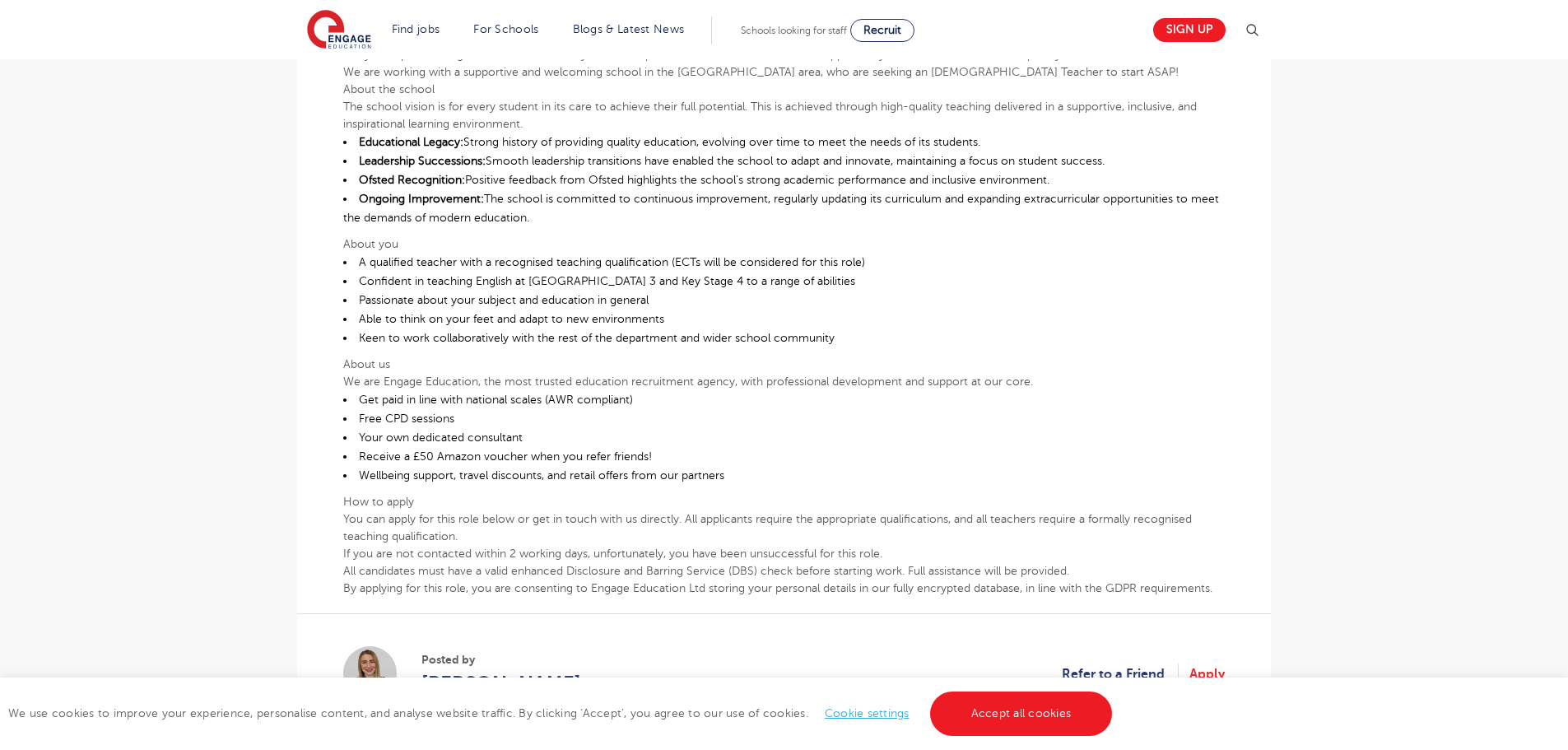
scroll to position [493, 0]
drag, startPoint x: 882, startPoint y: 264, endPoint x: 357, endPoint y: 257, distance: 525.0
click at [357, 257] on li "A qualified teacher with a recognised teaching qualification (ECTs will be cons…" at bounding box center [784, 263] width 881 height 19
copy li "A qualified teacher with a recognised teaching qualification (ECTs will be cons…"
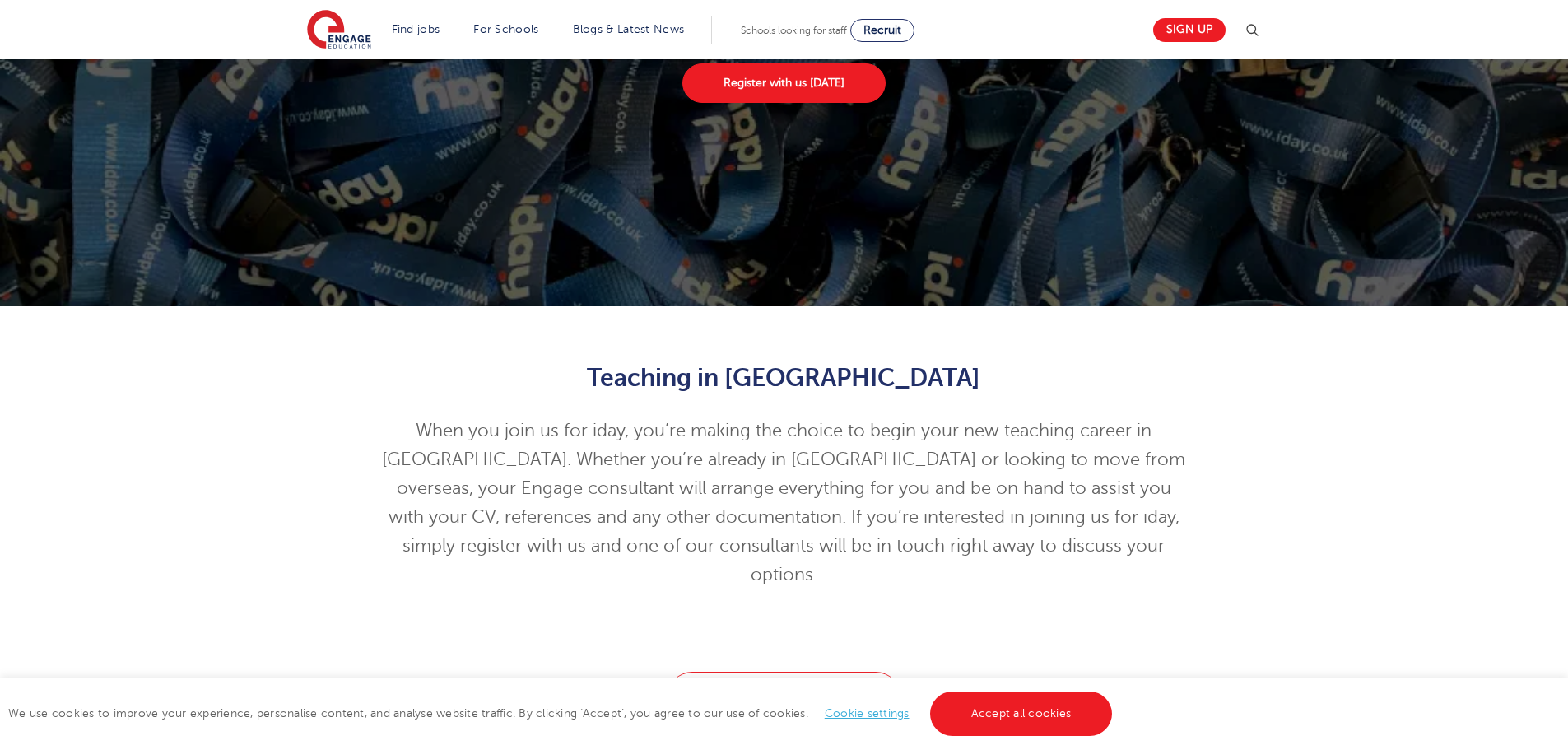
scroll to position [330, 0]
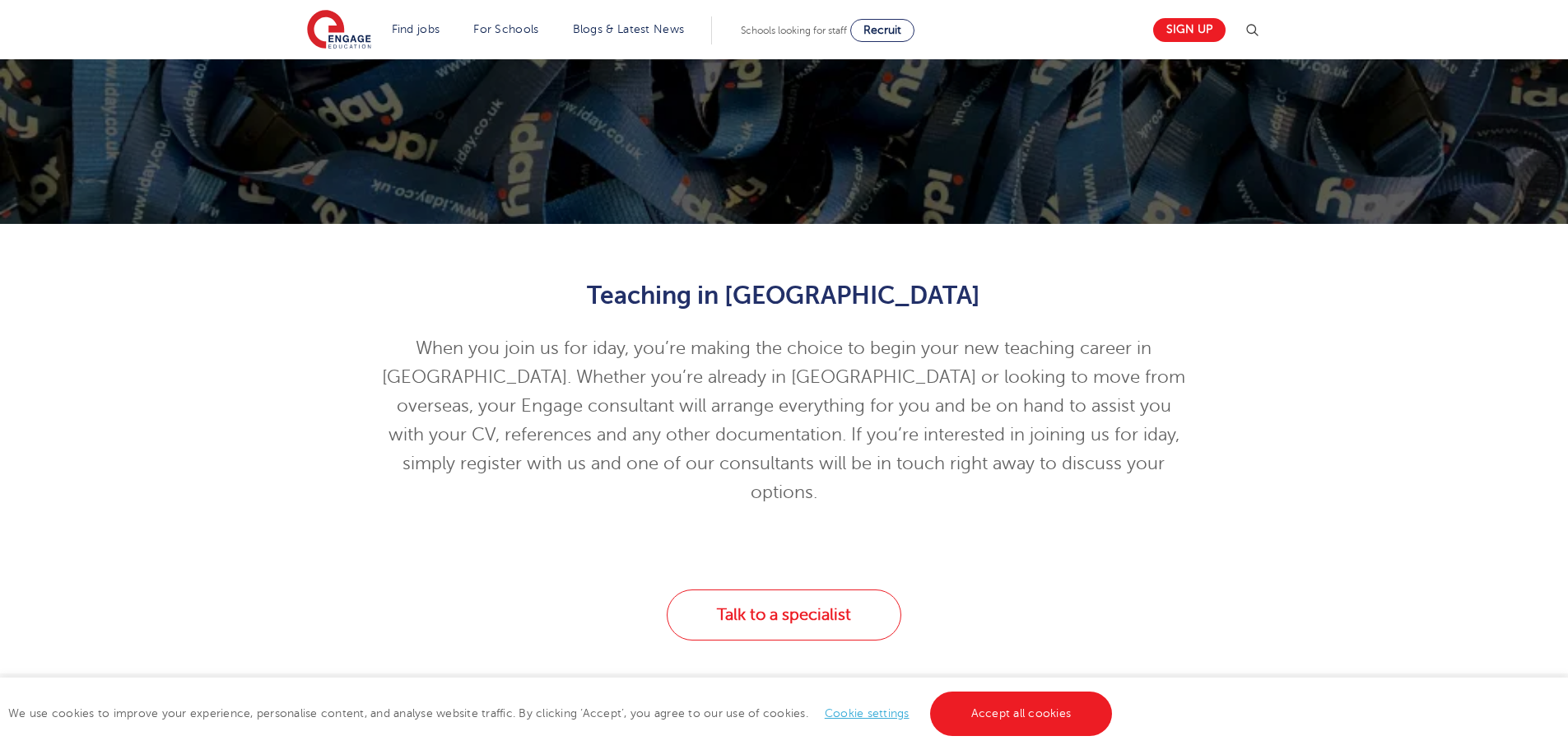
click at [1293, 470] on div "Teaching in [GEOGRAPHIC_DATA] When you join us for iday, you’re making the choi…" at bounding box center [784, 390] width 1568 height 333
click at [1293, 470] on div "Teaching in England When you join us for iday, you’re making the choice to begi…" at bounding box center [784, 390] width 1568 height 333
click at [1249, 462] on div "Teaching in England When you join us for iday, you’re making the choice to begi…" at bounding box center [784, 390] width 999 height 266
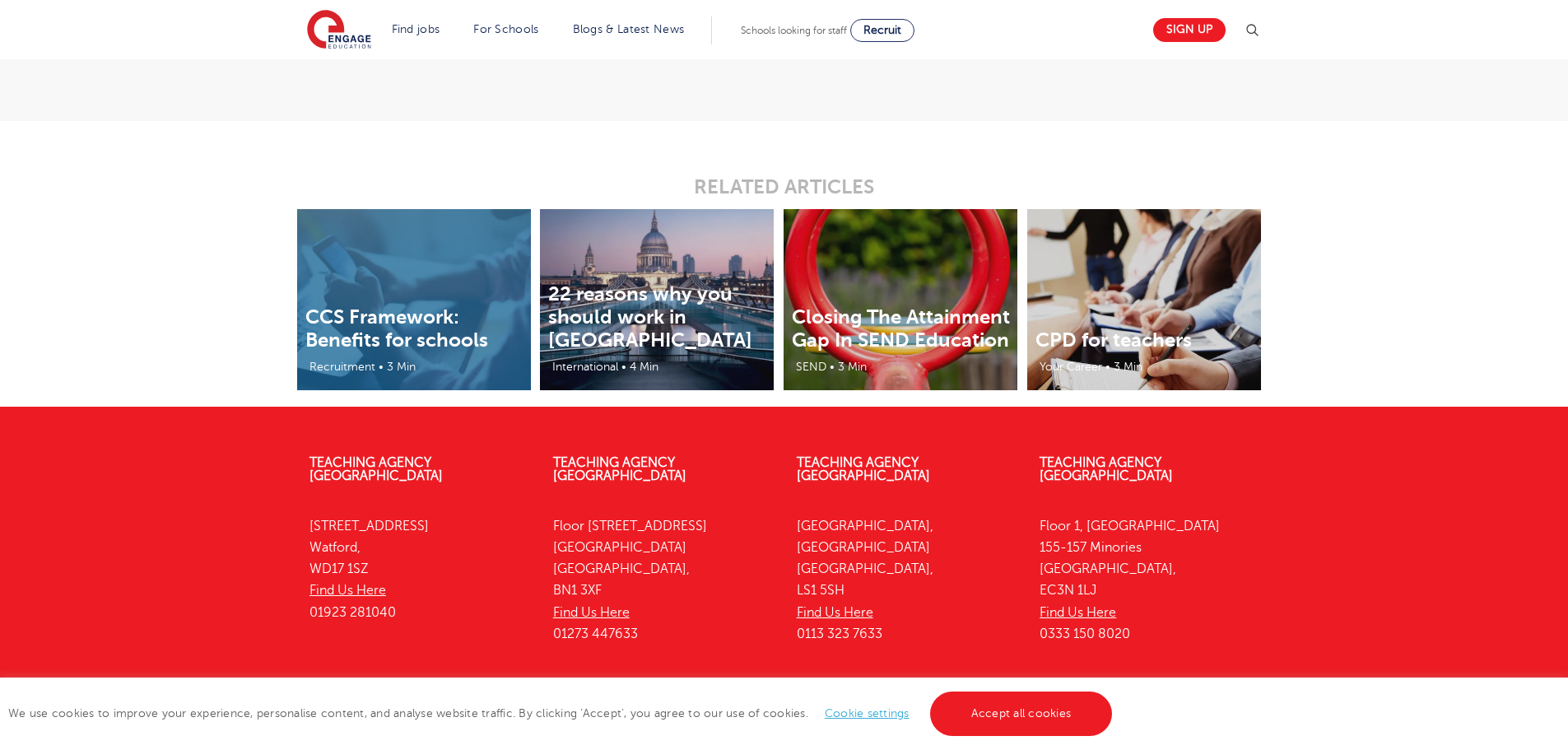
scroll to position [3935, 0]
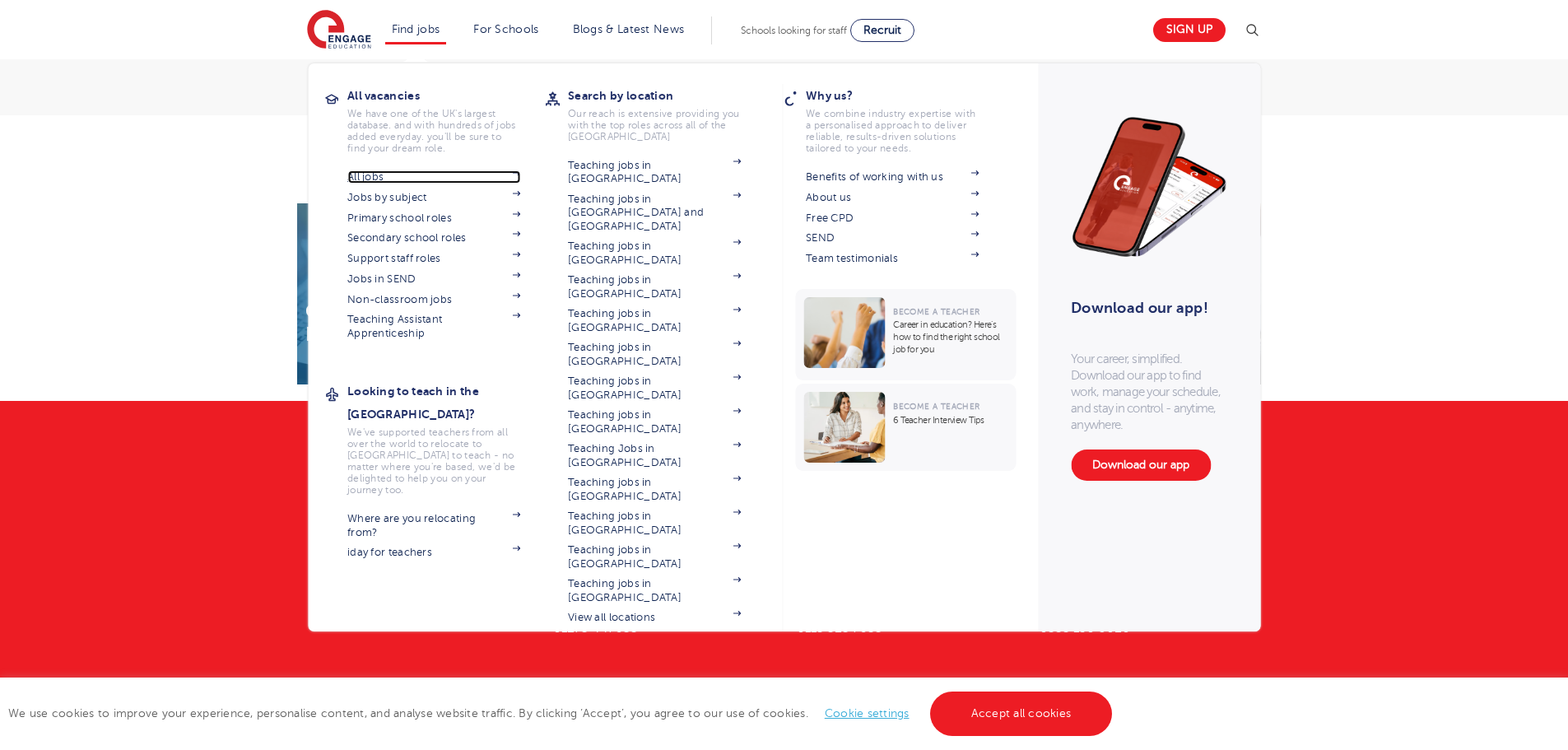
click at [403, 175] on link "All jobs" at bounding box center [433, 177] width 173 height 13
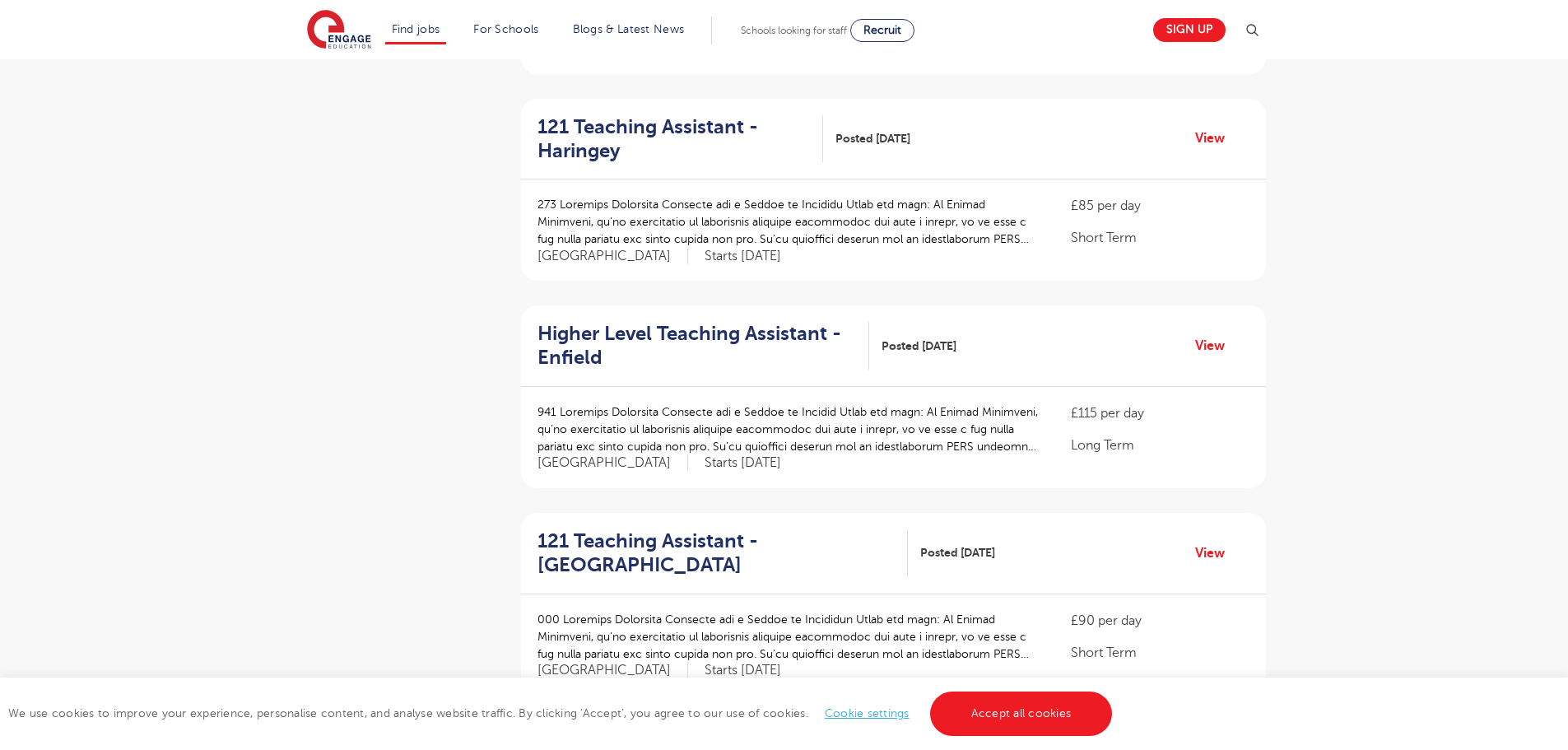
scroll to position [823, 0]
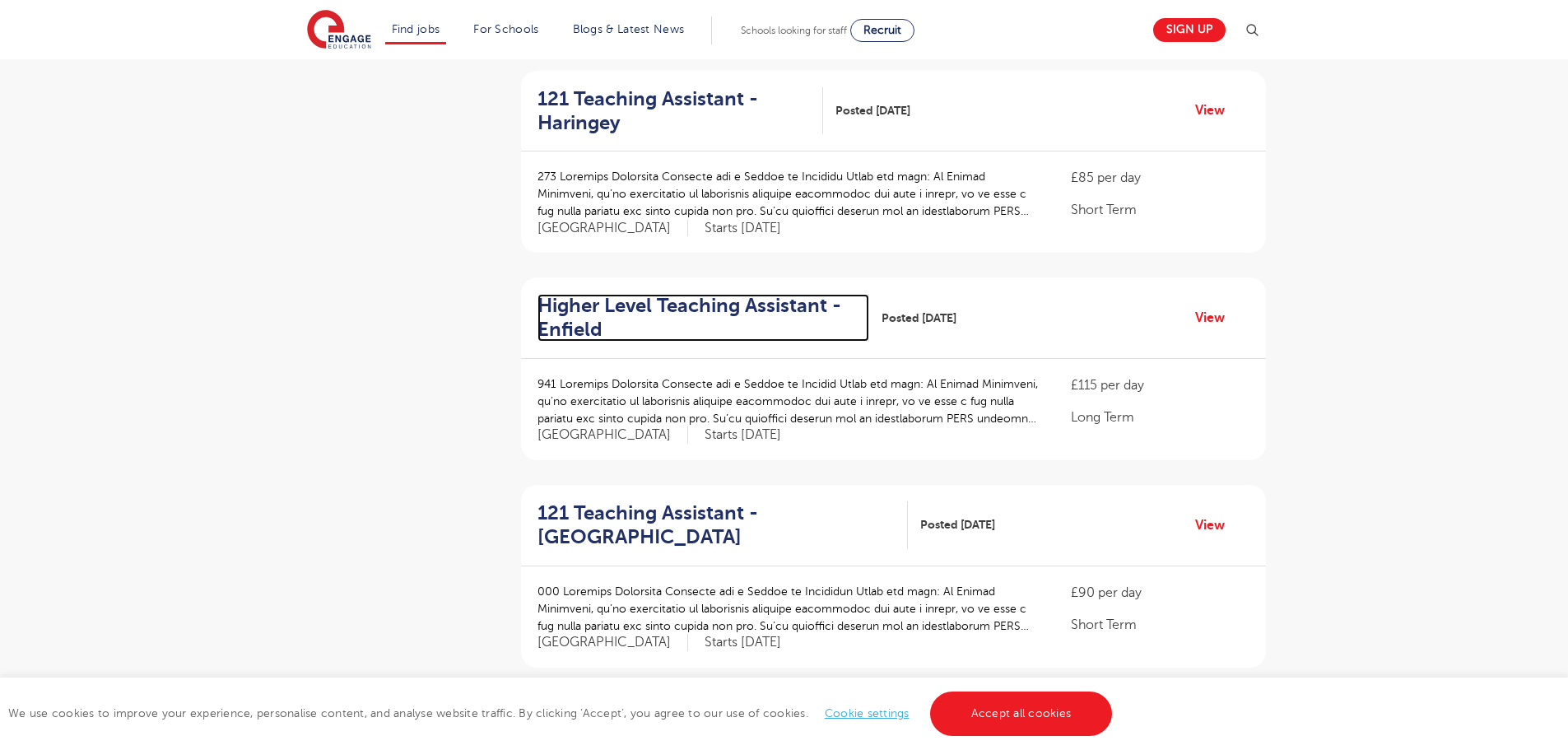
click at [603, 307] on h2 "Higher Level Teaching Assistant - Enfield" at bounding box center [697, 318] width 319 height 47
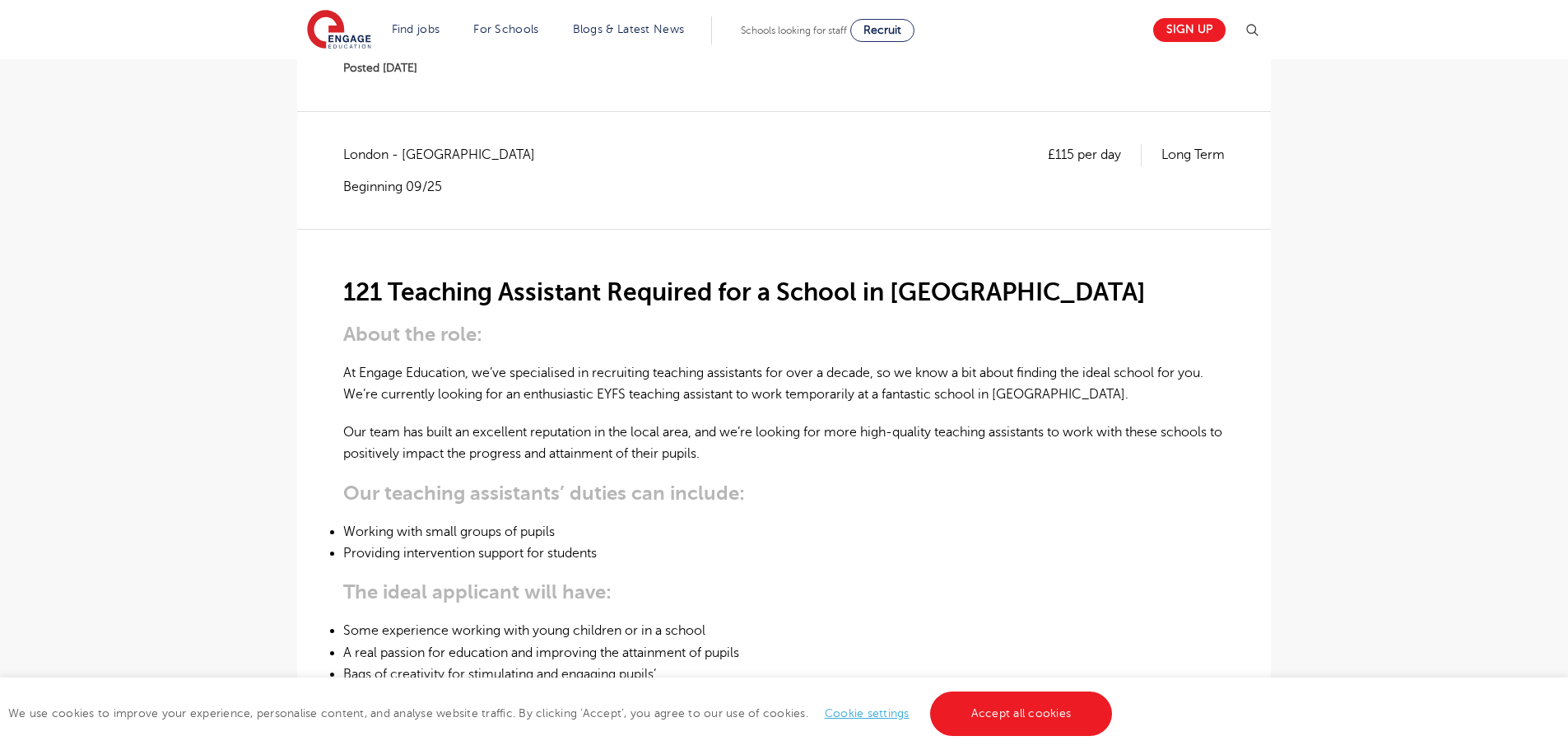
scroll to position [247, 0]
click at [957, 491] on h3 "Our teaching assistants’ duties can include:" at bounding box center [784, 491] width 881 height 23
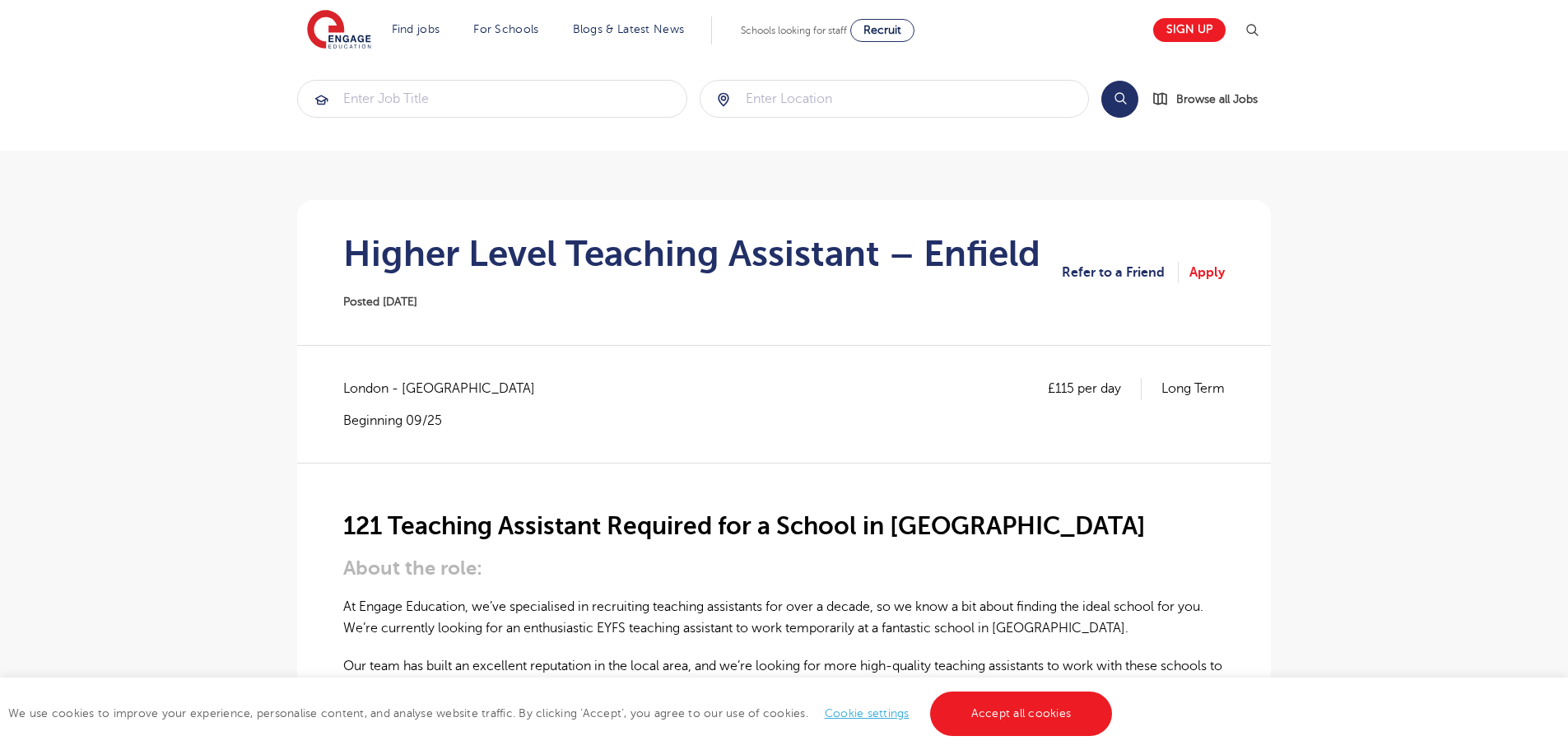
scroll to position [0, 0]
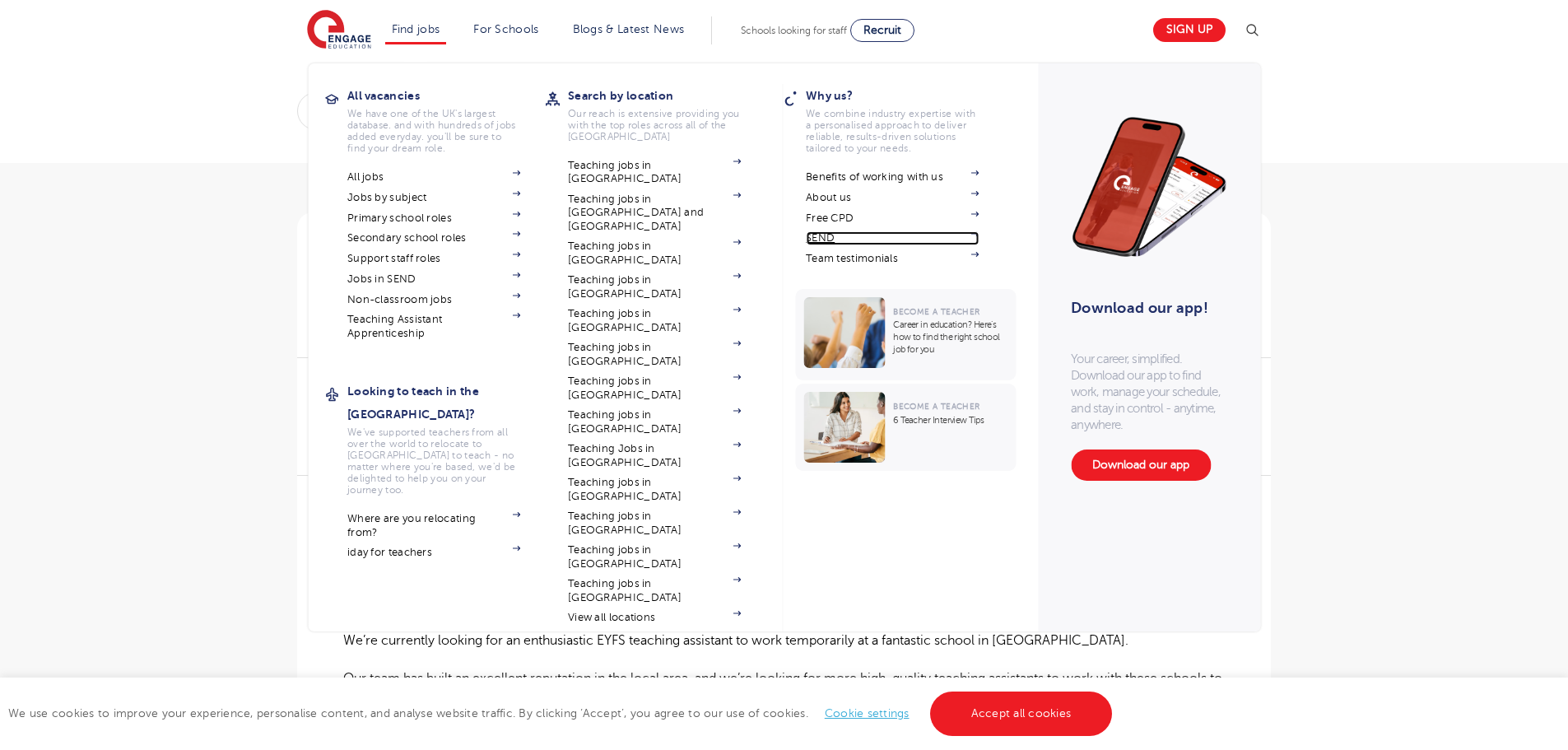
click at [836, 242] on link "SEND" at bounding box center [892, 237] width 173 height 13
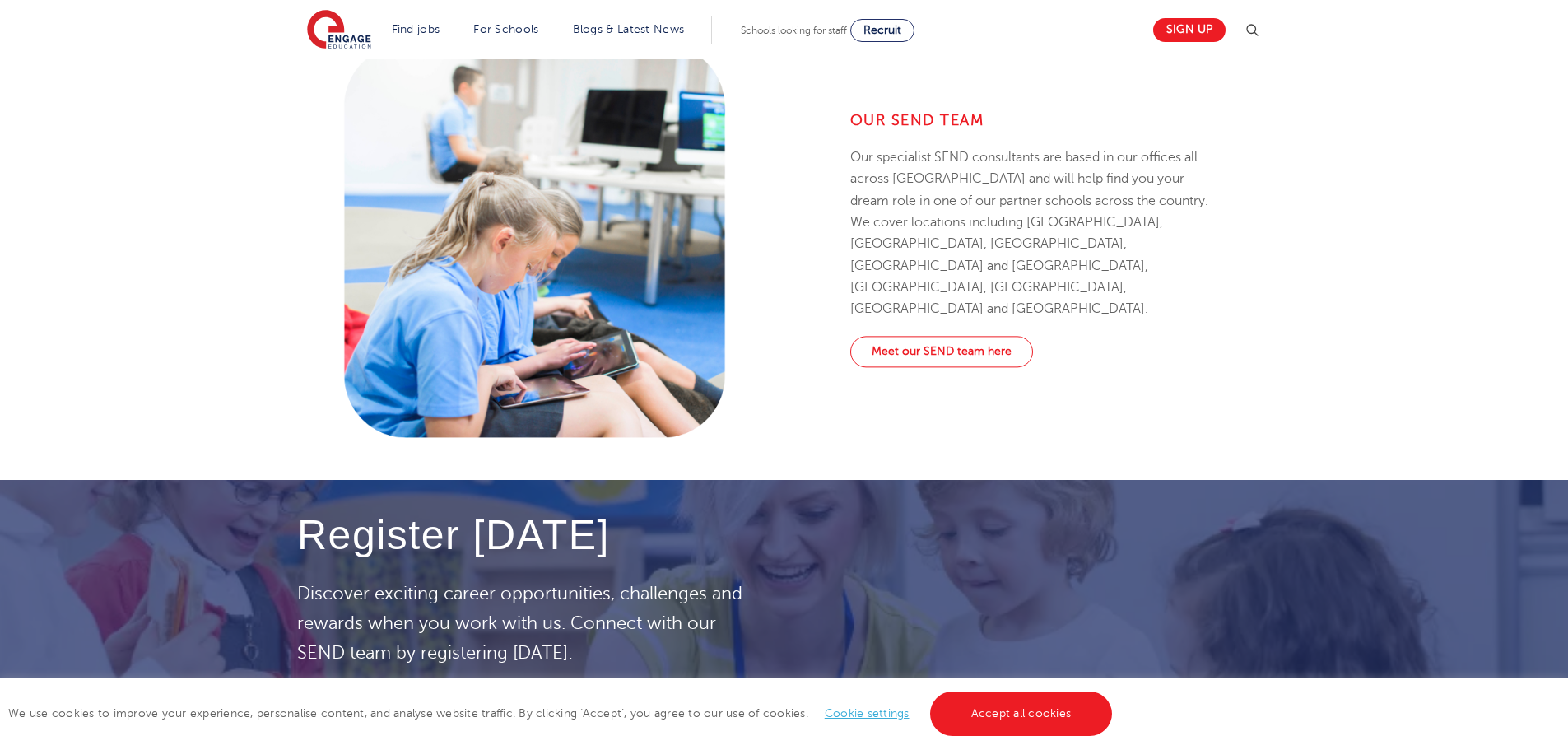
scroll to position [2140, 0]
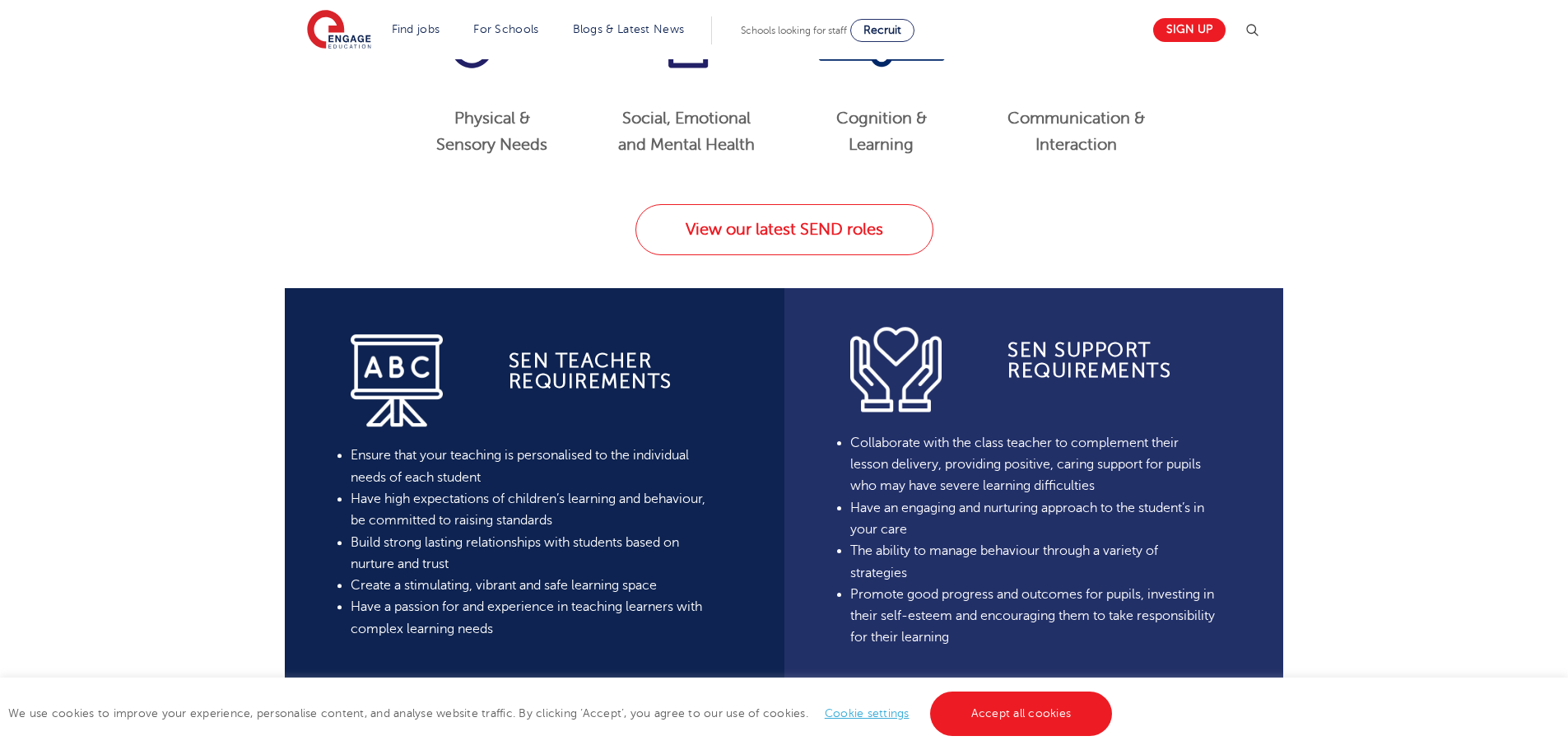
drag, startPoint x: 1148, startPoint y: 182, endPoint x: 1038, endPoint y: 166, distance: 111.2
click at [1038, 166] on div "Communication & Interaction" at bounding box center [1076, 140] width 171 height 102
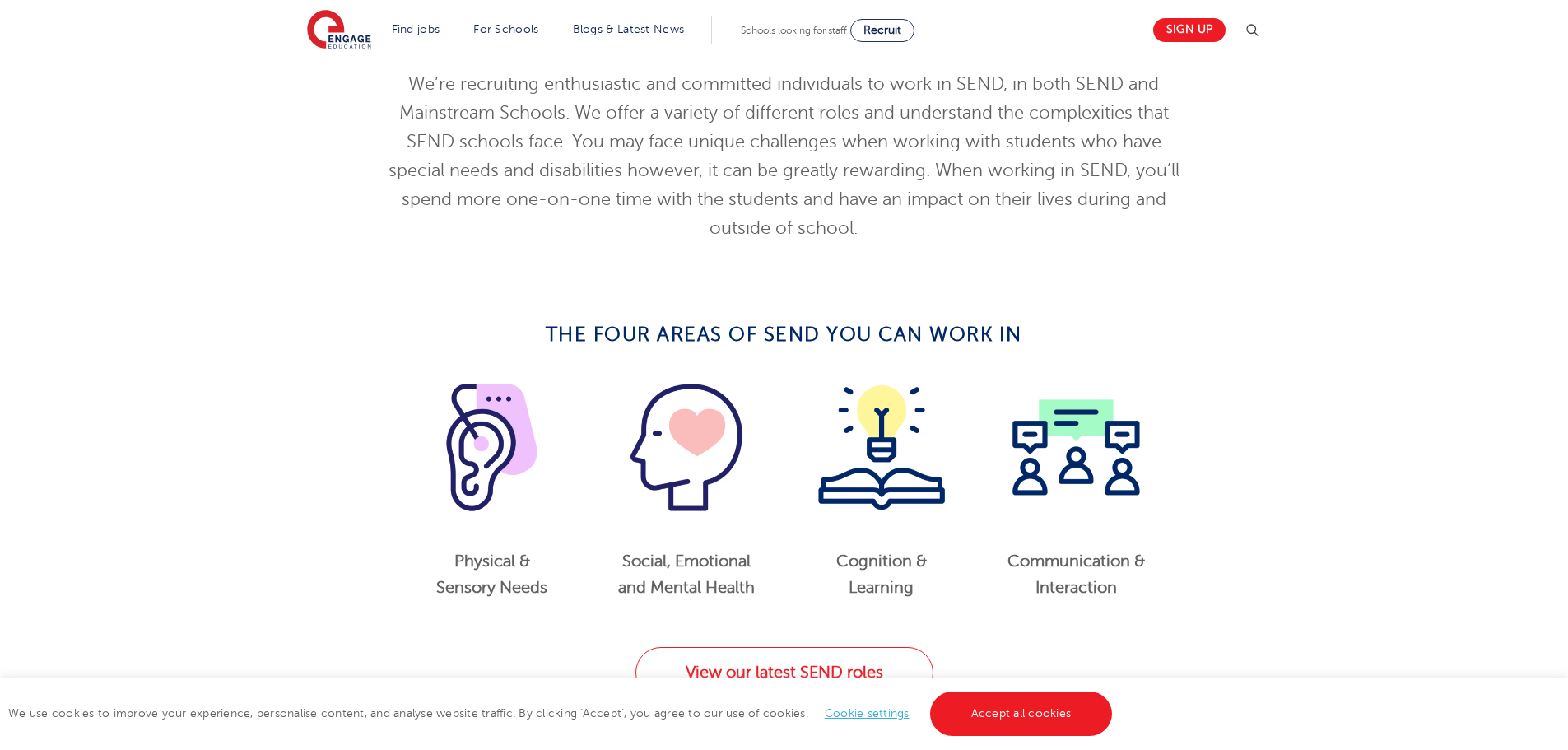
scroll to position [0, 0]
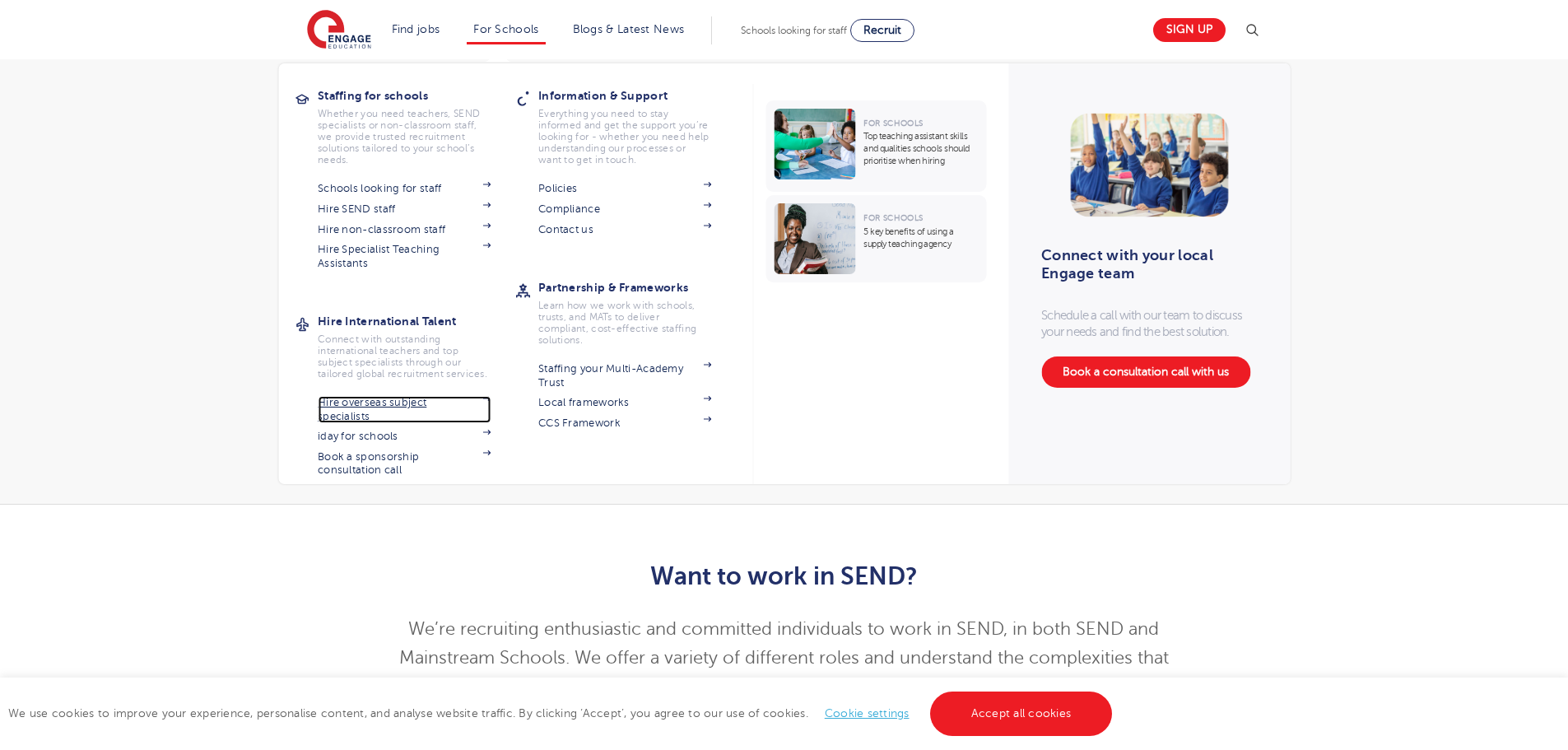
click at [340, 410] on link "Hire overseas subject specialists" at bounding box center [404, 410] width 173 height 28
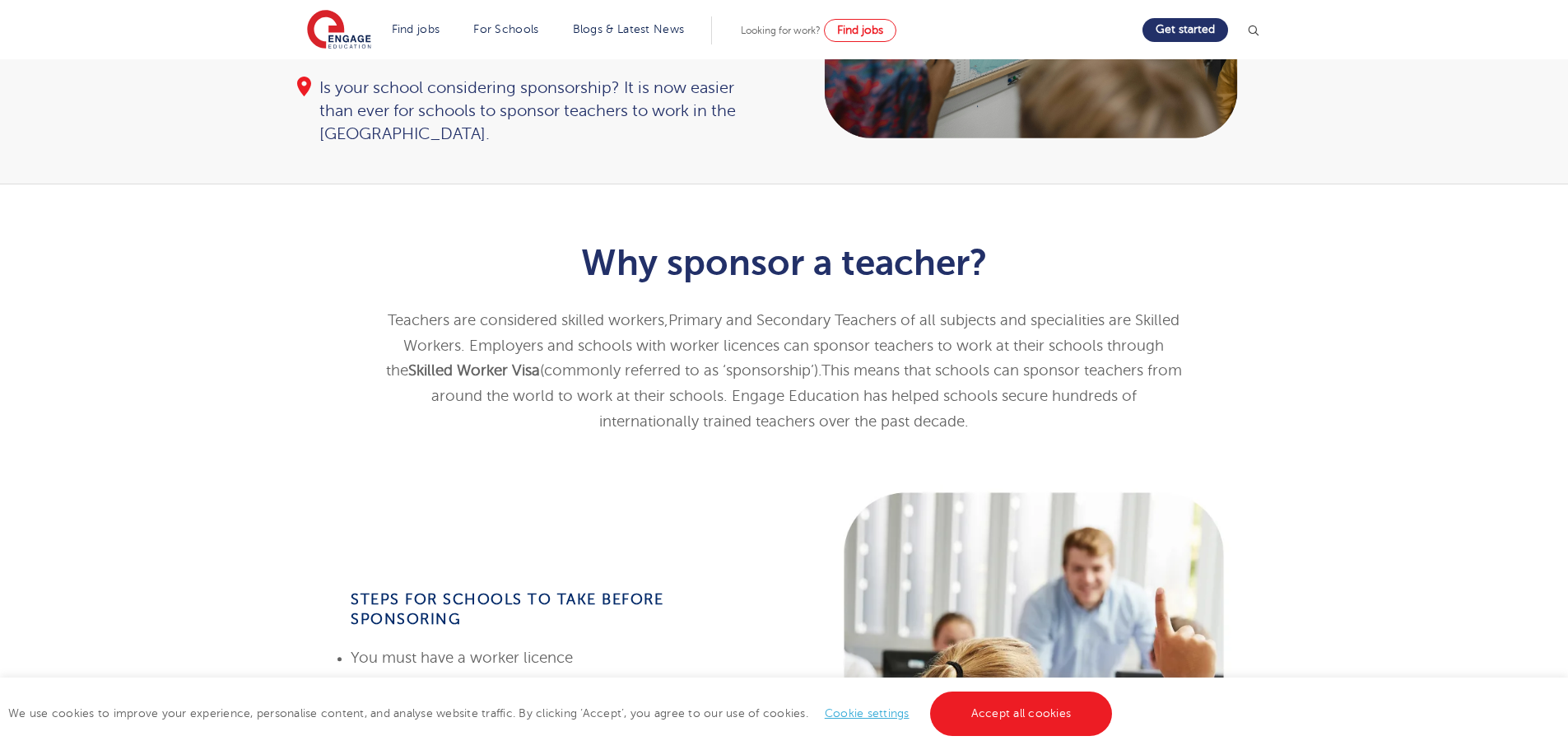
scroll to position [330, 0]
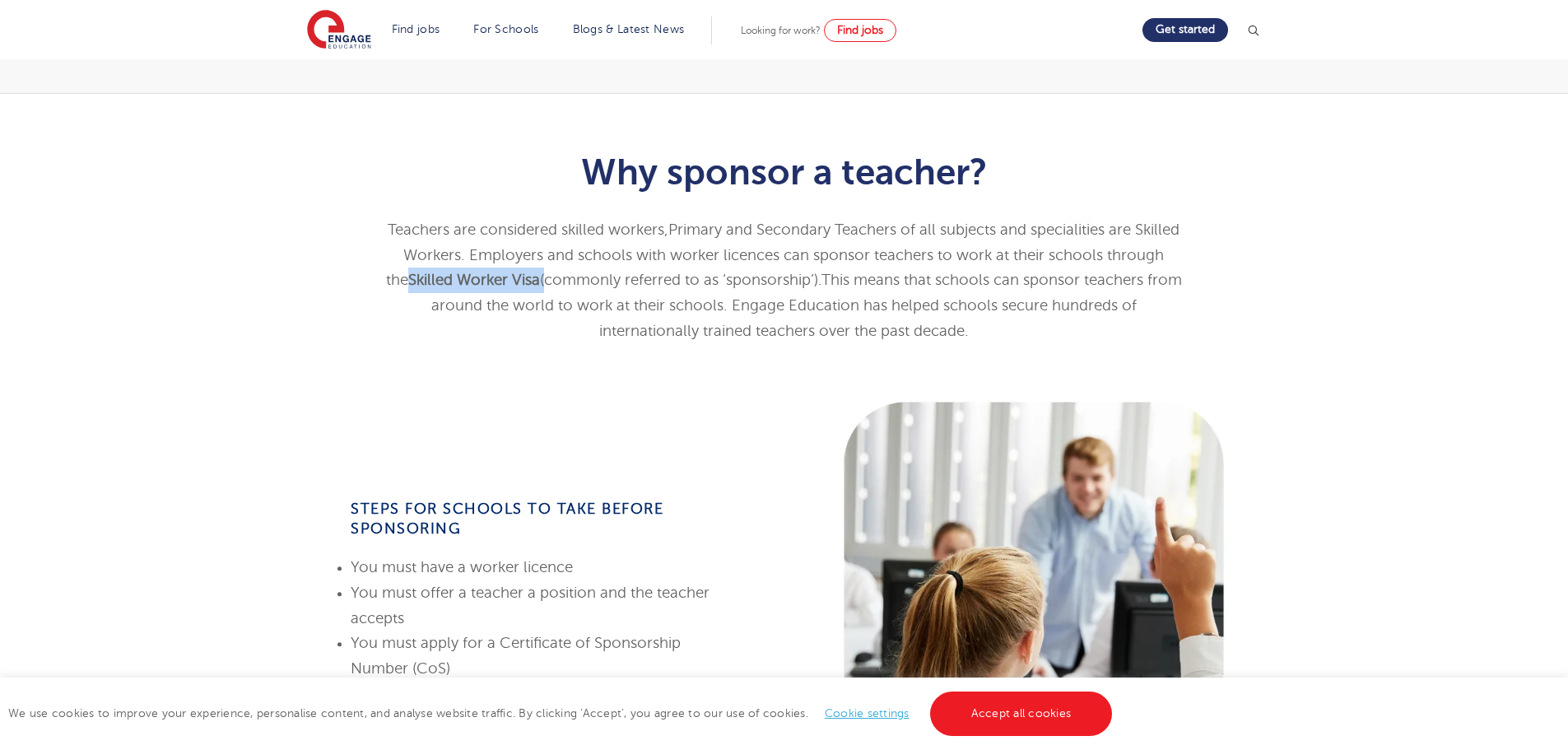
drag, startPoint x: 527, startPoint y: 280, endPoint x: 377, endPoint y: 284, distance: 150.1
click at [377, 284] on div "Why sponsor a teacher? Teachers are considered skilled workers, Primary and Sec…" at bounding box center [784, 243] width 832 height 233
copy span "Skilled Worker Visa"
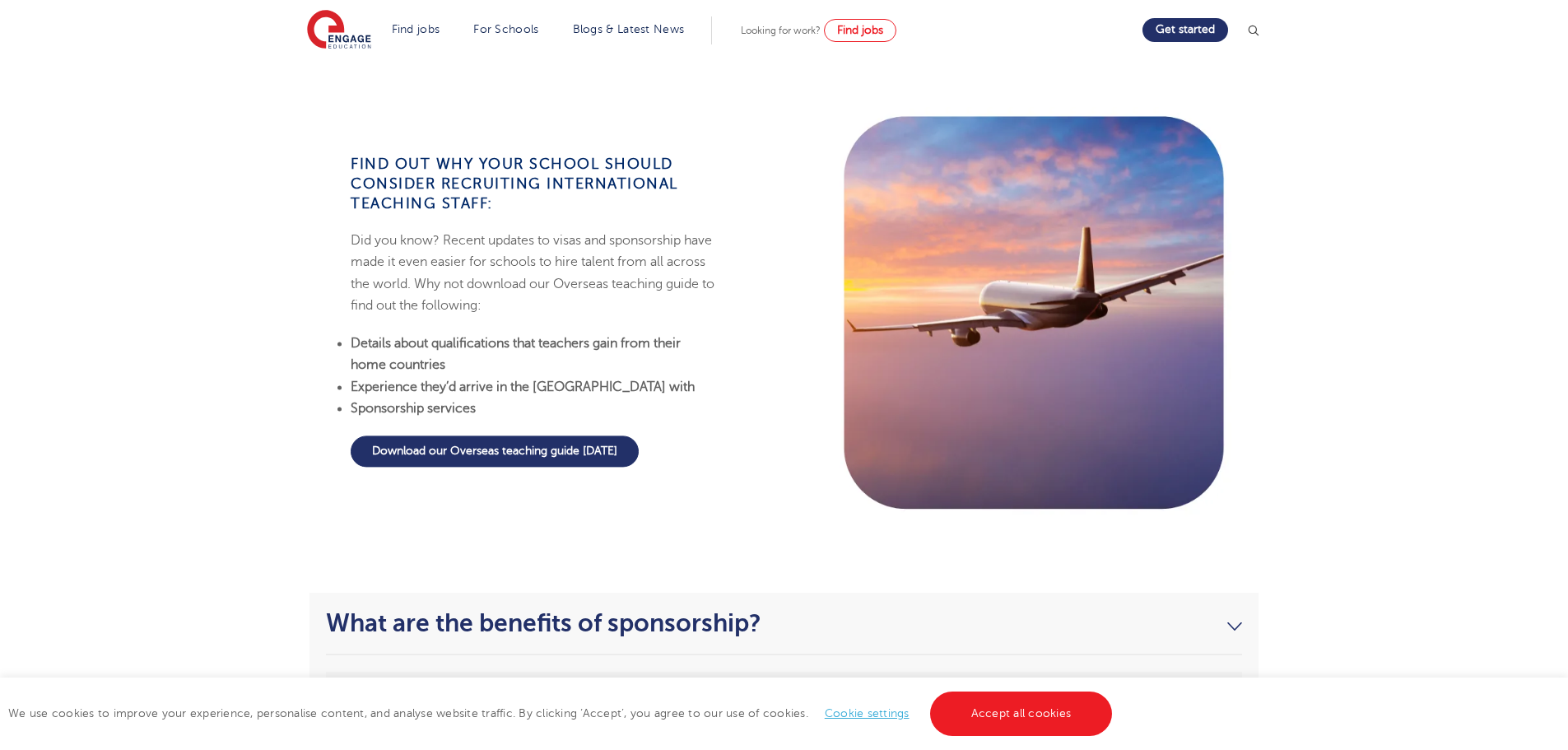
scroll to position [1976, 0]
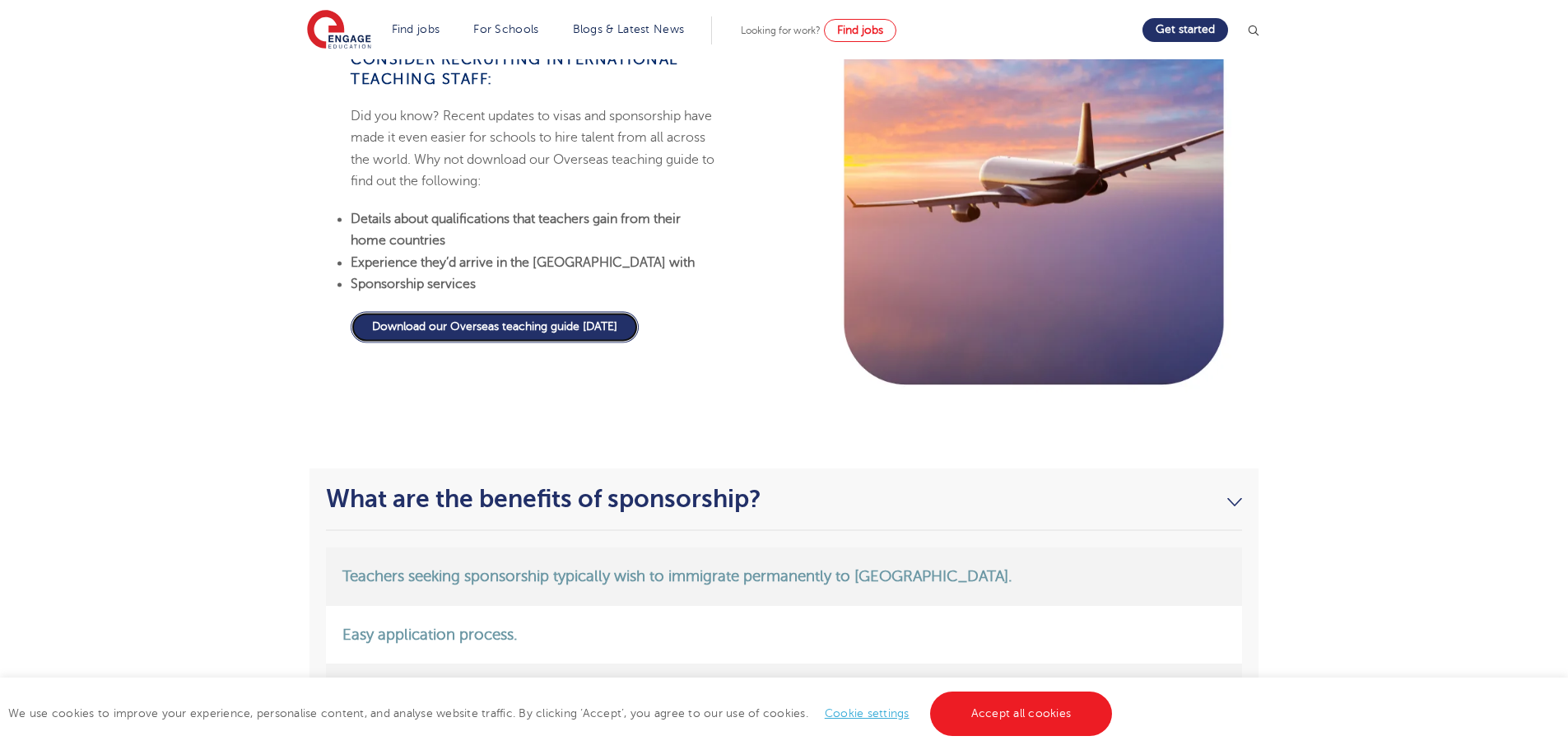
click at [399, 325] on link "Download our Overseas teaching guide [DATE]" at bounding box center [494, 328] width 288 height 32
